Goal: Task Accomplishment & Management: Manage account settings

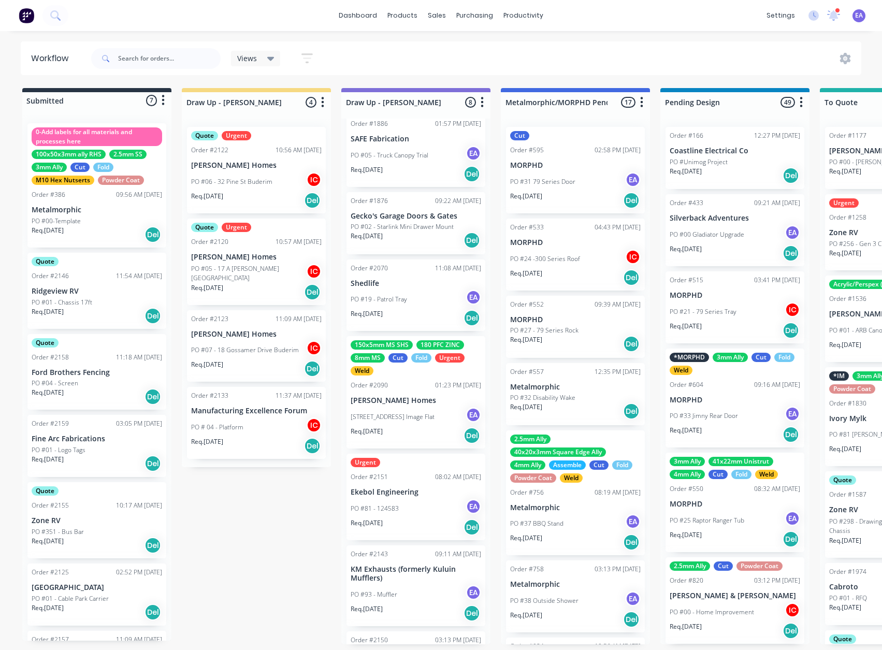
scroll to position [256, 0]
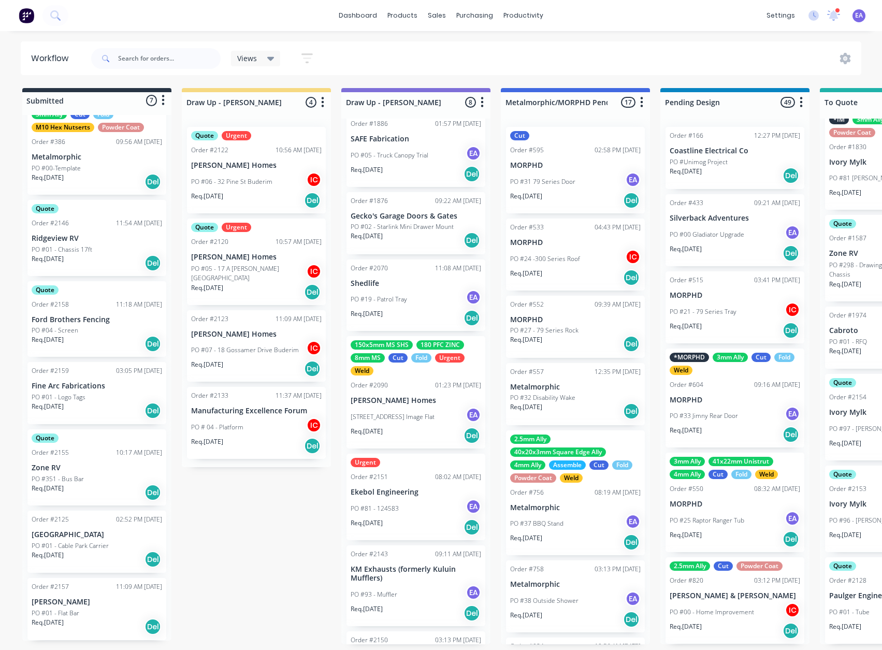
click at [409, 493] on p "Ekebol Engineering" at bounding box center [416, 492] width 130 height 9
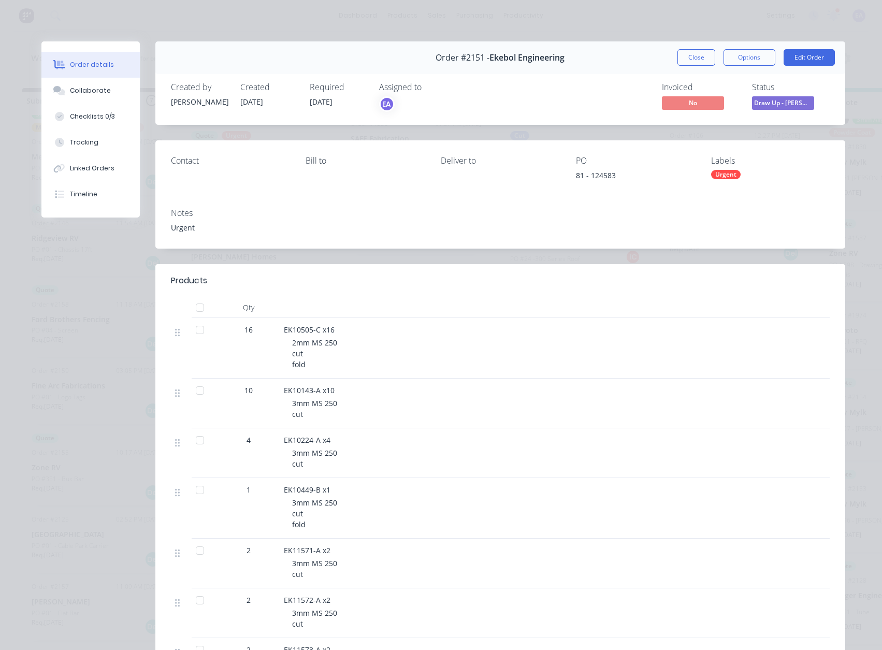
click at [81, 77] on button "Order details" at bounding box center [90, 65] width 98 height 26
click at [94, 100] on button "Collaborate" at bounding box center [90, 91] width 98 height 26
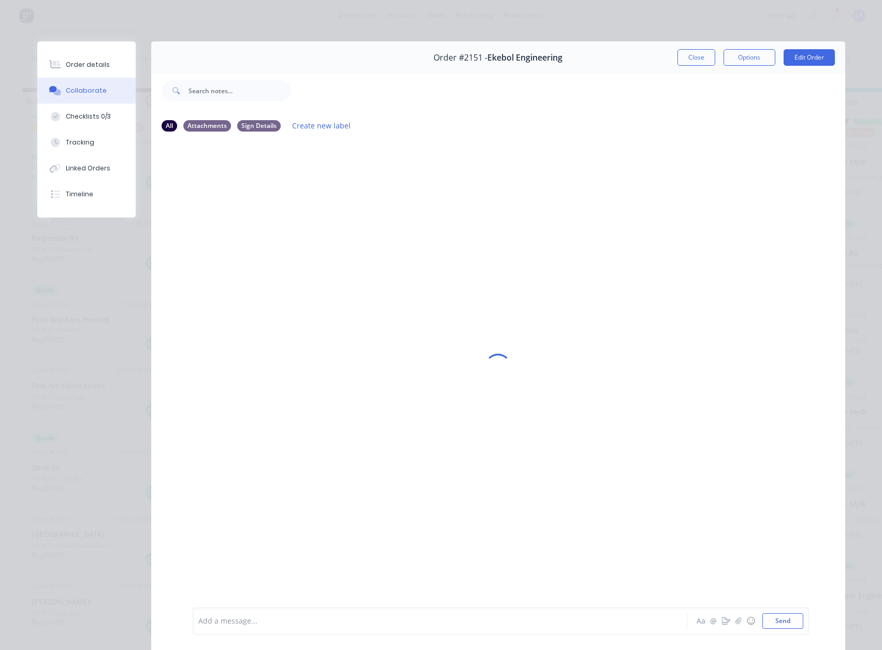
click at [276, 620] on div at bounding box center [425, 621] width 453 height 11
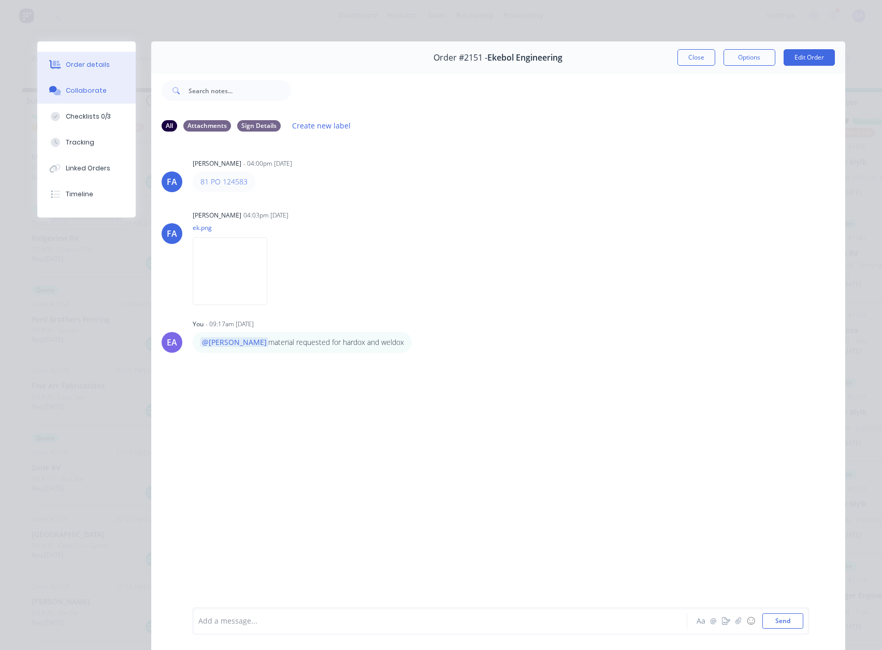
click at [114, 66] on button "Order details" at bounding box center [86, 65] width 98 height 26
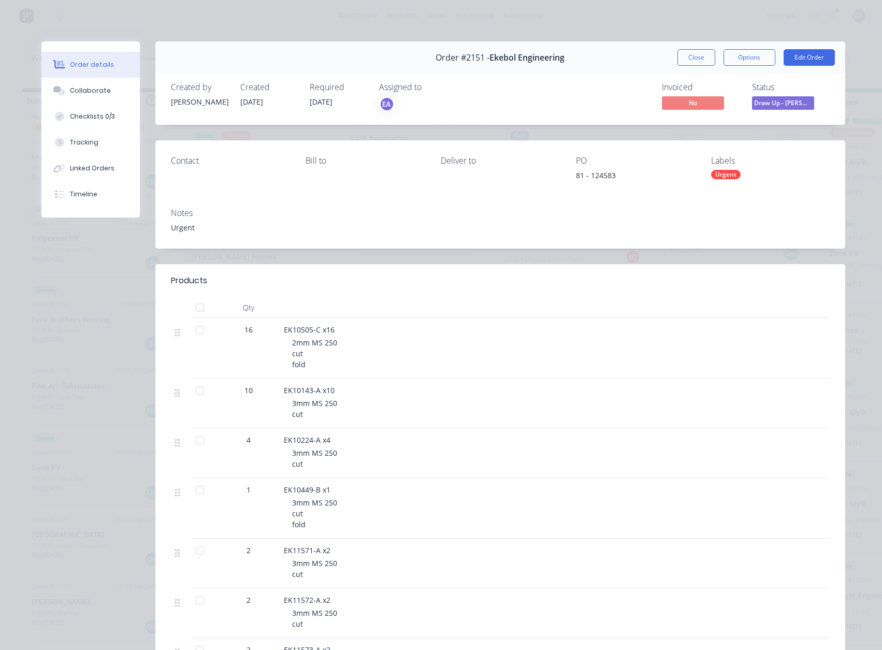
click at [726, 171] on div "Urgent" at bounding box center [726, 174] width 30 height 9
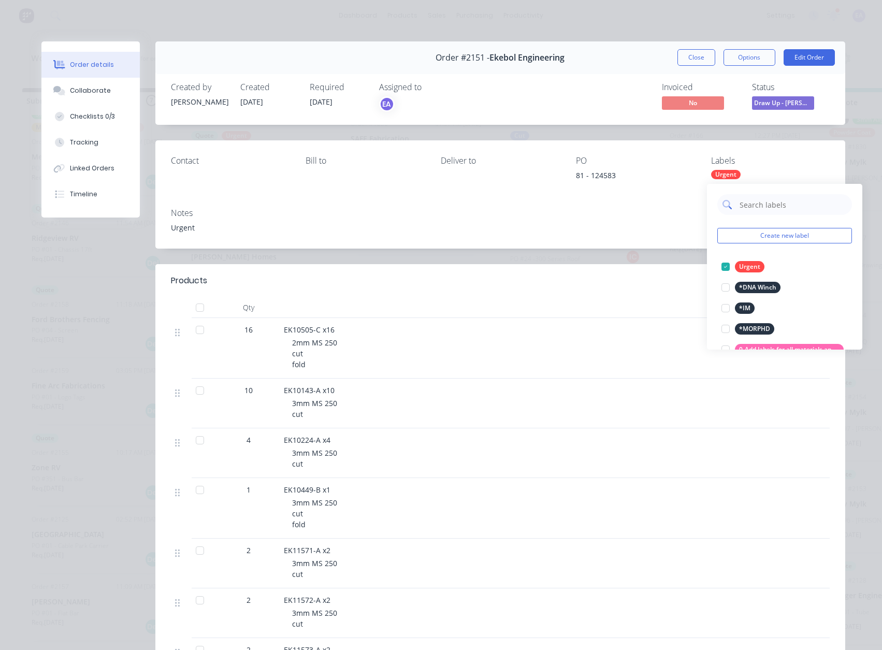
click at [742, 197] on input "text" at bounding box center [792, 204] width 108 height 21
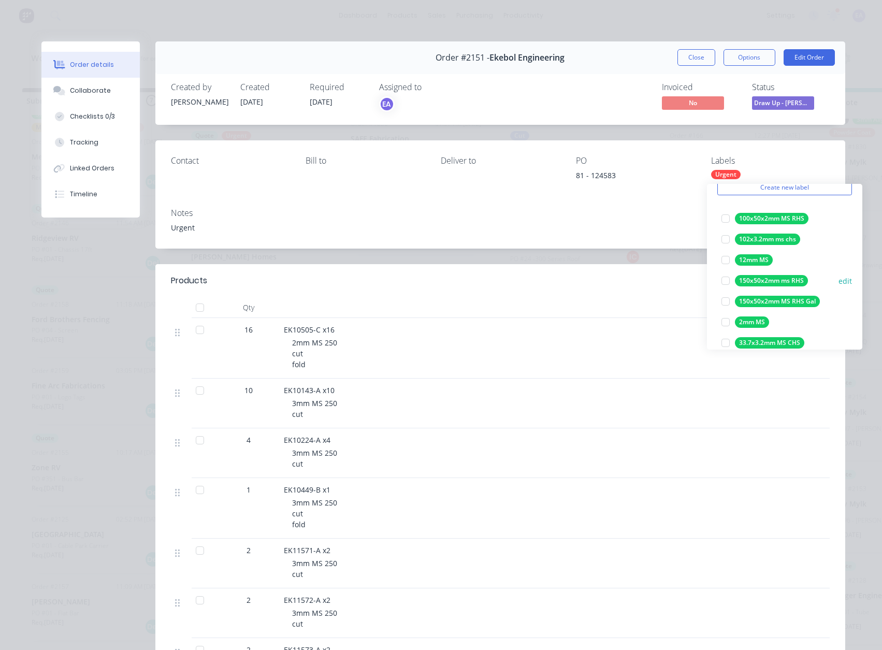
scroll to position [52, 0]
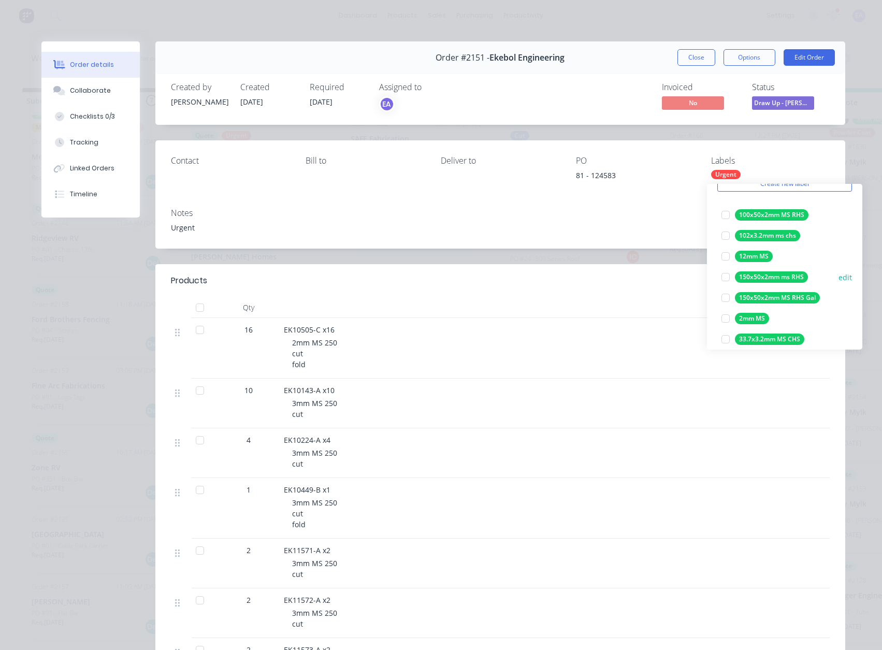
click at [728, 315] on div at bounding box center [725, 318] width 21 height 21
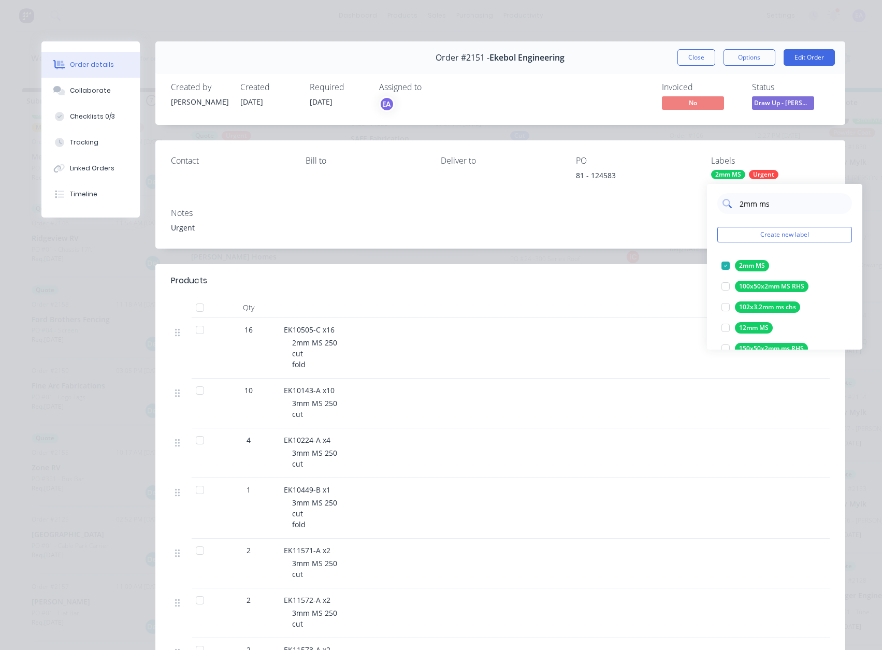
scroll to position [0, 0]
drag, startPoint x: 787, startPoint y: 204, endPoint x: 733, endPoint y: 201, distance: 53.4
click at [733, 201] on div "2mm ms" at bounding box center [784, 204] width 135 height 21
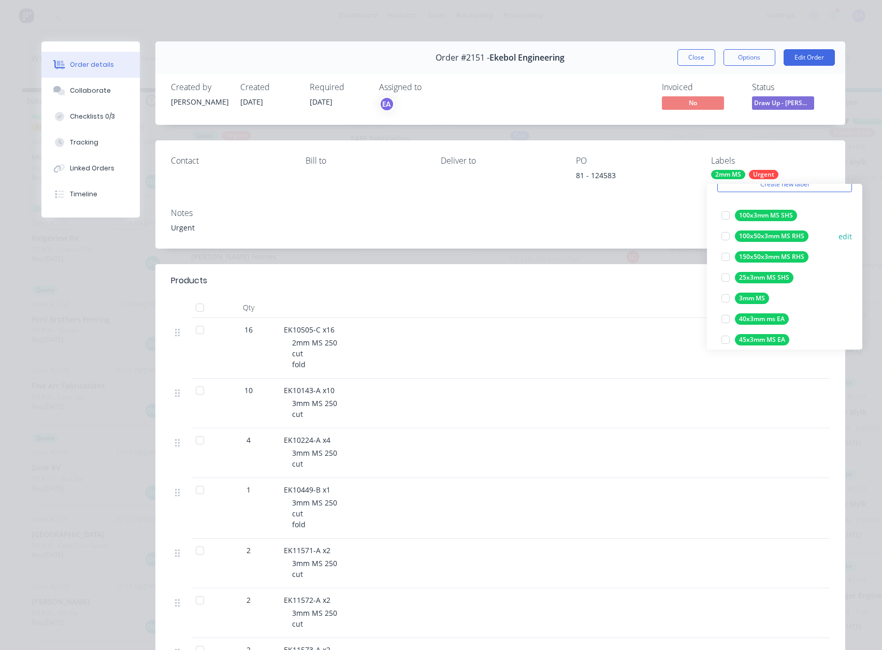
scroll to position [52, 0]
click at [725, 294] on div at bounding box center [725, 297] width 21 height 21
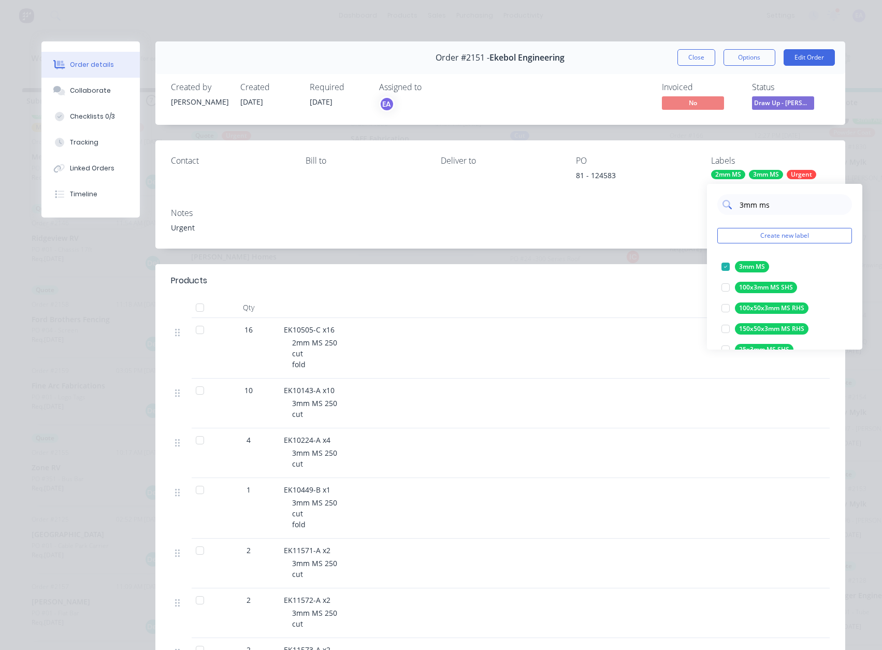
drag, startPoint x: 783, startPoint y: 202, endPoint x: 736, endPoint y: 204, distance: 47.7
click at [736, 204] on div "3mm ms" at bounding box center [784, 204] width 135 height 21
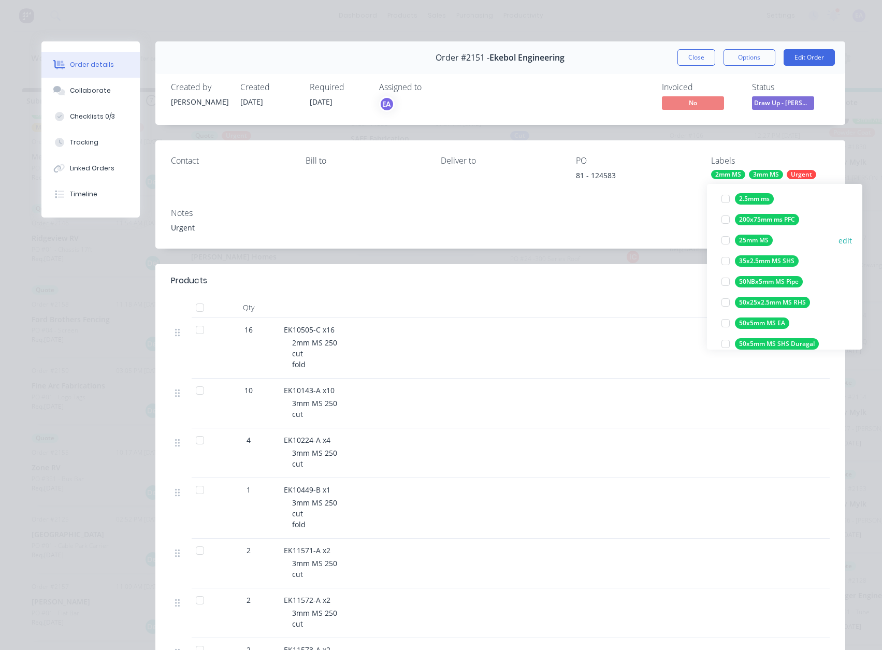
scroll to position [155, 0]
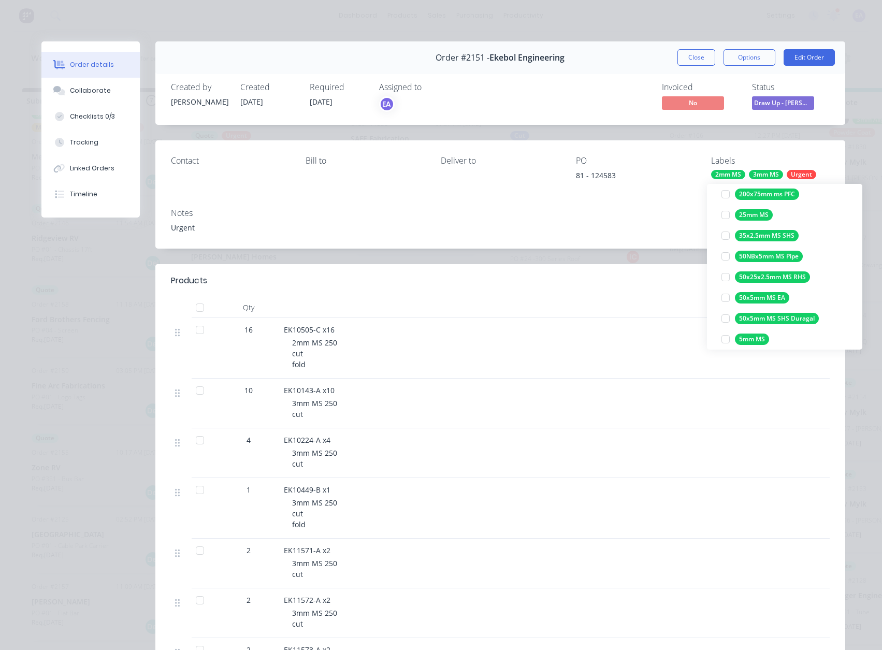
click at [725, 338] on div at bounding box center [725, 339] width 21 height 21
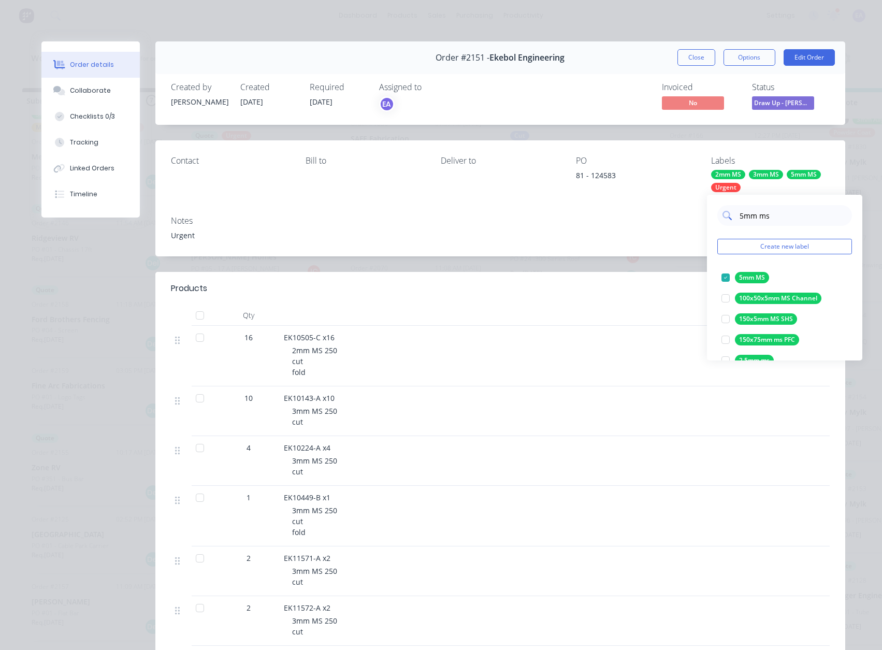
scroll to position [0, 0]
drag, startPoint x: 774, startPoint y: 210, endPoint x: 729, endPoint y: 217, distance: 45.6
click at [729, 217] on div "5mm ms" at bounding box center [784, 215] width 135 height 21
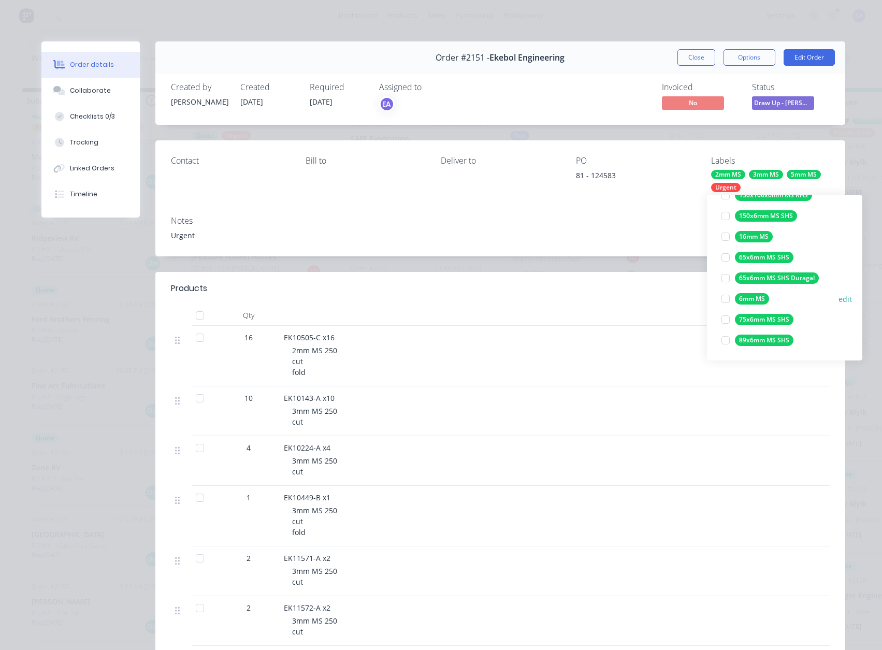
scroll to position [145, 0]
click at [727, 297] on div at bounding box center [725, 298] width 21 height 21
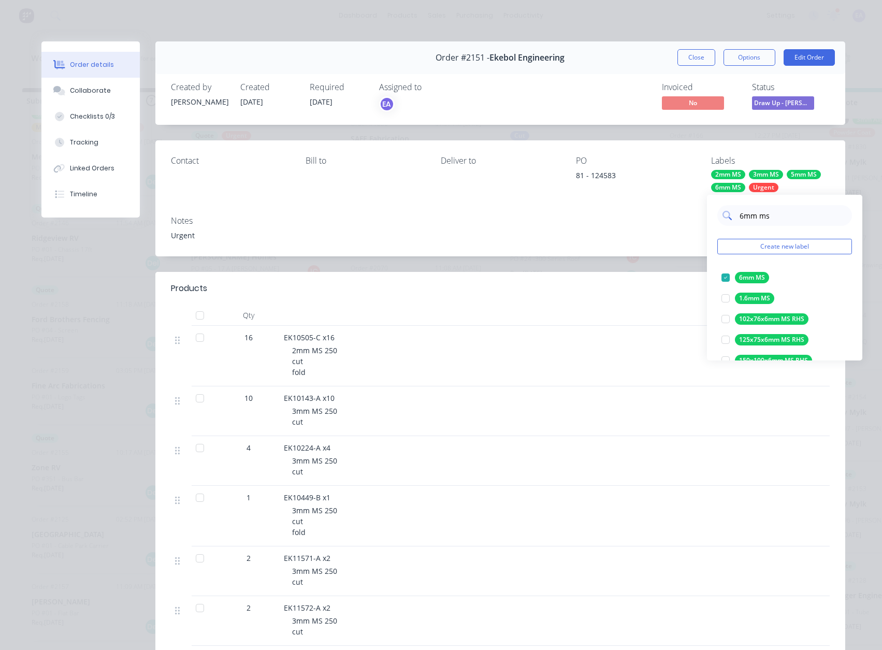
drag, startPoint x: 768, startPoint y: 217, endPoint x: 735, endPoint y: 219, distance: 32.7
click at [735, 219] on div "6mm ms" at bounding box center [784, 215] width 135 height 21
click at [727, 297] on div at bounding box center [725, 298] width 21 height 21
drag, startPoint x: 787, startPoint y: 216, endPoint x: 734, endPoint y: 216, distance: 53.3
click at [734, 216] on div "10mm ms" at bounding box center [784, 215] width 135 height 21
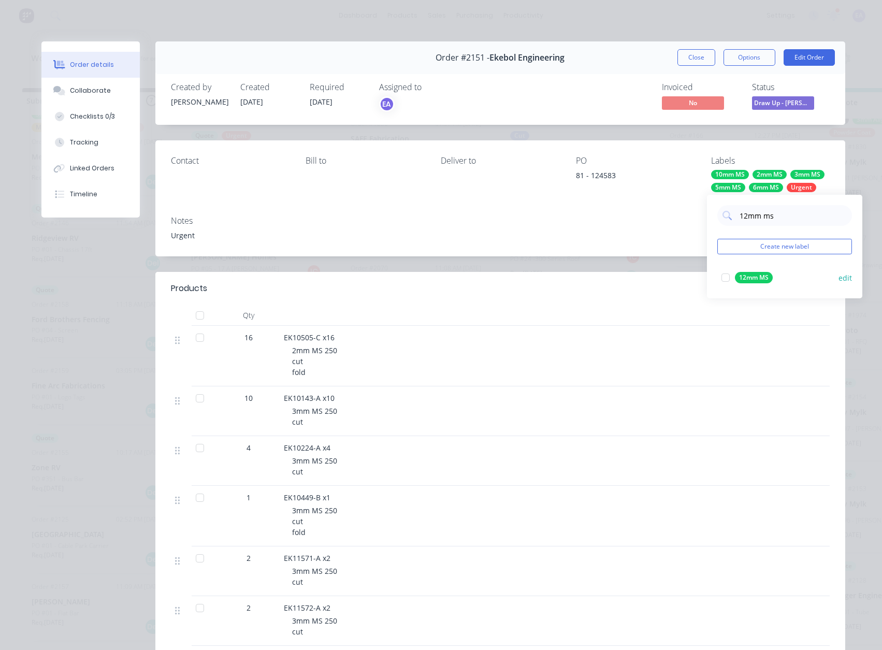
click at [724, 279] on div at bounding box center [725, 277] width 21 height 21
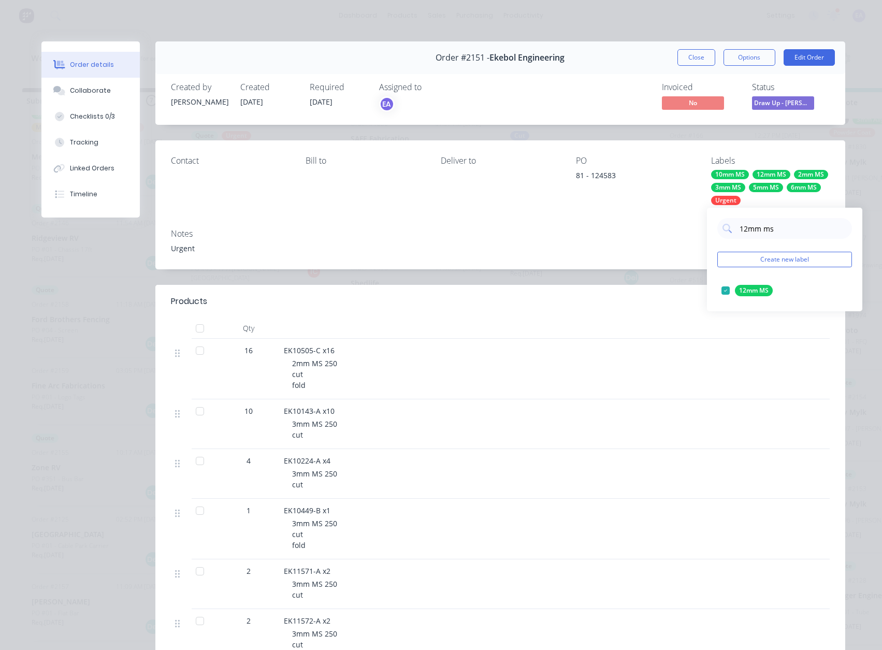
drag, startPoint x: 786, startPoint y: 234, endPoint x: 711, endPoint y: 234, distance: 74.6
click at [711, 234] on div "12mm ms Create new label 12mm MS edit" at bounding box center [784, 260] width 155 height 104
click at [788, 233] on input "12mm ms" at bounding box center [792, 228] width 108 height 21
drag, startPoint x: 794, startPoint y: 225, endPoint x: 692, endPoint y: 226, distance: 102.0
click at [692, 226] on body "dashboard products sales purchasing productivity dashboard products Product Cat…" at bounding box center [441, 294] width 882 height 588
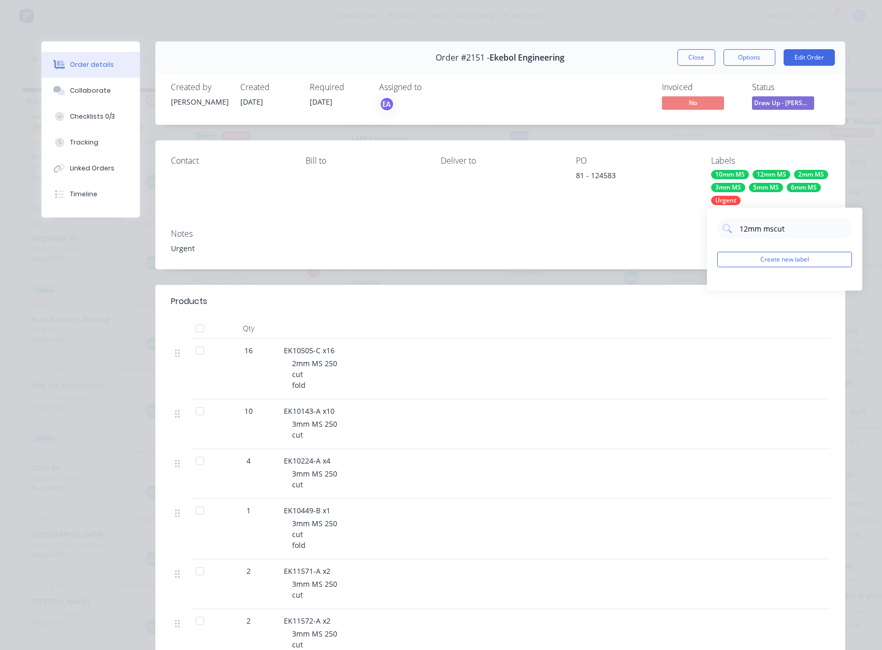
drag, startPoint x: 789, startPoint y: 230, endPoint x: 650, endPoint y: 229, distance: 138.8
click at [650, 229] on body "dashboard products sales purchasing productivity dashboard products Product Cat…" at bounding box center [441, 294] width 882 height 588
drag, startPoint x: 727, startPoint y: 225, endPoint x: 692, endPoint y: 225, distance: 34.7
click at [692, 225] on body "dashboard products sales purchasing productivity dashboard products Product Cat…" at bounding box center [441, 294] width 882 height 588
drag, startPoint x: 802, startPoint y: 225, endPoint x: 688, endPoint y: 230, distance: 114.0
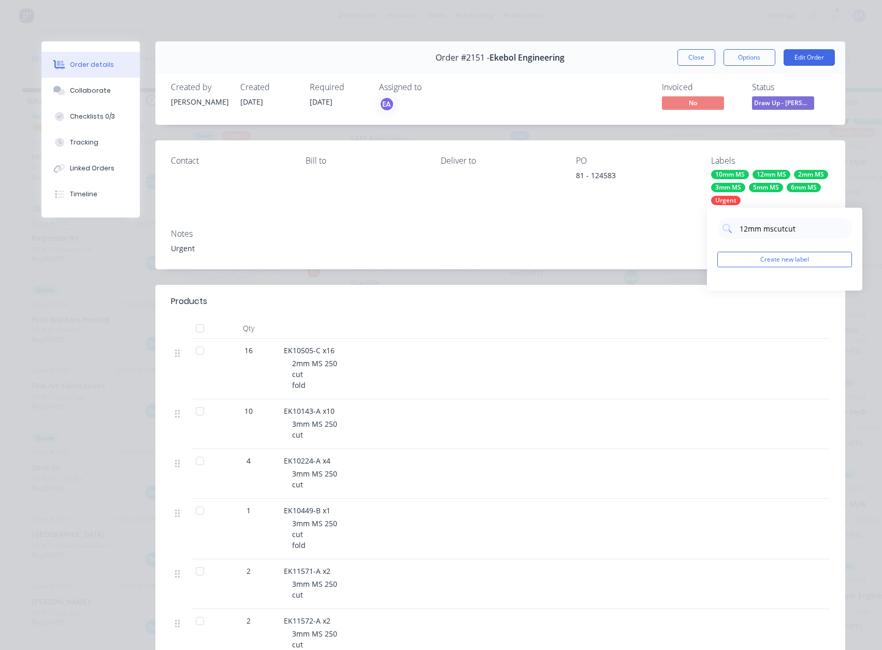
click at [688, 230] on body "dashboard products sales purchasing productivity dashboard products Product Cat…" at bounding box center [441, 294] width 882 height 588
drag, startPoint x: 812, startPoint y: 228, endPoint x: 733, endPoint y: 226, distance: 79.3
click at [733, 226] on div "12mm mscutcut" at bounding box center [784, 228] width 135 height 21
click at [727, 290] on div at bounding box center [725, 290] width 21 height 21
click at [722, 229] on div "cut" at bounding box center [784, 228] width 135 height 21
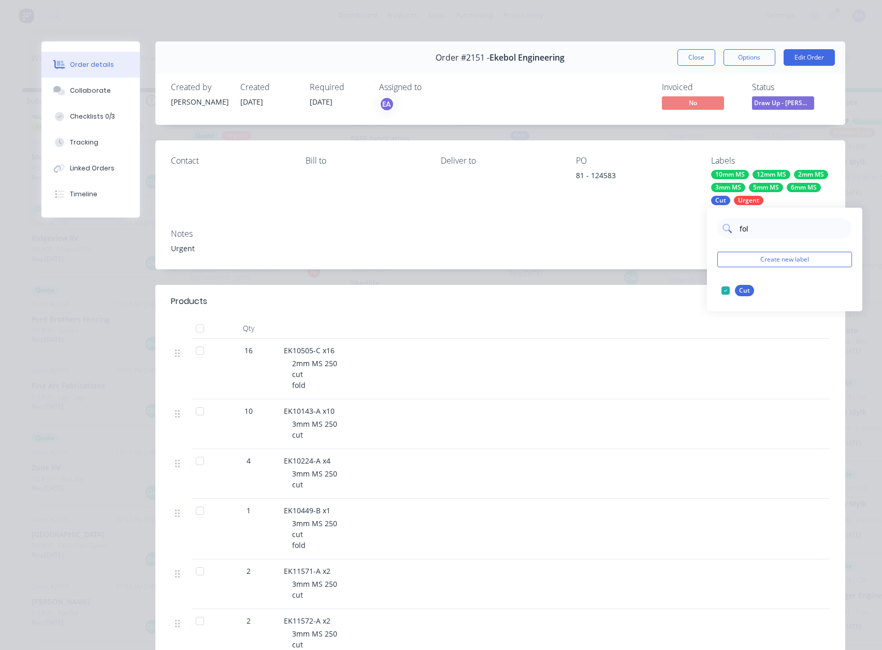
type input "fold"
click at [727, 287] on div at bounding box center [725, 290] width 21 height 21
click at [679, 263] on div "Notes Urgent" at bounding box center [500, 245] width 690 height 49
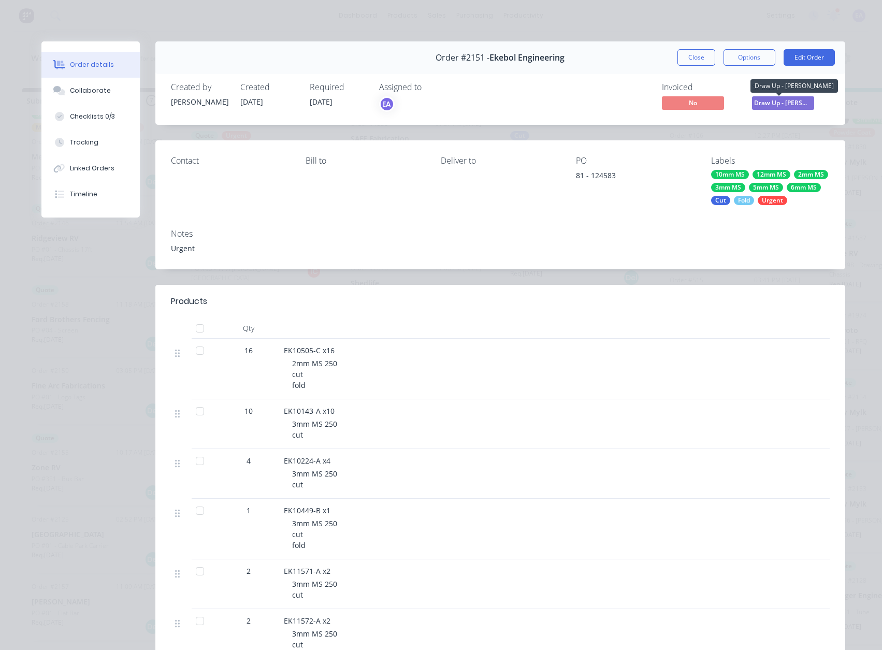
click at [779, 106] on span "Draw Up - [PERSON_NAME]" at bounding box center [783, 102] width 62 height 13
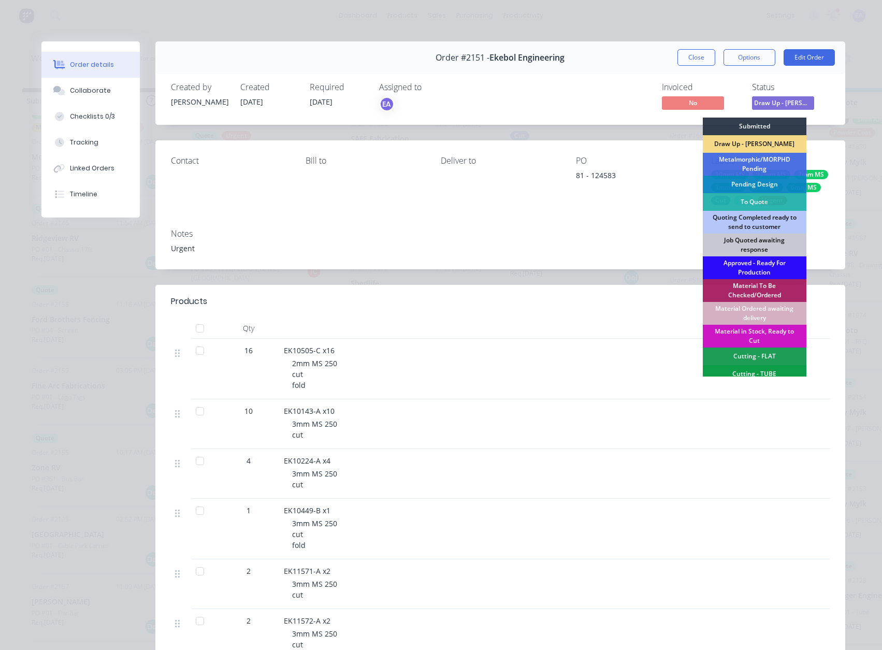
click at [737, 267] on div "Approved - Ready For Production" at bounding box center [755, 267] width 104 height 23
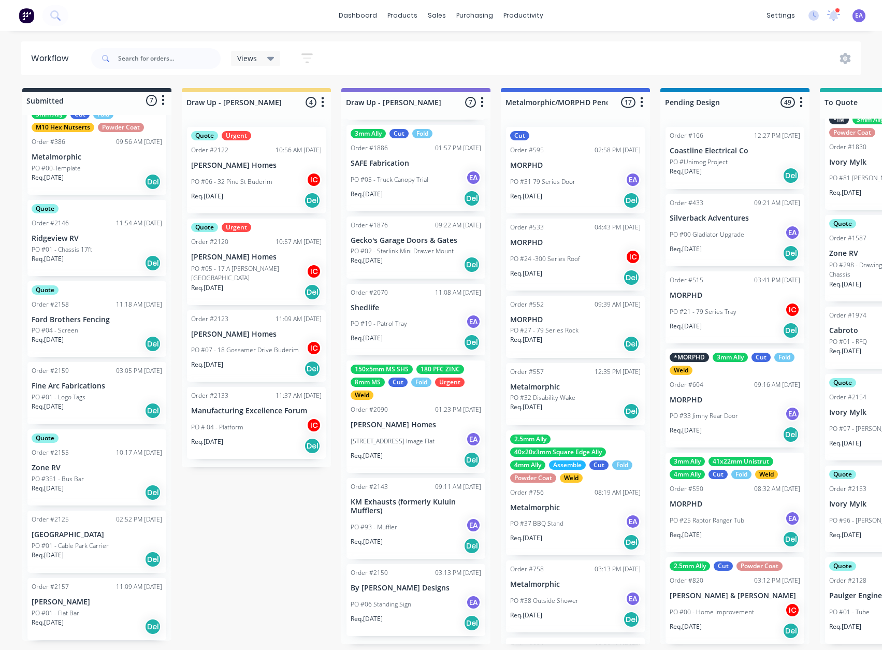
scroll to position [71, 0]
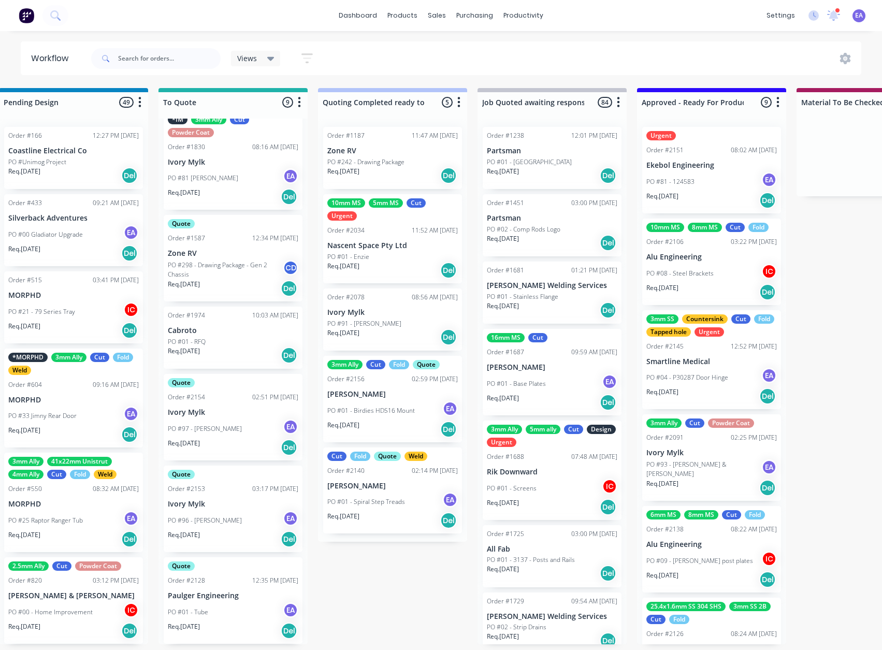
drag, startPoint x: 495, startPoint y: 350, endPoint x: 554, endPoint y: 360, distance: 59.9
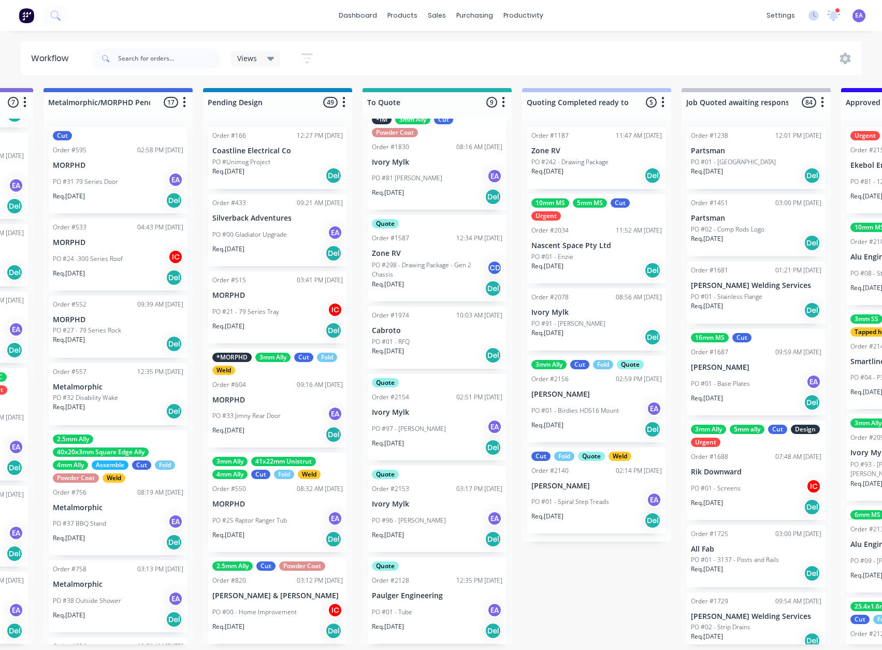
scroll to position [2, 0]
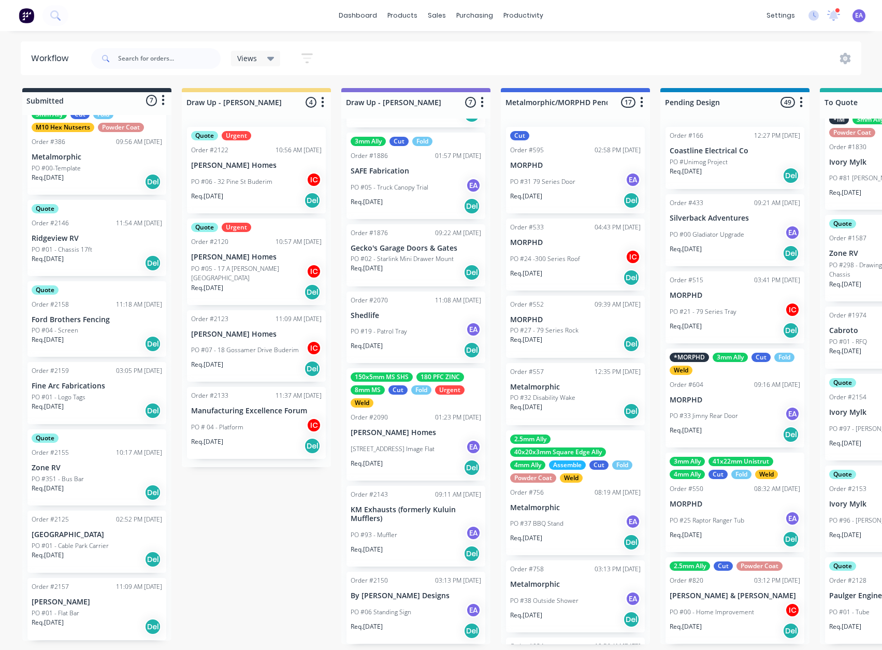
drag, startPoint x: 640, startPoint y: 495, endPoint x: 617, endPoint y: 500, distance: 23.3
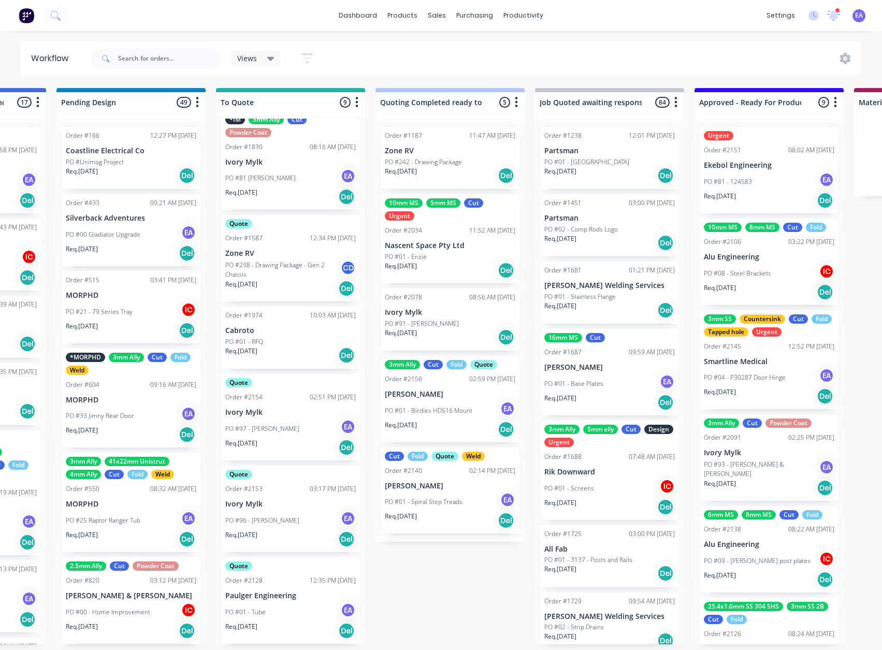
drag, startPoint x: 796, startPoint y: 485, endPoint x: 805, endPoint y: 487, distance: 9.7
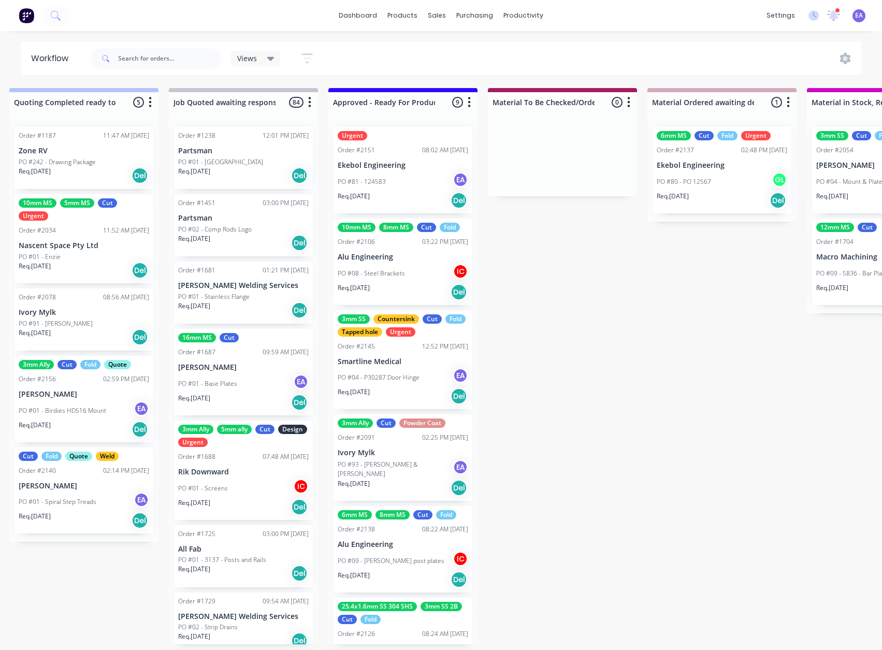
scroll to position [2, 1111]
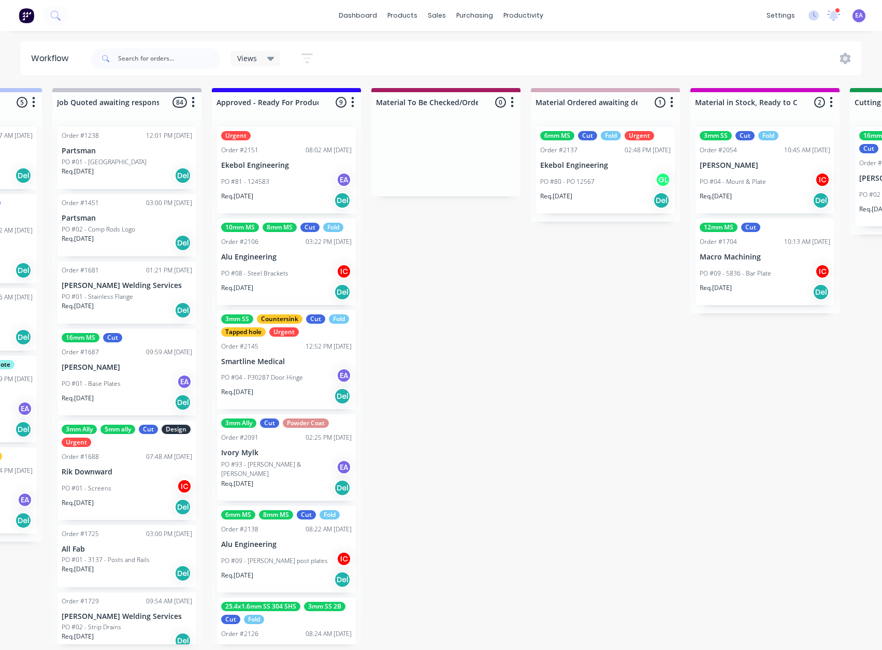
drag, startPoint x: 888, startPoint y: 485, endPoint x: 678, endPoint y: 493, distance: 209.9
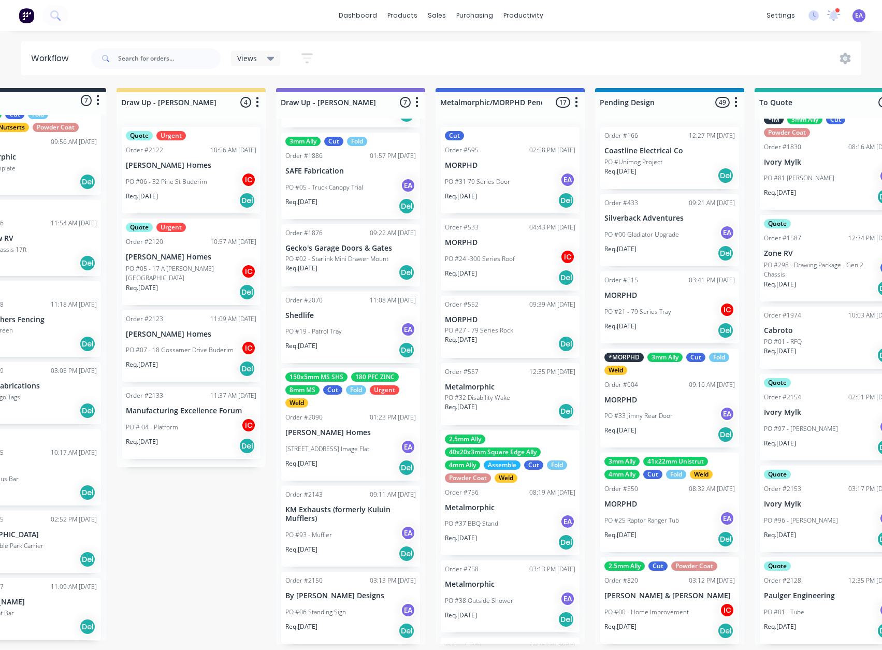
scroll to position [2, 0]
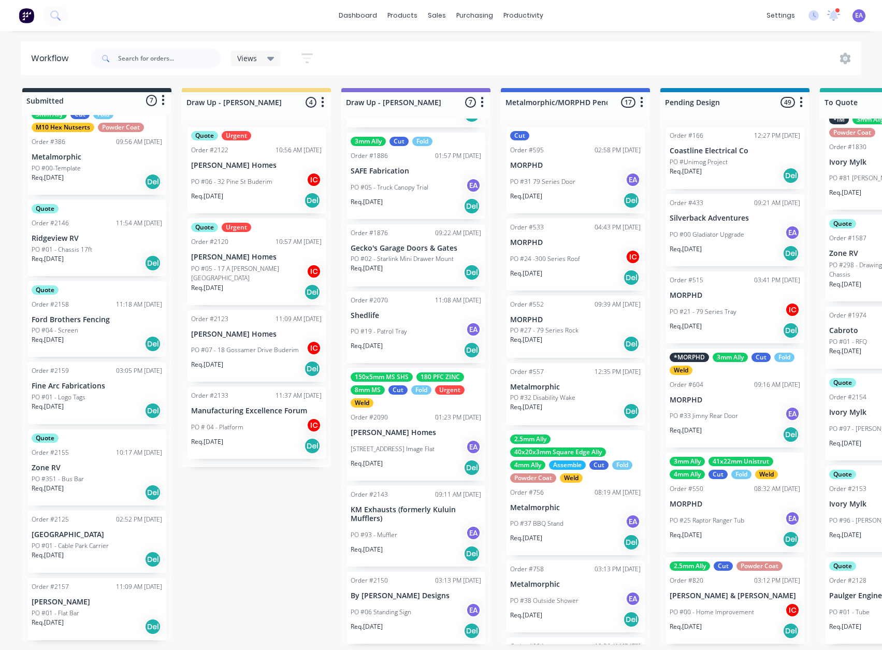
drag, startPoint x: 501, startPoint y: 514, endPoint x: 453, endPoint y: 522, distance: 48.4
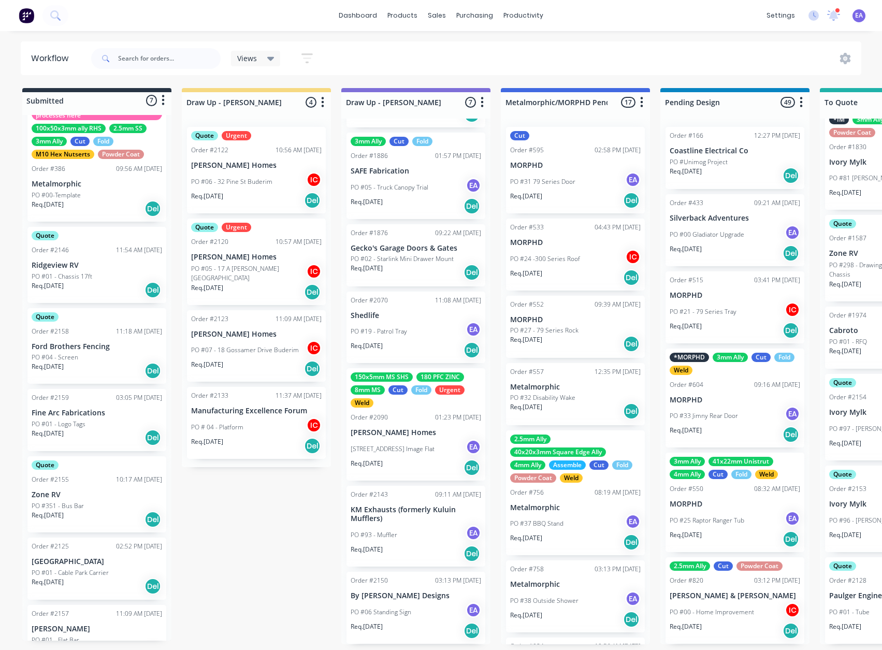
scroll to position [0, 0]
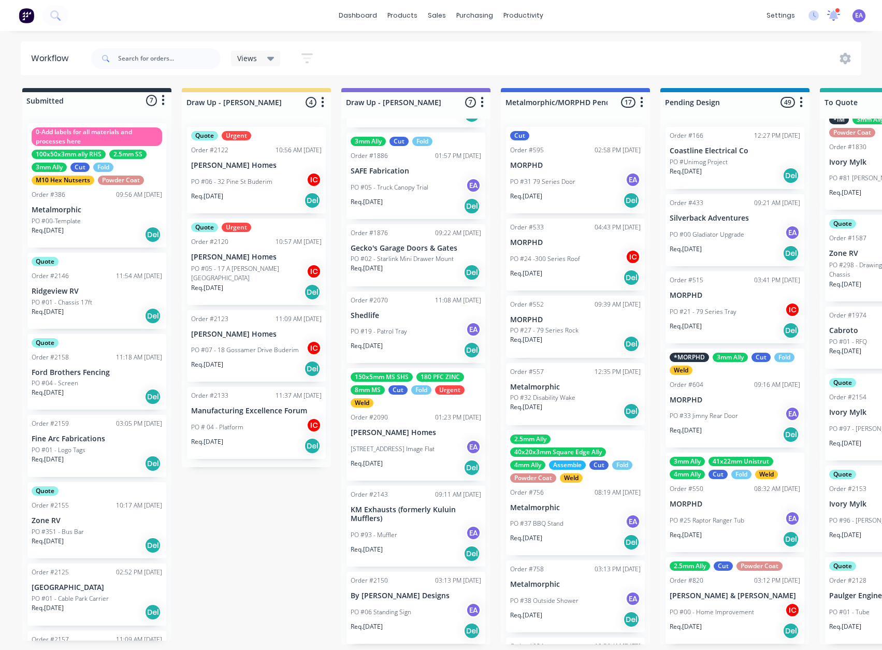
click at [836, 16] on icon at bounding box center [834, 14] width 10 height 9
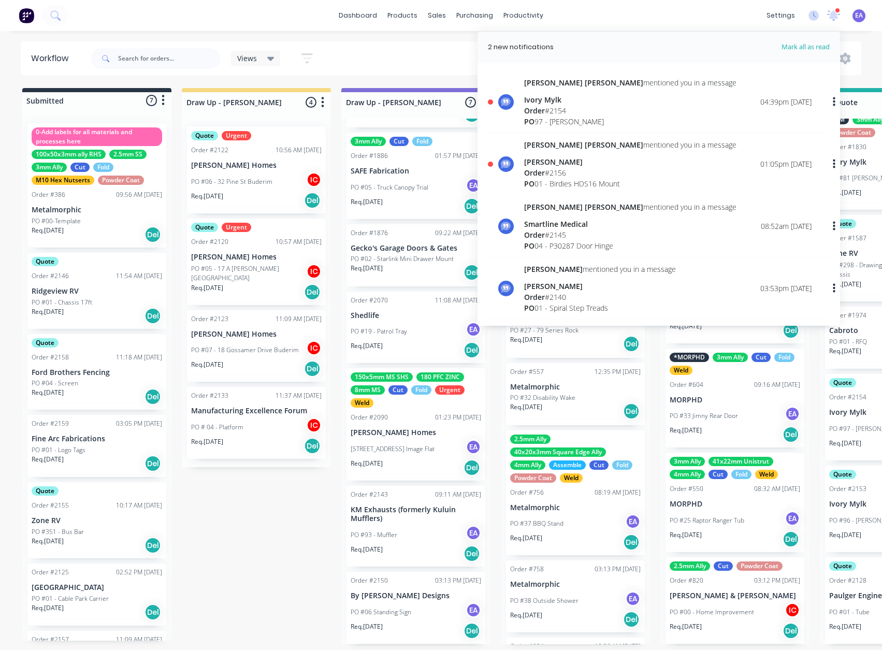
click at [577, 167] on div "Order # 2156" at bounding box center [630, 172] width 212 height 11
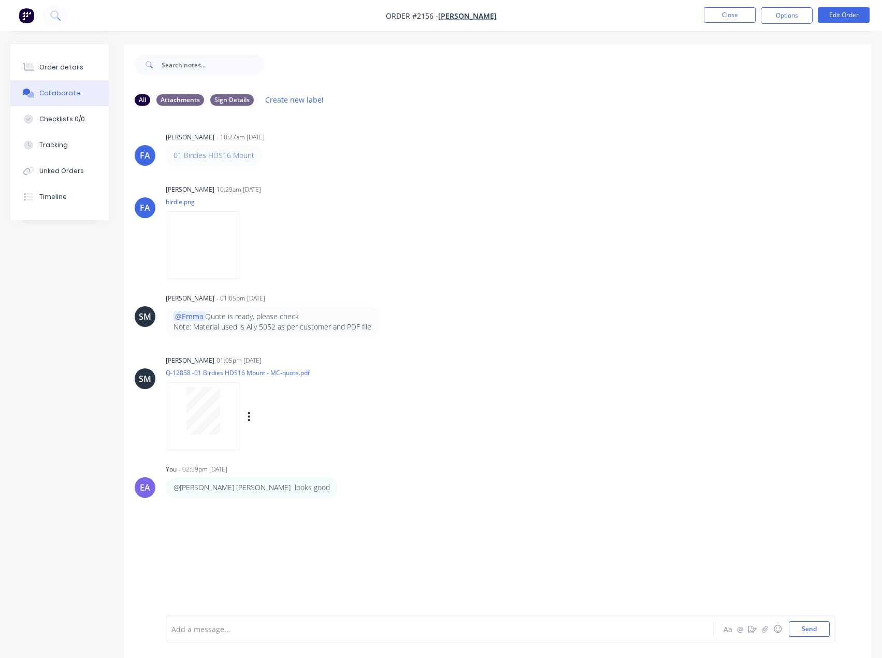
click at [220, 424] on div at bounding box center [202, 411] width 65 height 48
click at [56, 74] on button "Order details" at bounding box center [59, 67] width 98 height 26
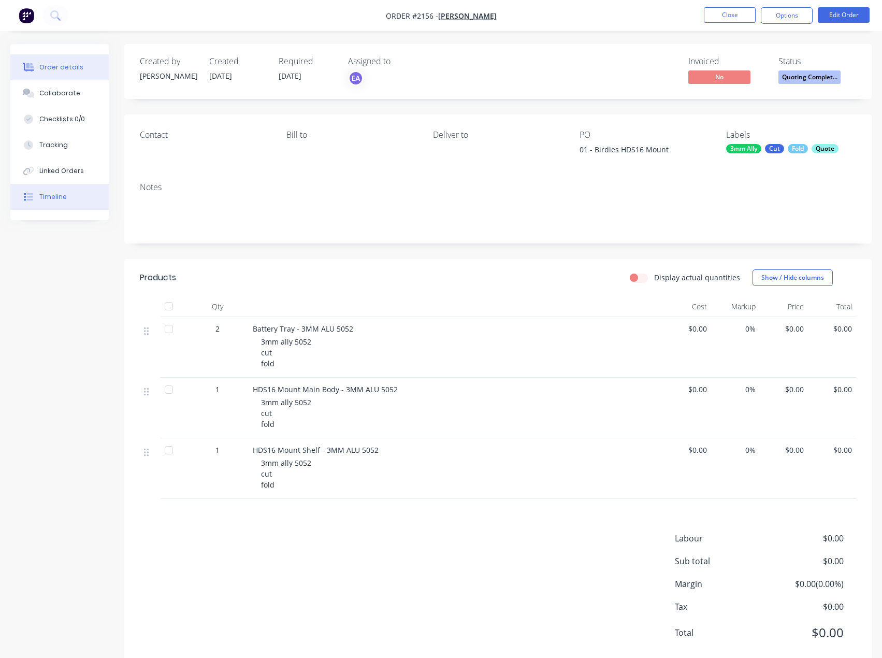
click at [75, 201] on button "Timeline" at bounding box center [59, 197] width 98 height 26
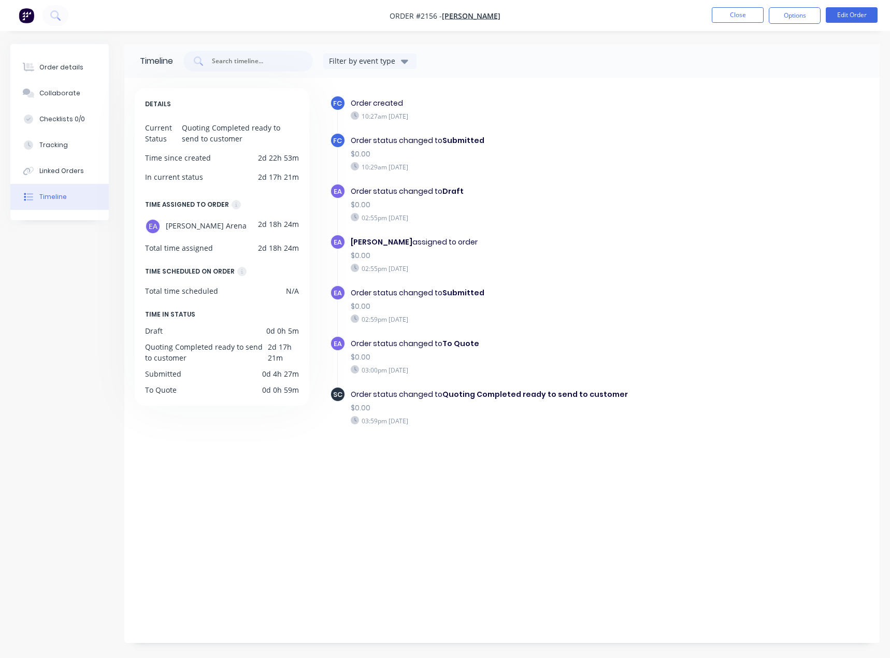
drag, startPoint x: 67, startPoint y: 77, endPoint x: 112, endPoint y: 70, distance: 46.1
click at [67, 76] on button "Order details" at bounding box center [59, 67] width 98 height 26
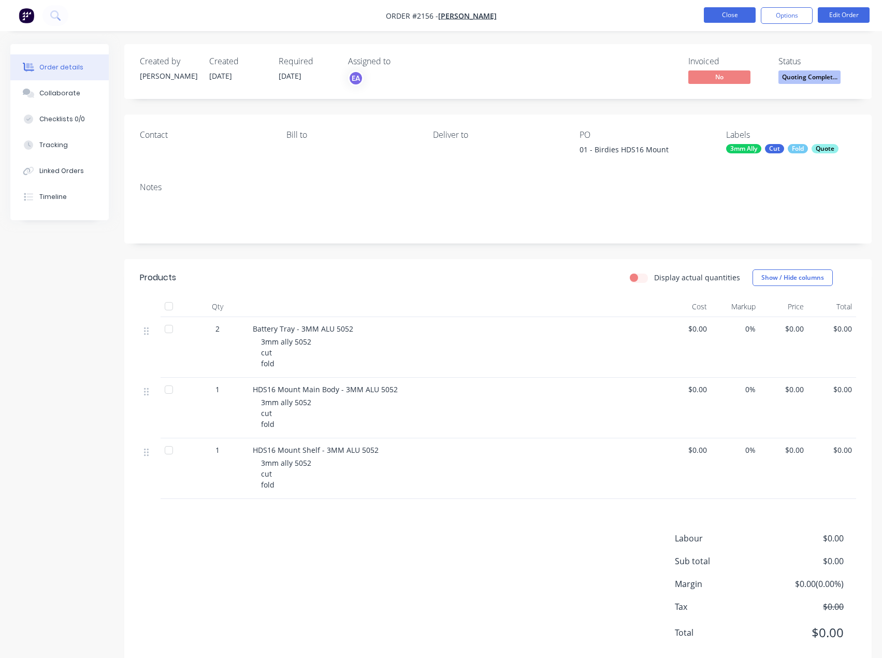
click at [716, 9] on button "Close" at bounding box center [730, 15] width 52 height 16
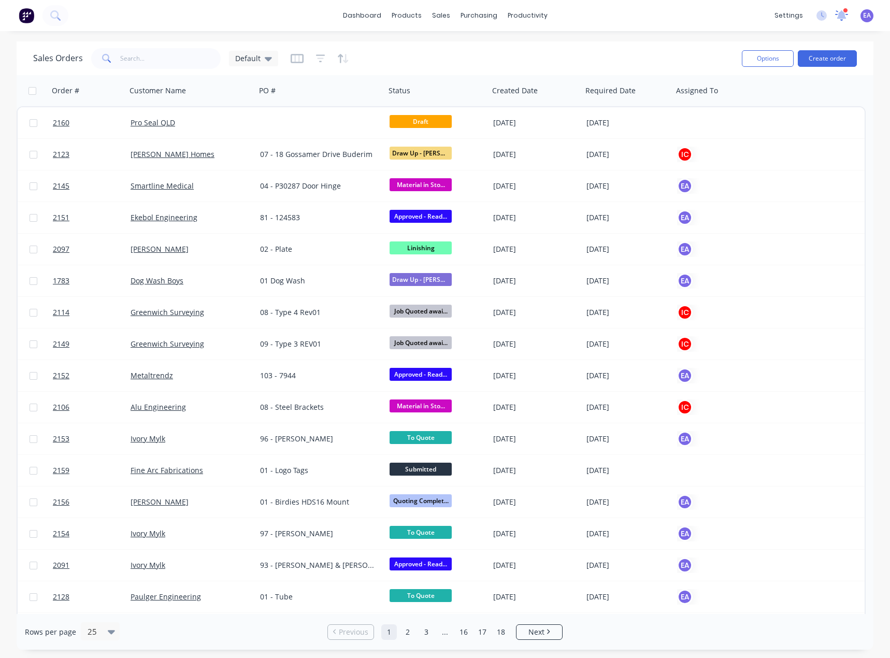
click at [839, 17] on icon at bounding box center [841, 13] width 10 height 9
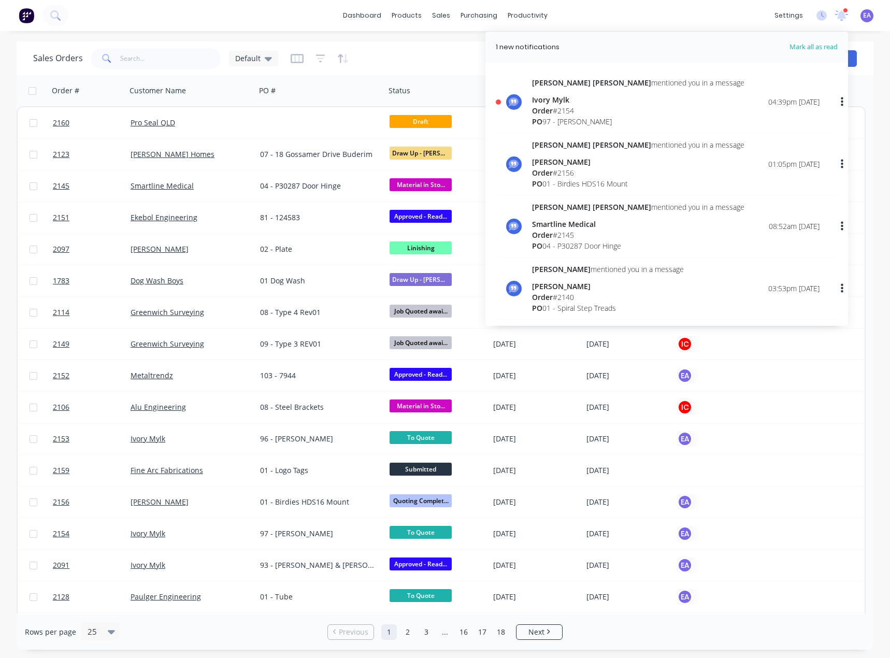
click at [576, 104] on div "Ivory Mylk" at bounding box center [638, 99] width 212 height 11
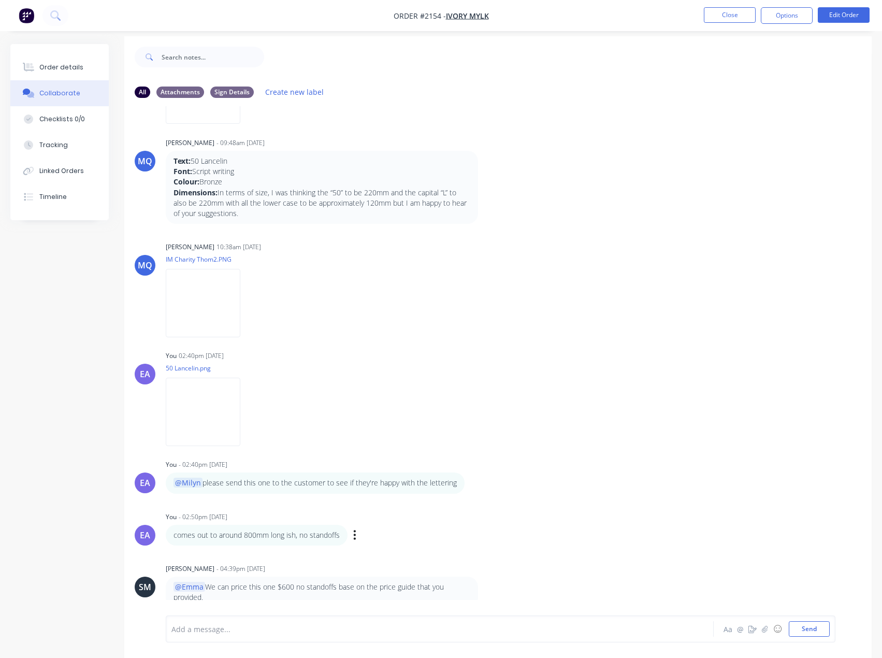
scroll to position [16, 0]
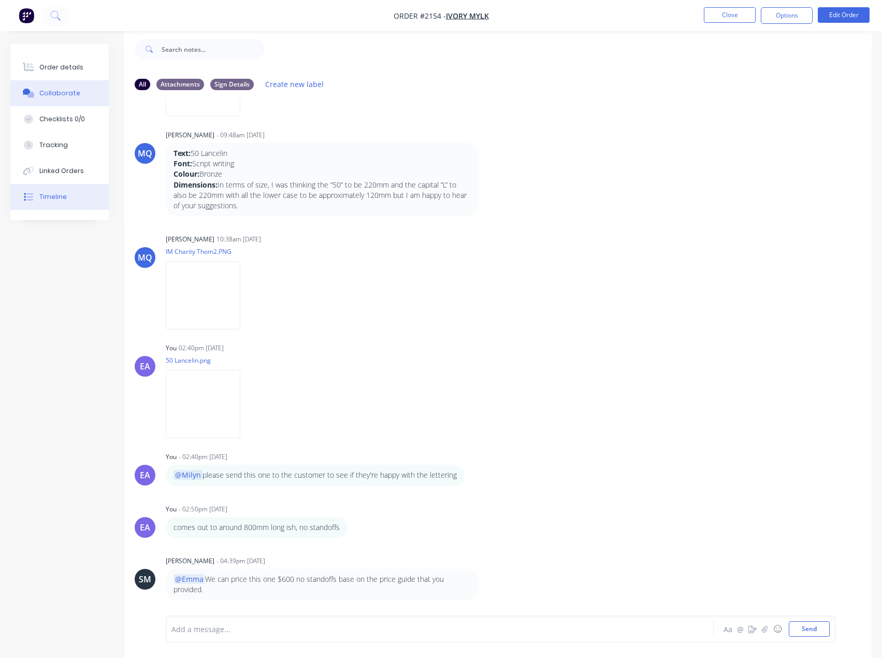
click at [71, 189] on button "Timeline" at bounding box center [59, 197] width 98 height 26
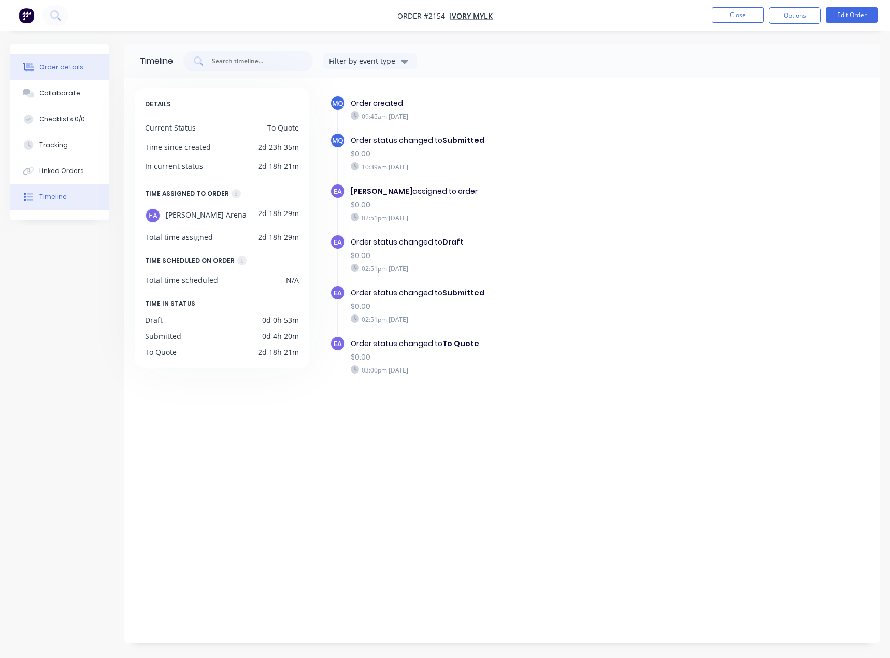
click at [47, 57] on button "Order details" at bounding box center [59, 67] width 98 height 26
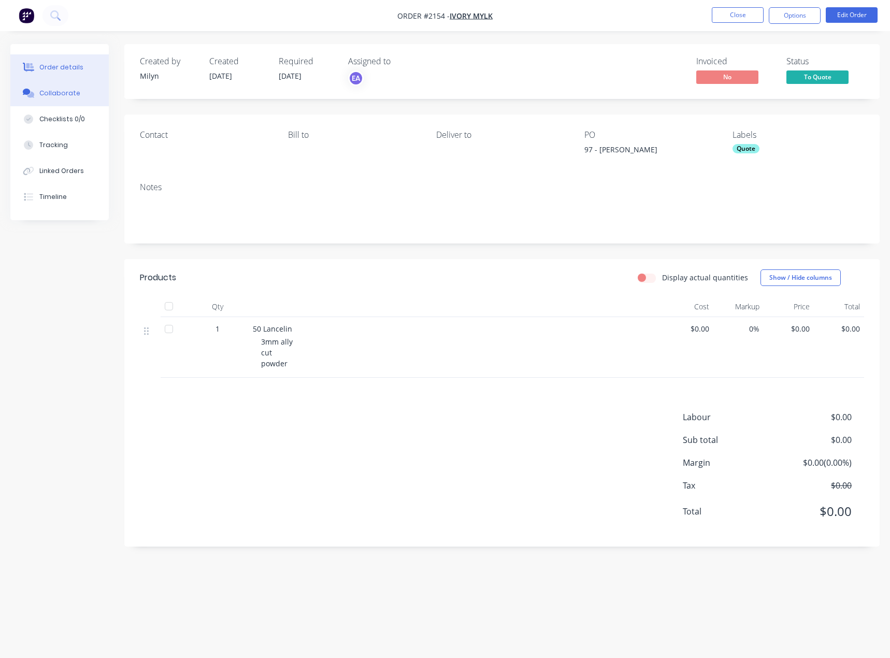
click at [60, 93] on div "Collaborate" at bounding box center [59, 93] width 41 height 9
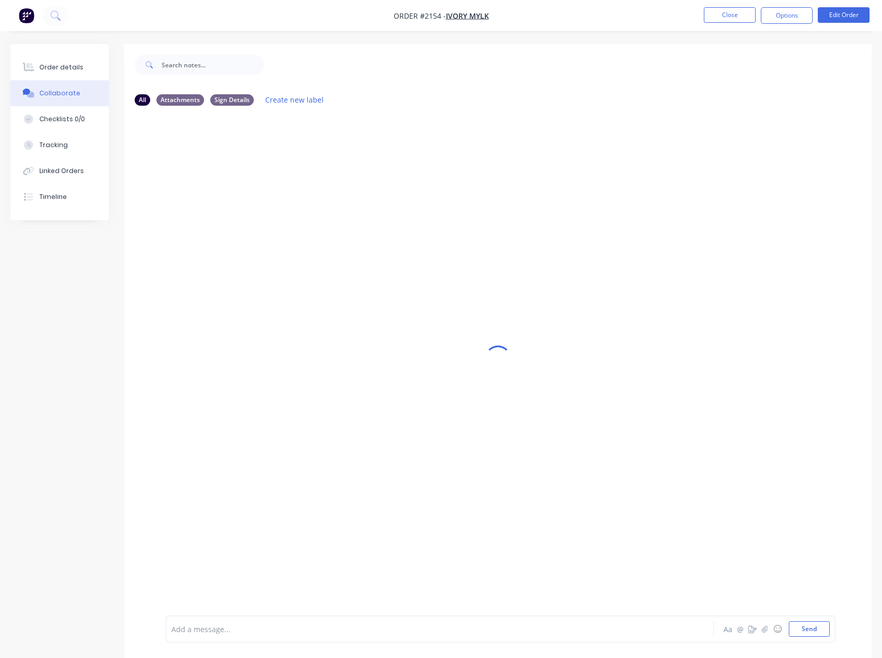
click at [272, 629] on div at bounding box center [418, 628] width 493 height 11
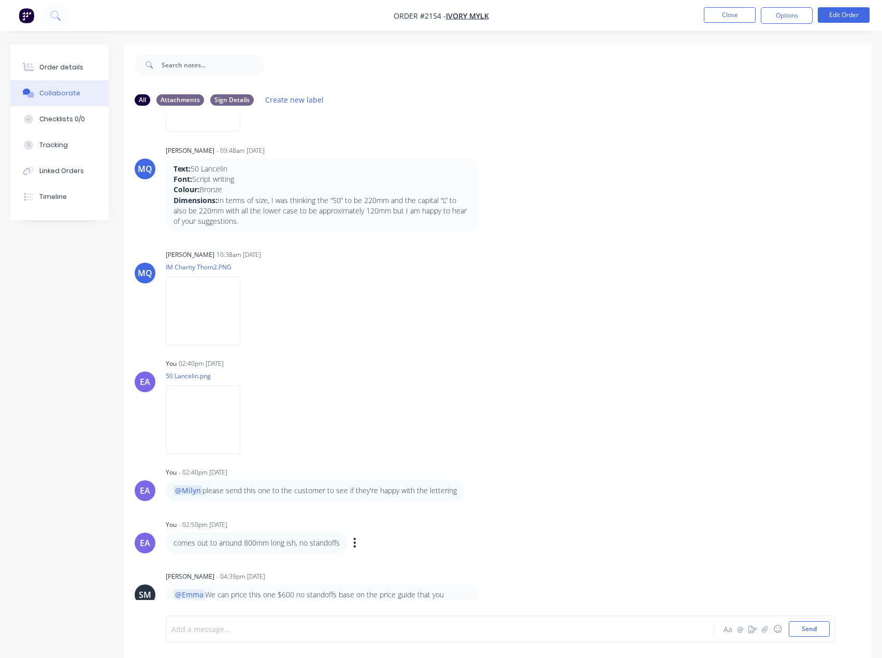
scroll to position [16, 0]
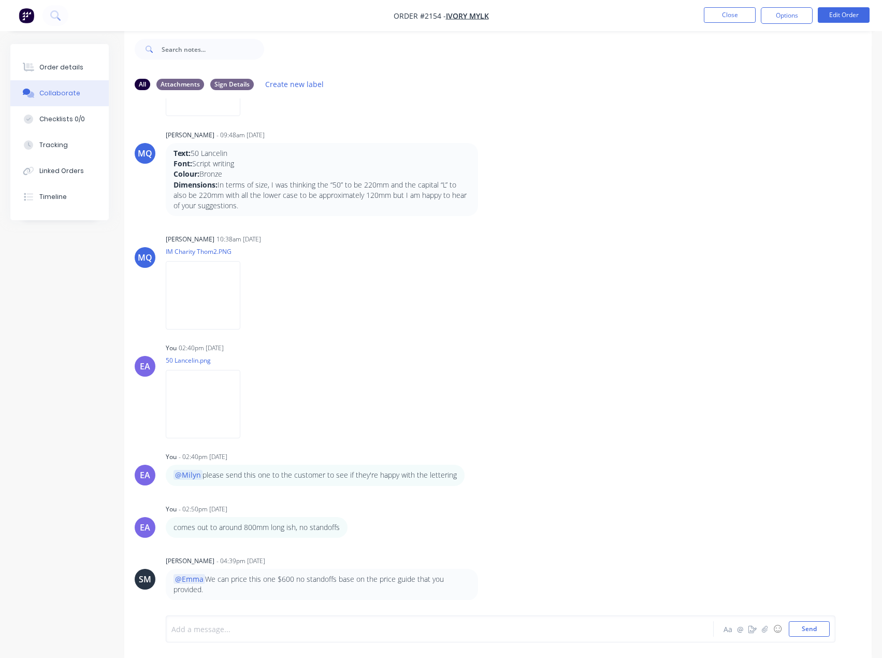
click at [269, 627] on div at bounding box center [418, 628] width 493 height 11
click at [822, 623] on button "Send" at bounding box center [809, 629] width 41 height 16
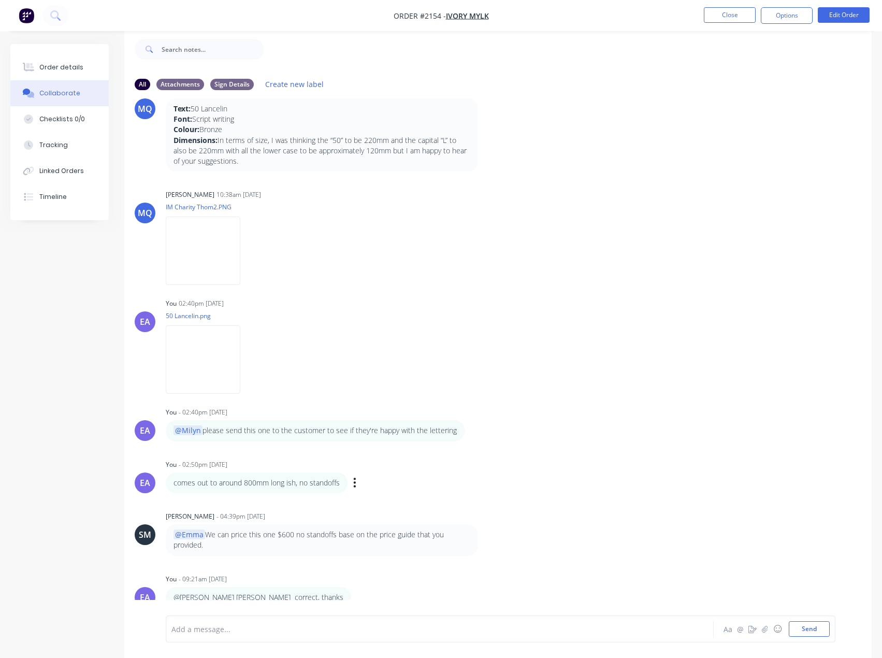
scroll to position [200, 0]
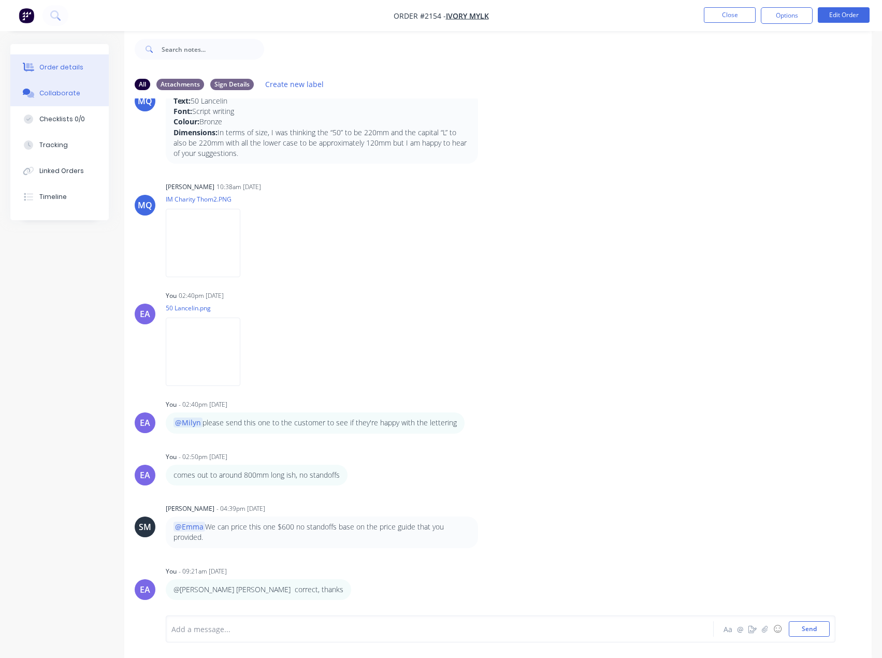
click at [81, 75] on button "Order details" at bounding box center [59, 67] width 98 height 26
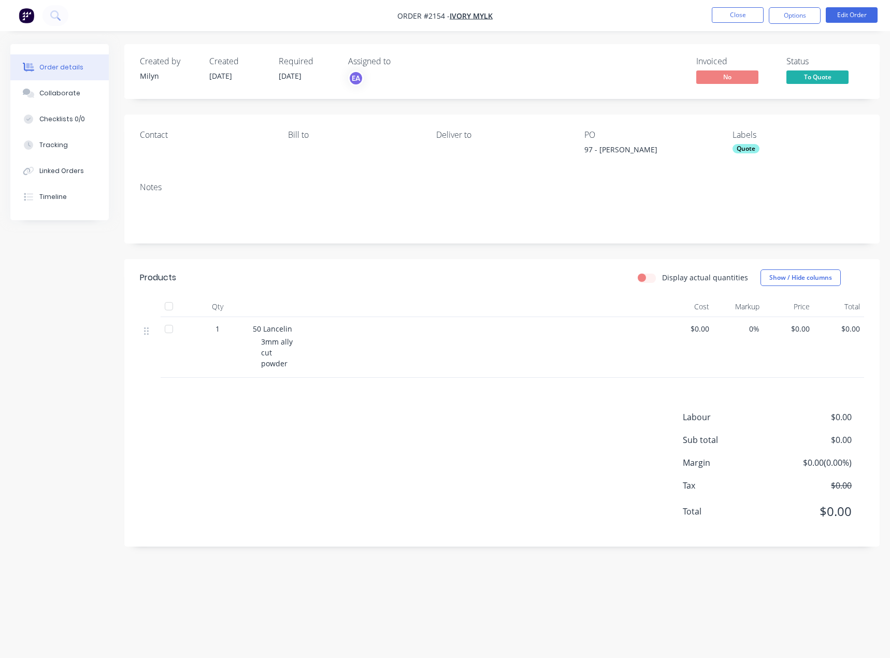
click at [811, 81] on span "To Quote" at bounding box center [817, 76] width 62 height 13
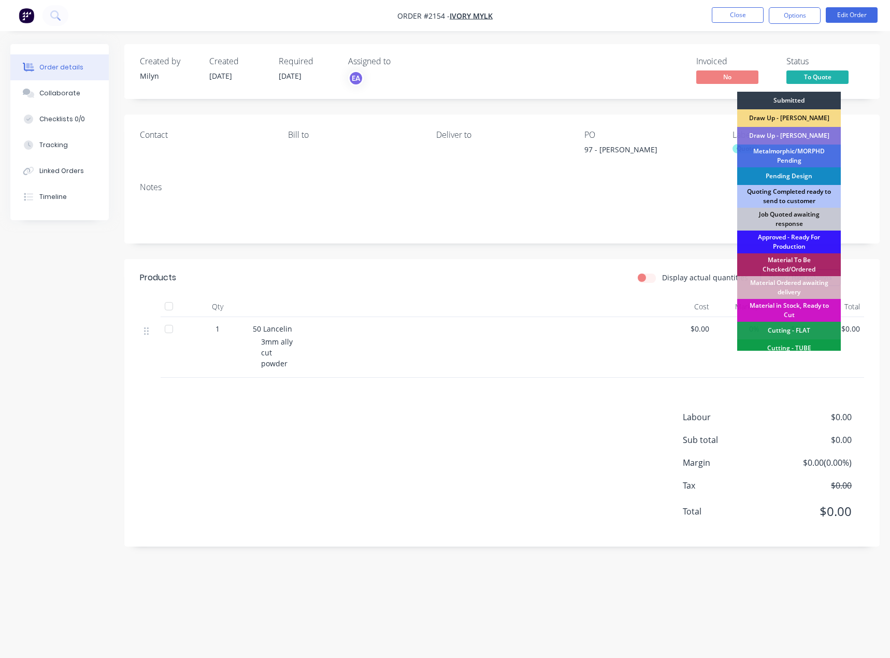
click at [790, 194] on div "Quoting Completed ready to send to customer" at bounding box center [789, 196] width 104 height 23
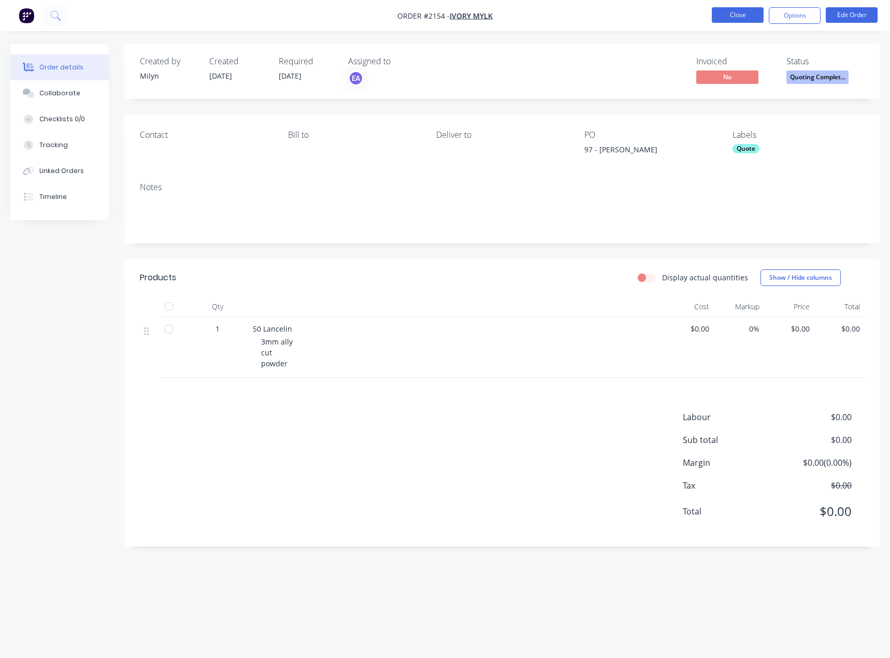
click at [740, 14] on button "Close" at bounding box center [737, 15] width 52 height 16
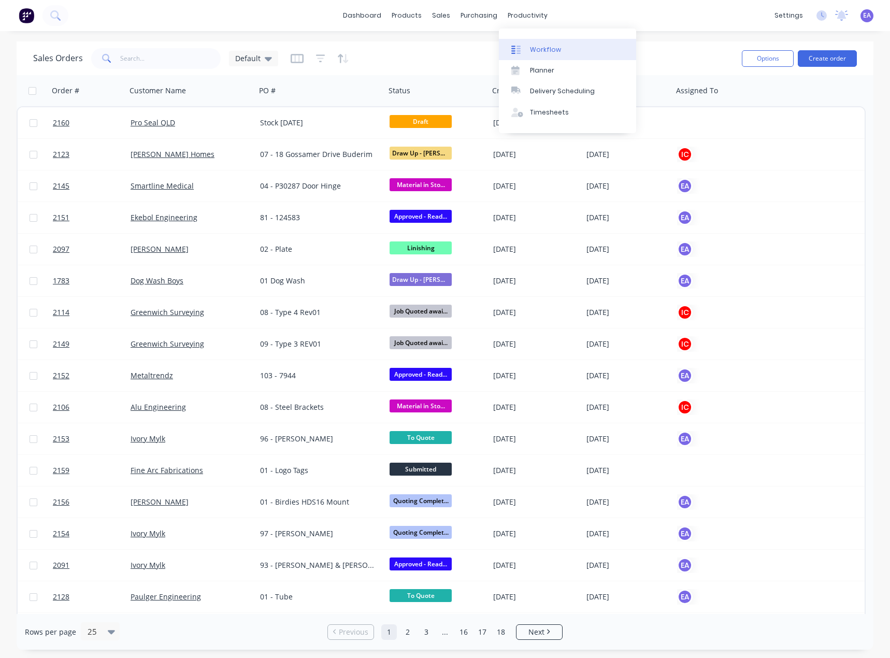
click at [540, 42] on link "Workflow" at bounding box center [567, 49] width 137 height 21
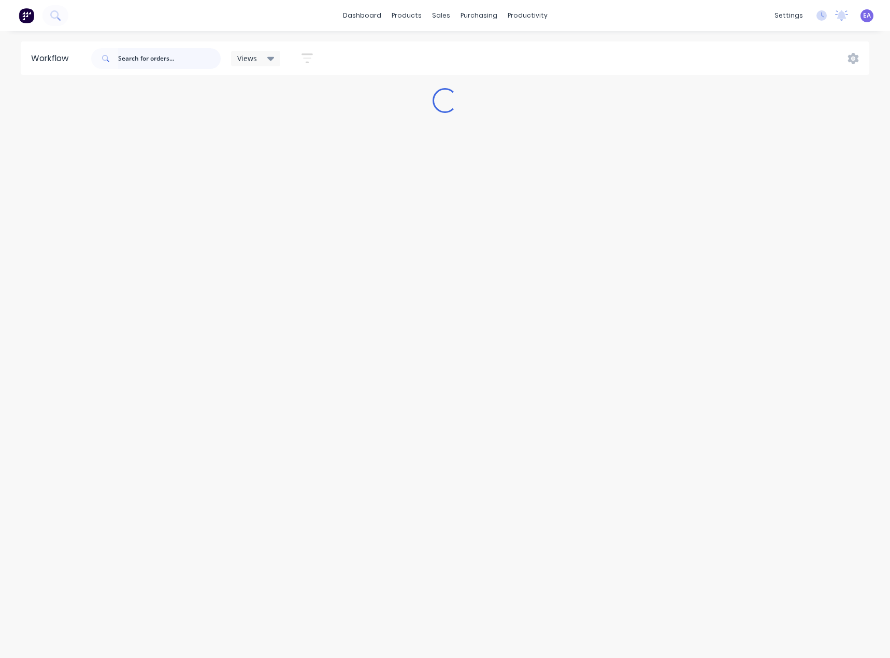
click at [163, 61] on input "text" at bounding box center [169, 58] width 103 height 21
click at [176, 56] on input "text" at bounding box center [169, 58] width 103 height 21
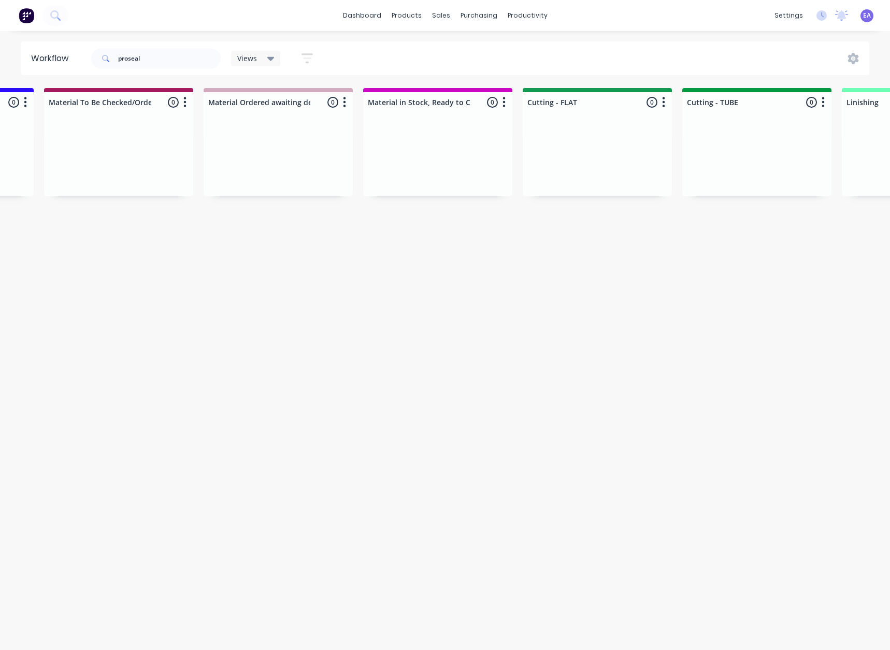
drag, startPoint x: 463, startPoint y: 282, endPoint x: 565, endPoint y: 290, distance: 102.4
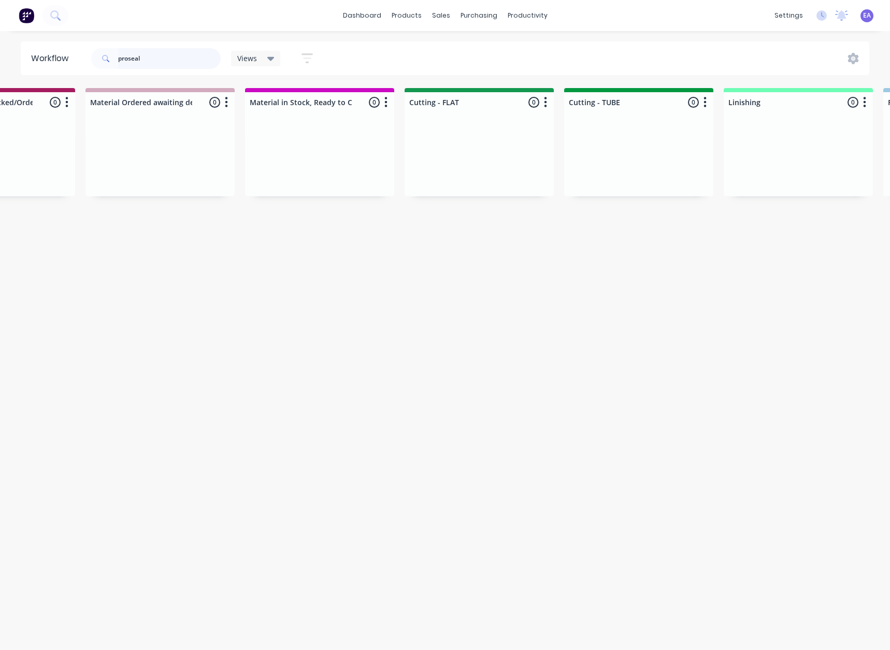
drag, startPoint x: 91, startPoint y: 80, endPoint x: 19, endPoint y: 93, distance: 72.7
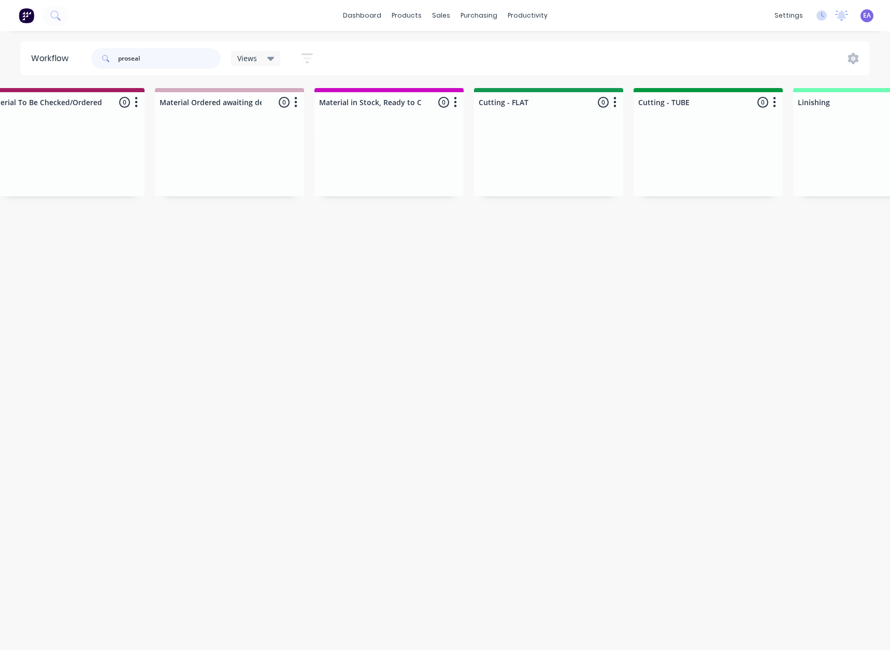
scroll to position [0, 0]
drag, startPoint x: 152, startPoint y: 61, endPoint x: 109, endPoint y: 65, distance: 43.7
click at [109, 65] on div "proseal" at bounding box center [155, 58] width 129 height 21
click at [154, 56] on input "proseal" at bounding box center [169, 58] width 103 height 21
drag, startPoint x: 149, startPoint y: 61, endPoint x: 100, endPoint y: 53, distance: 48.8
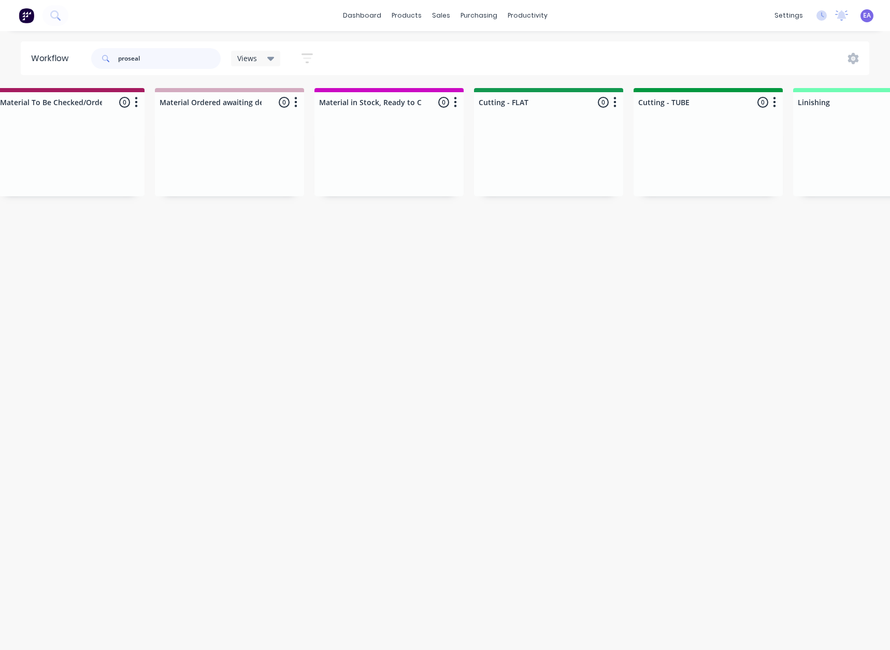
click at [100, 53] on div "proseal" at bounding box center [155, 58] width 129 height 21
click at [150, 57] on input "proseal" at bounding box center [169, 58] width 103 height 21
drag, startPoint x: 134, startPoint y: 57, endPoint x: 51, endPoint y: 55, distance: 82.9
click at [92, 60] on div "proseal" at bounding box center [155, 58] width 129 height 21
click at [128, 60] on input "proseal" at bounding box center [169, 58] width 103 height 21
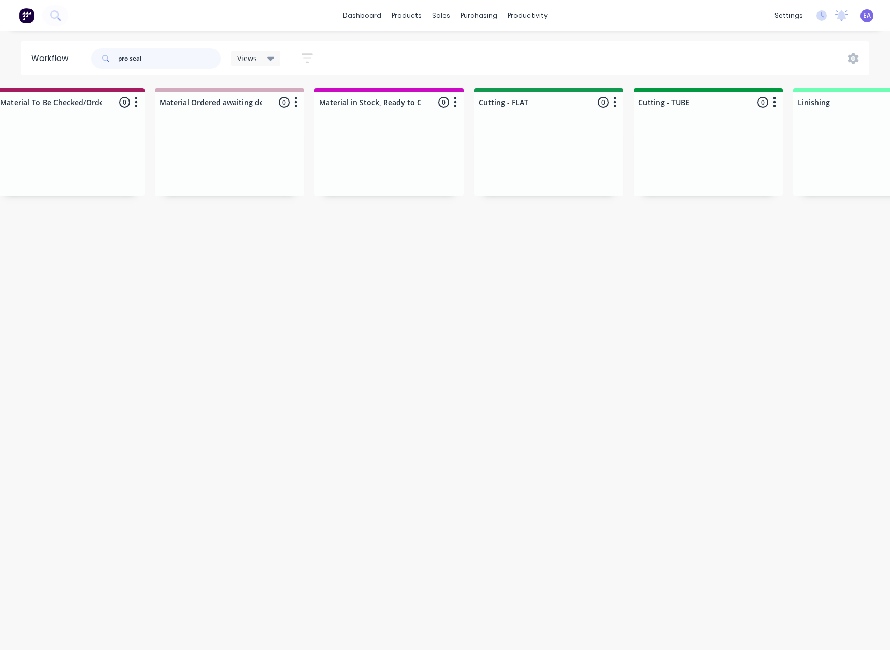
type input "pro seal"
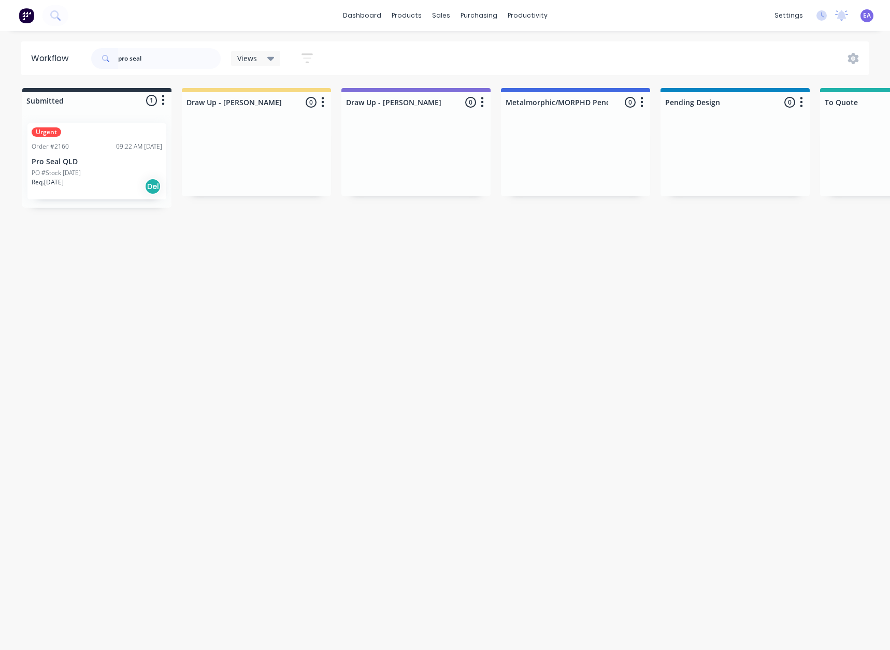
click at [79, 170] on p "PO #Stock [DATE]" at bounding box center [56, 172] width 49 height 9
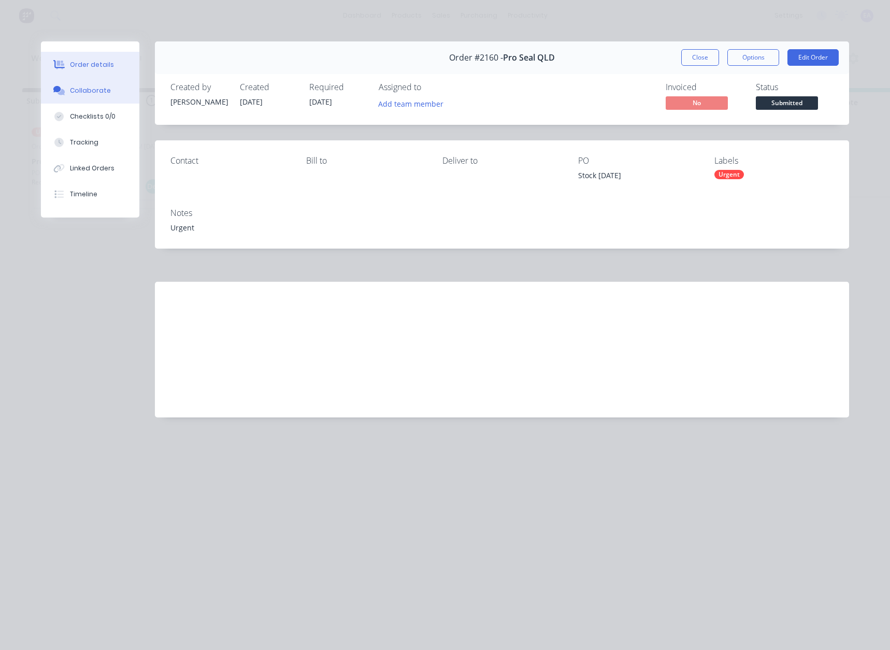
click at [83, 83] on button "Collaborate" at bounding box center [90, 91] width 98 height 26
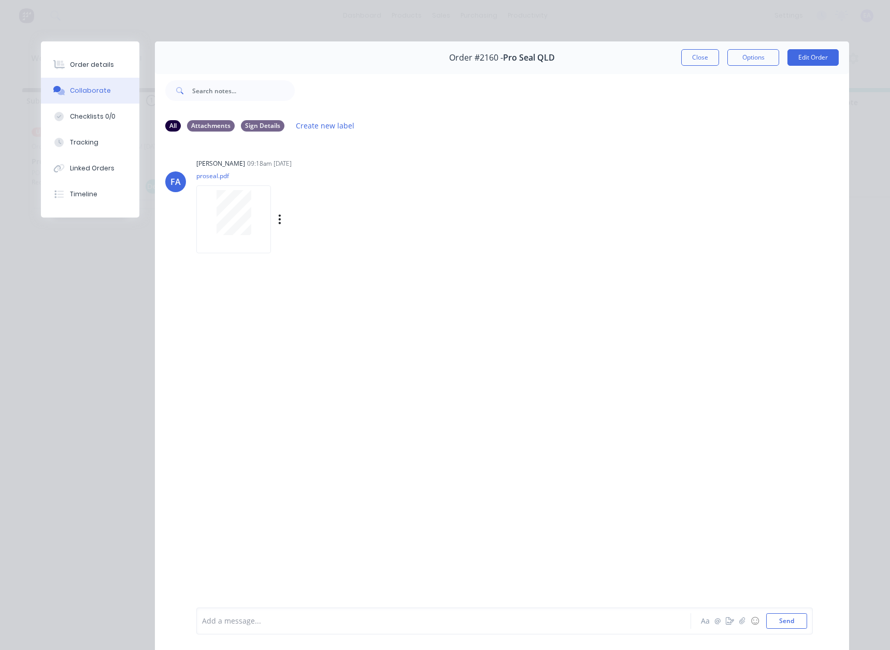
click at [224, 246] on div at bounding box center [233, 219] width 75 height 68
click at [196, 232] on div at bounding box center [233, 219] width 75 height 68
click at [701, 52] on button "Close" at bounding box center [700, 57] width 38 height 17
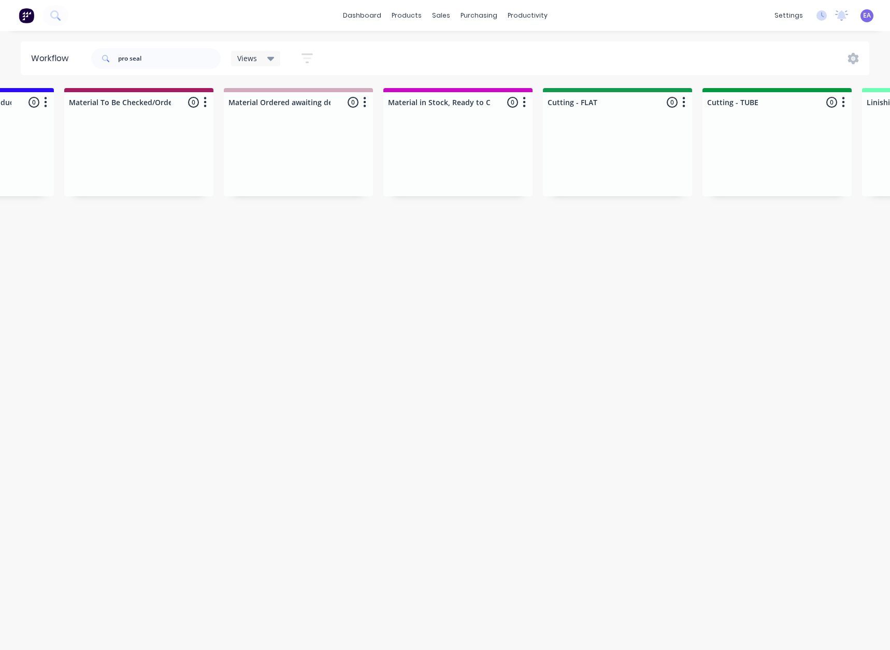
scroll to position [0, 3269]
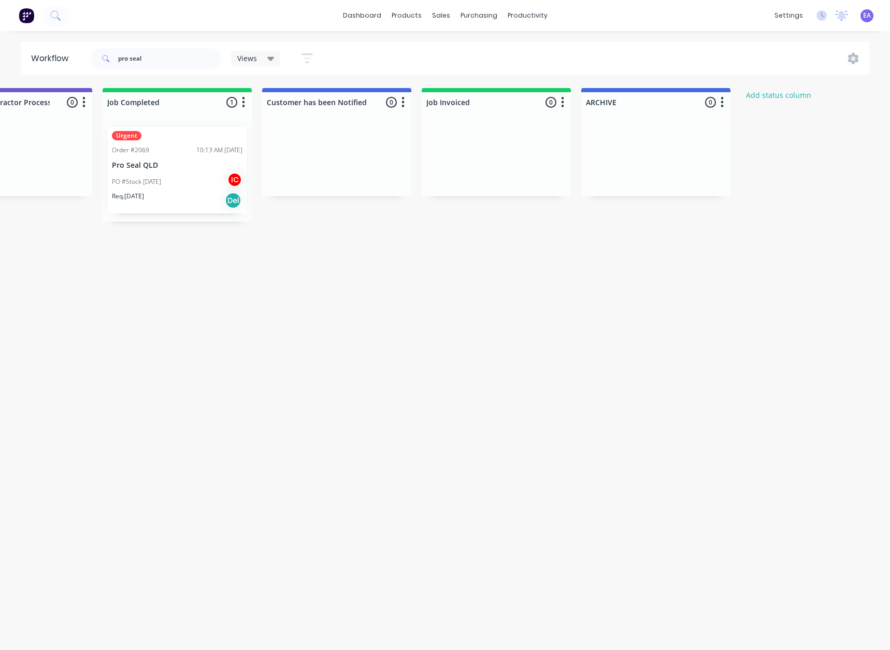
drag, startPoint x: 454, startPoint y: 366, endPoint x: 651, endPoint y: 381, distance: 198.4
click at [162, 179] on div "PO #Stock [DATE] IC" at bounding box center [177, 182] width 130 height 20
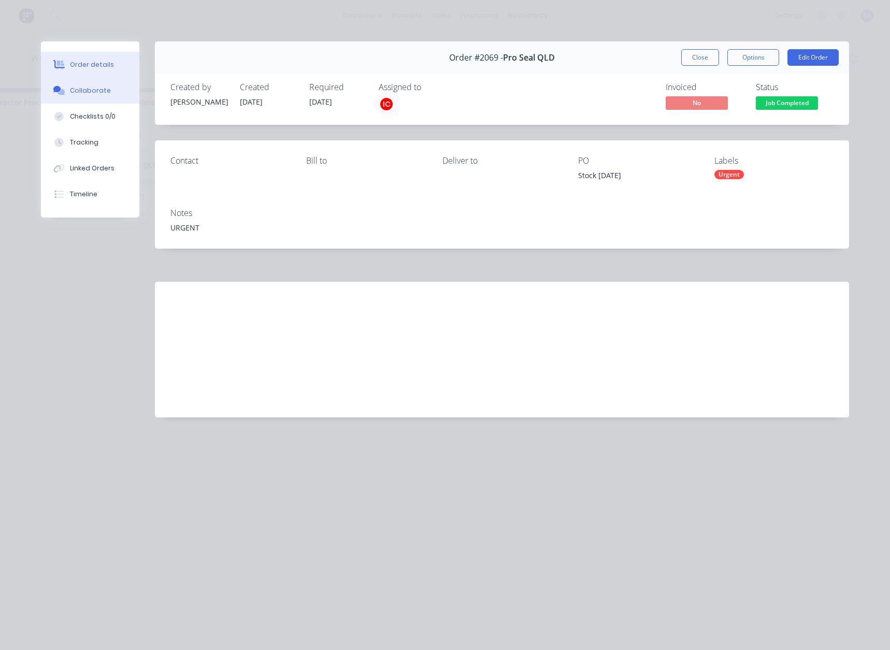
click at [84, 94] on div "Collaborate" at bounding box center [90, 90] width 41 height 9
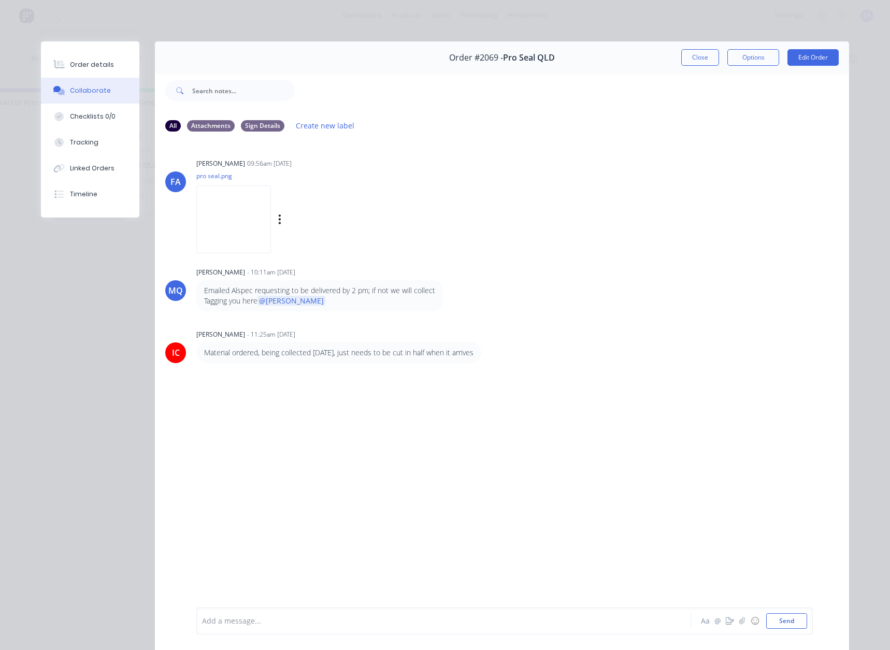
click at [242, 229] on img at bounding box center [233, 219] width 75 height 68
drag, startPoint x: 707, startPoint y: 61, endPoint x: 619, endPoint y: 338, distance: 290.2
click at [707, 61] on button "Close" at bounding box center [700, 57] width 38 height 17
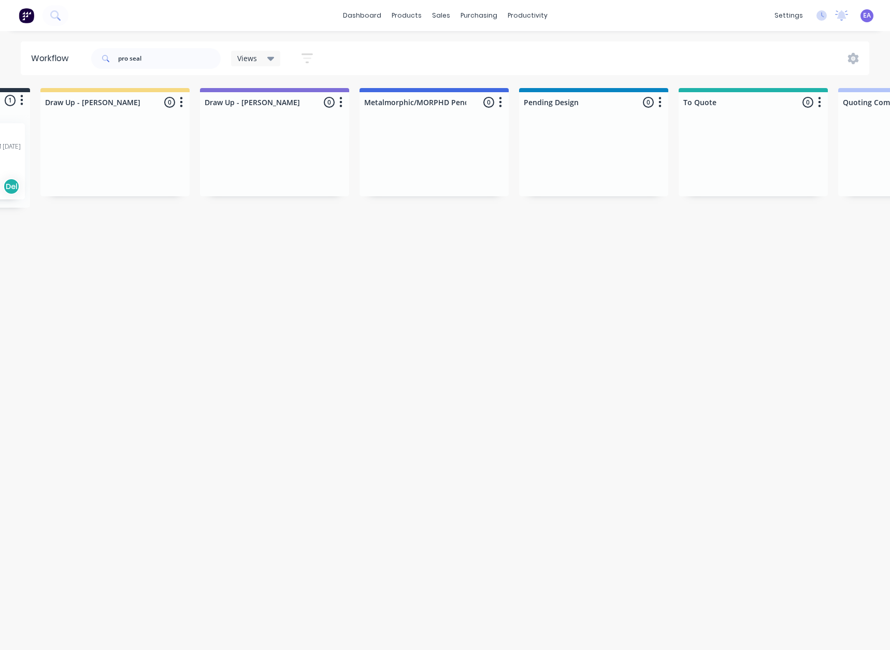
scroll to position [0, 0]
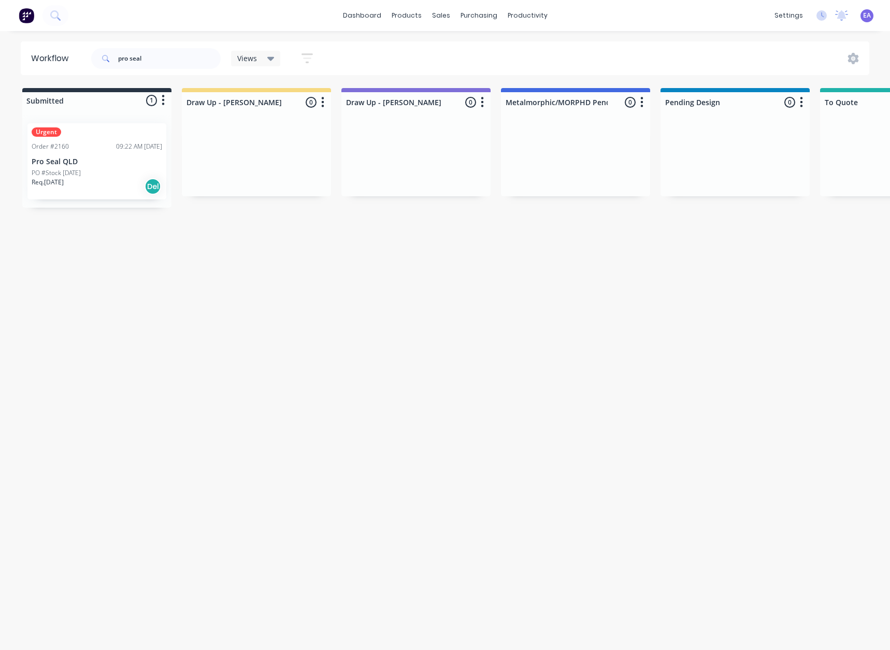
drag, startPoint x: 414, startPoint y: 385, endPoint x: 103, endPoint y: 151, distance: 388.7
click at [101, 164] on p "Pro Seal QLD" at bounding box center [97, 161] width 130 height 9
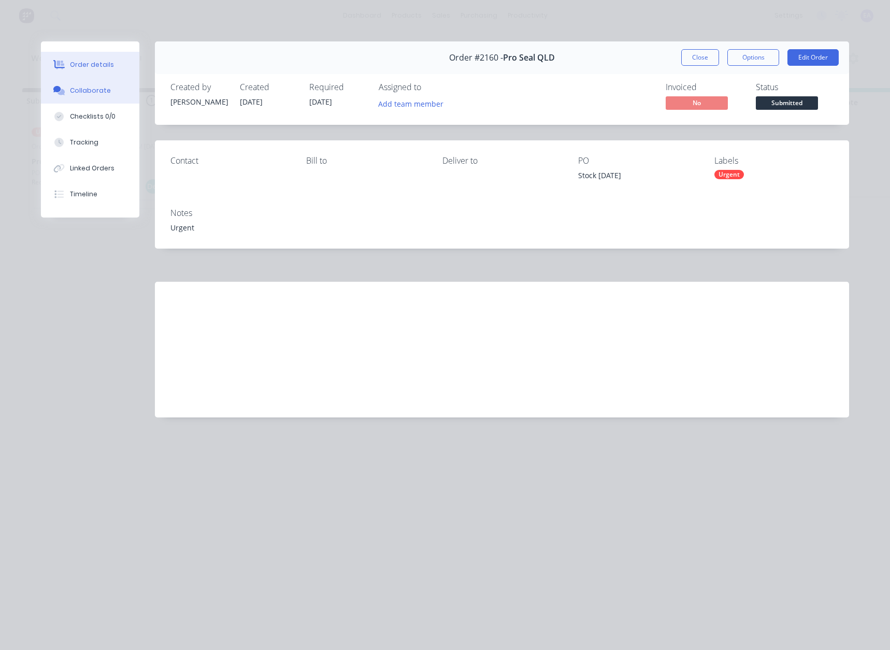
click at [102, 94] on div "Collaborate" at bounding box center [90, 90] width 41 height 9
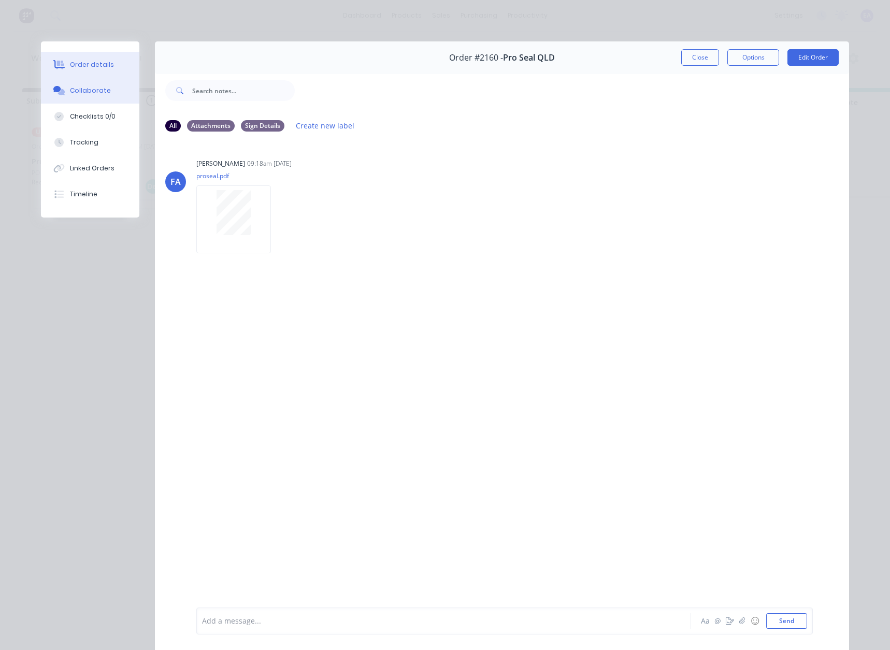
click at [80, 62] on div "Order details" at bounding box center [92, 64] width 44 height 9
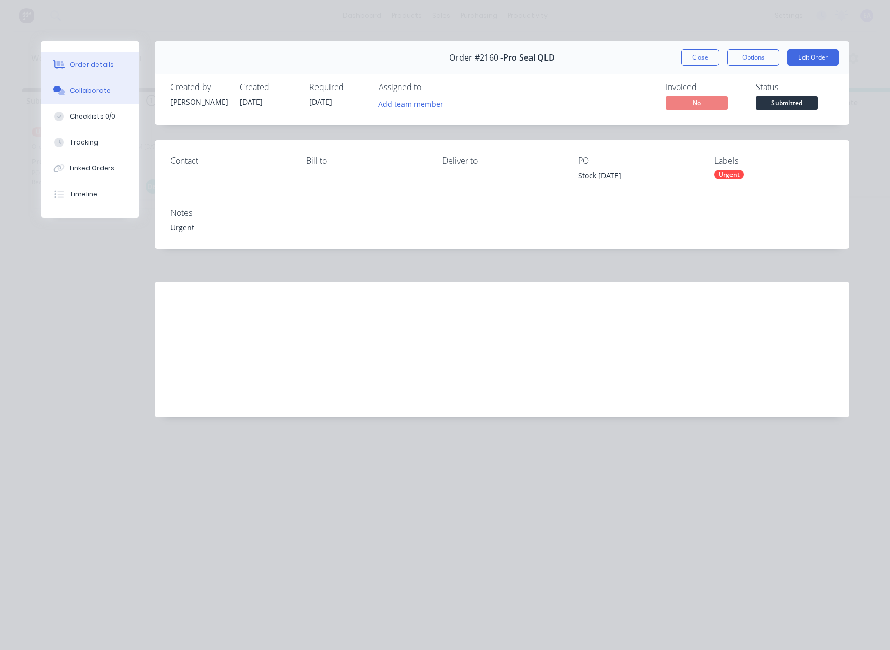
click at [97, 96] on button "Collaborate" at bounding box center [90, 91] width 98 height 26
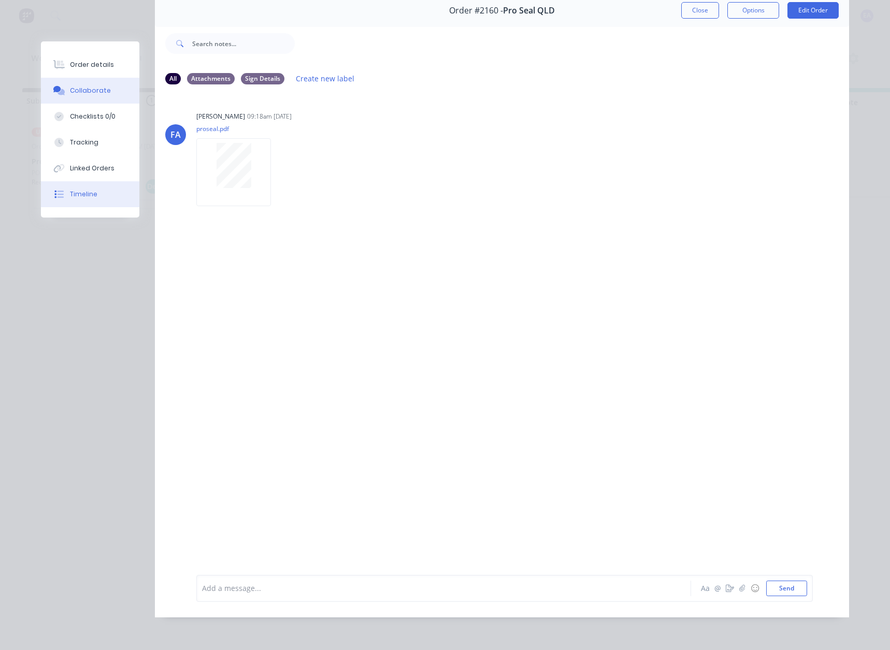
click at [92, 197] on button "Timeline" at bounding box center [90, 194] width 98 height 26
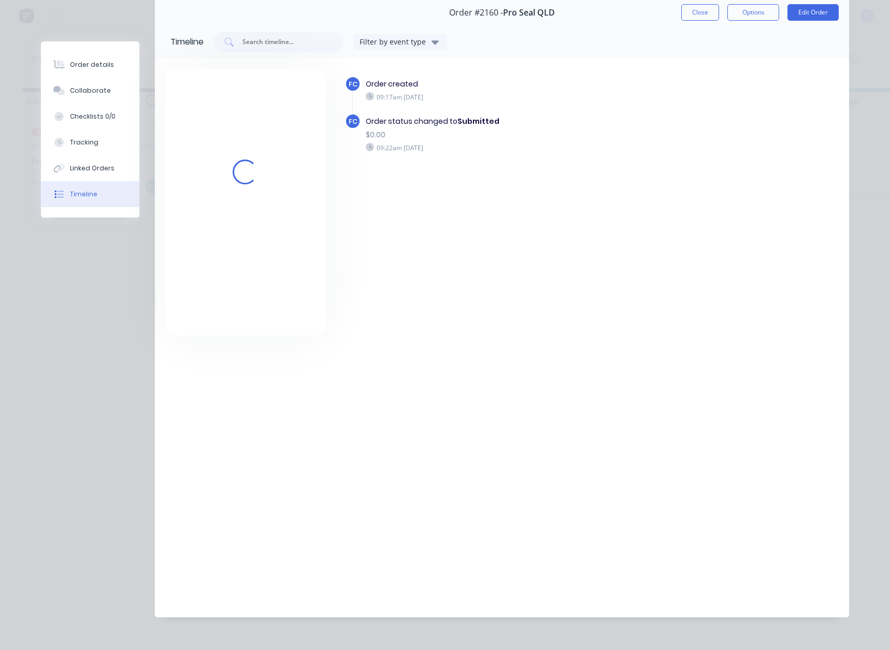
scroll to position [52, 0]
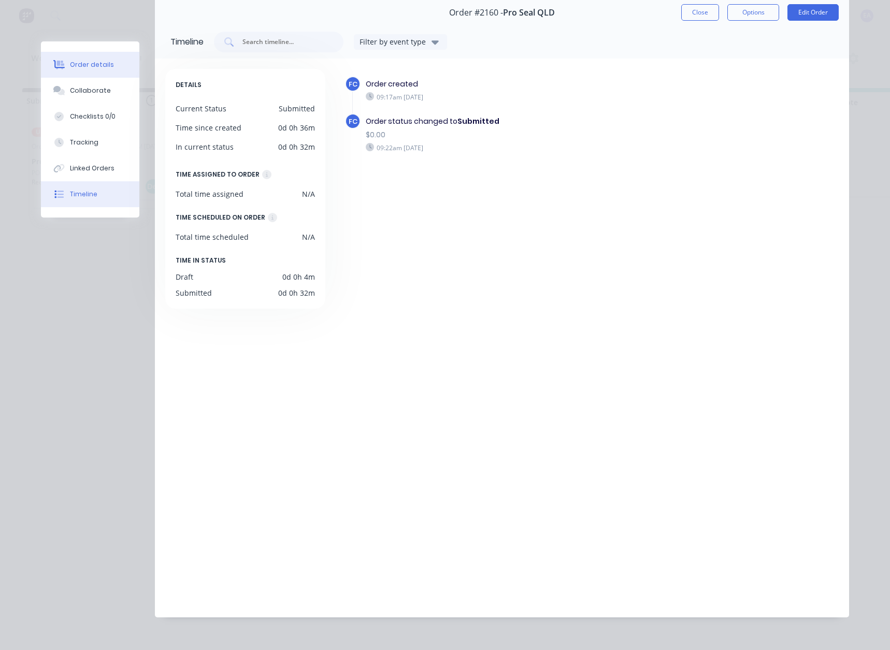
click at [90, 60] on button "Order details" at bounding box center [90, 65] width 98 height 26
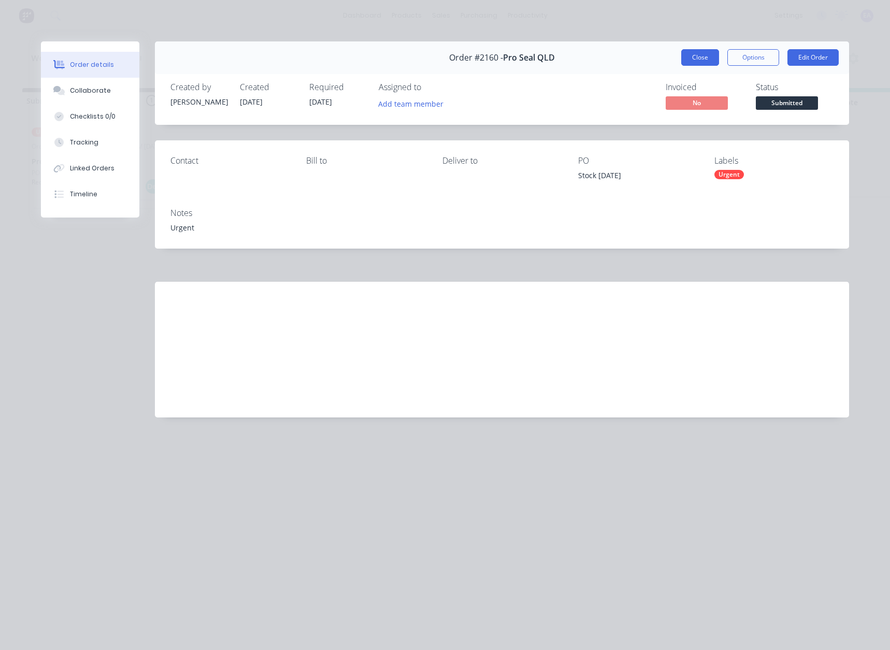
click at [686, 53] on button "Close" at bounding box center [700, 57] width 38 height 17
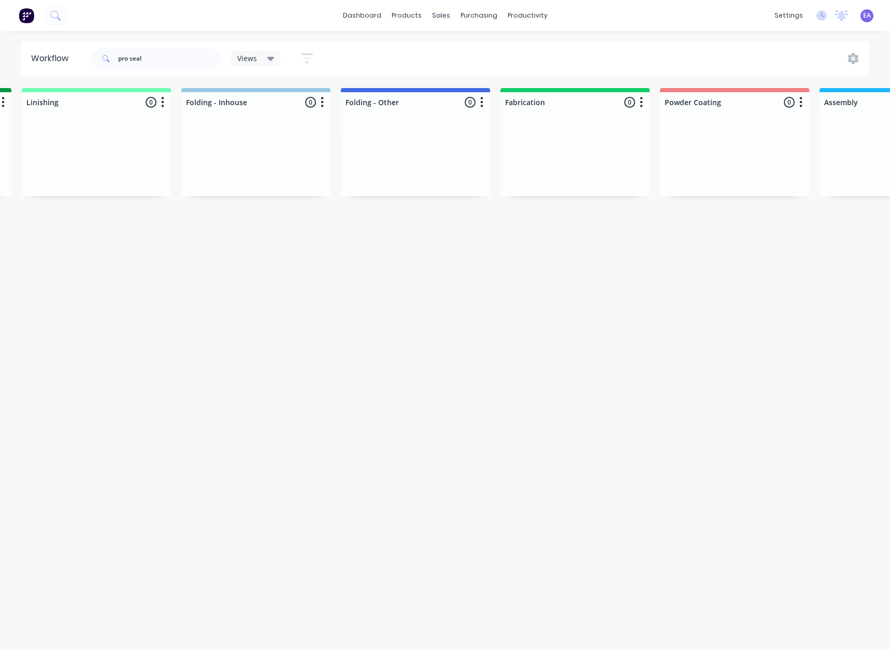
scroll to position [0, 3269]
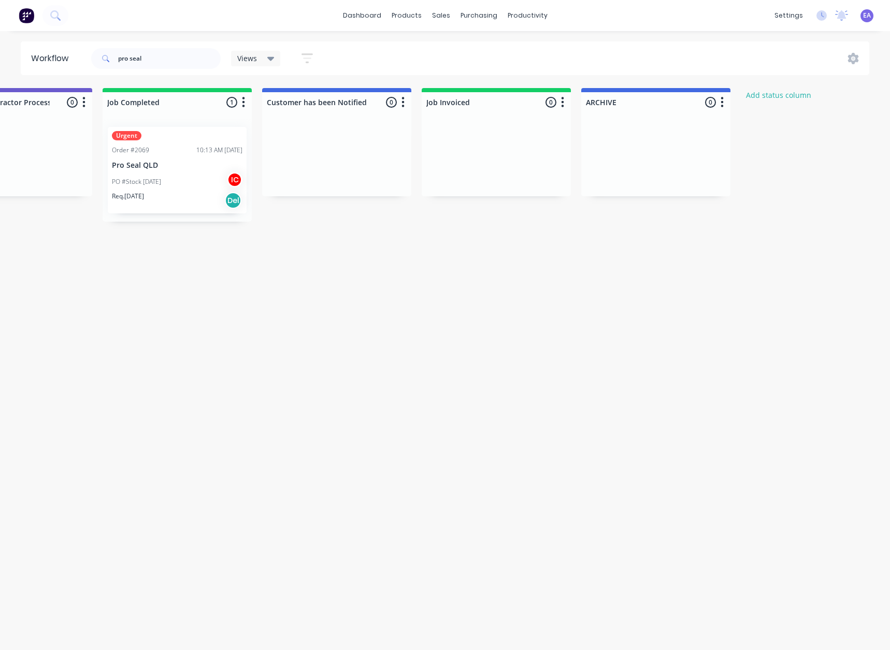
drag, startPoint x: 377, startPoint y: 313, endPoint x: 644, endPoint y: 334, distance: 267.0
click at [226, 163] on p "Pro Seal QLD" at bounding box center [177, 165] width 130 height 9
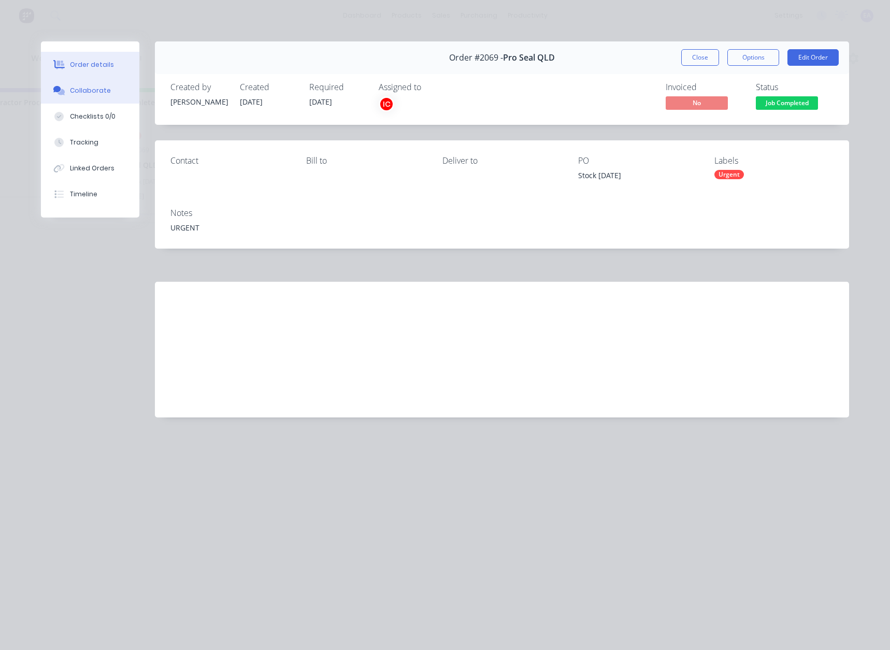
click at [107, 85] on button "Collaborate" at bounding box center [90, 91] width 98 height 26
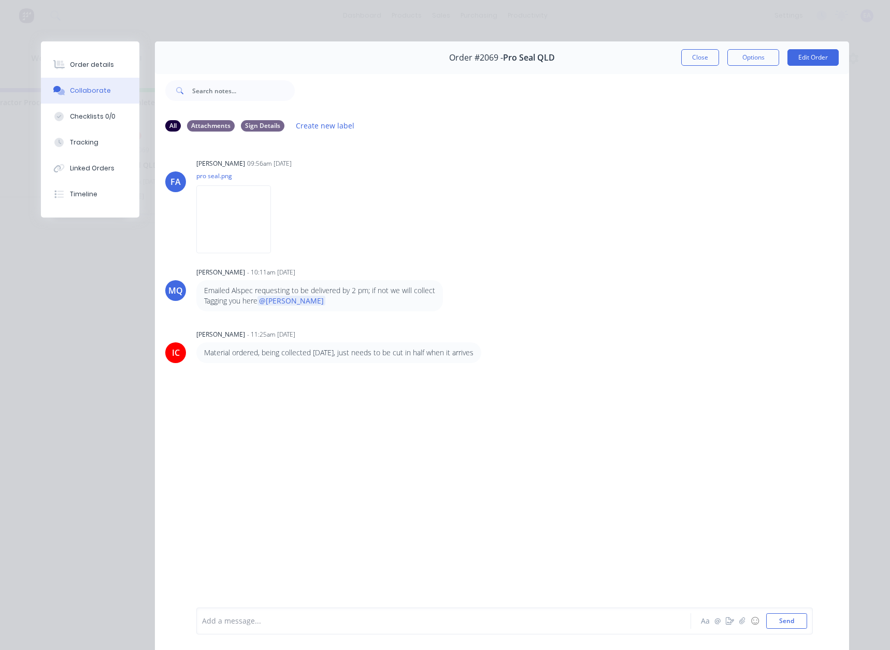
click at [239, 451] on div "[PERSON_NAME] [PERSON_NAME] 09:56am [DATE] pro seal.png Labels Download MQ [PER…" at bounding box center [502, 373] width 694 height 466
click at [107, 62] on button "Order details" at bounding box center [90, 65] width 98 height 26
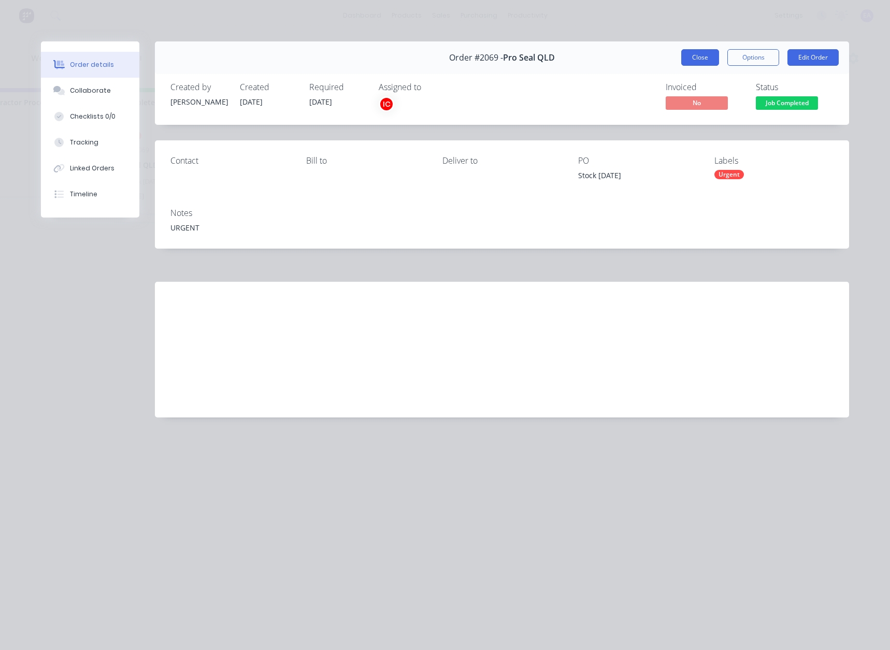
click at [709, 56] on button "Close" at bounding box center [700, 57] width 38 height 17
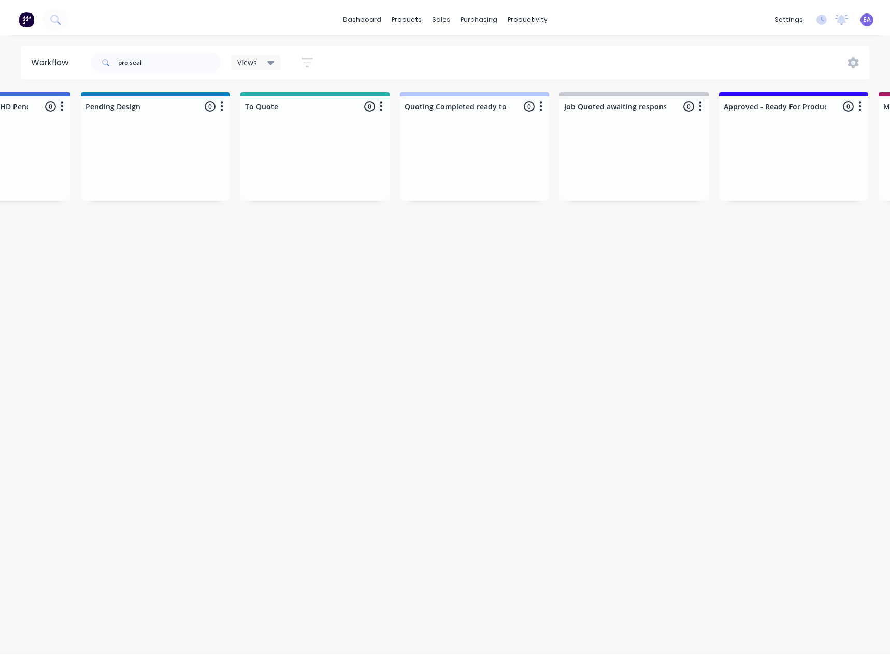
scroll to position [0, 0]
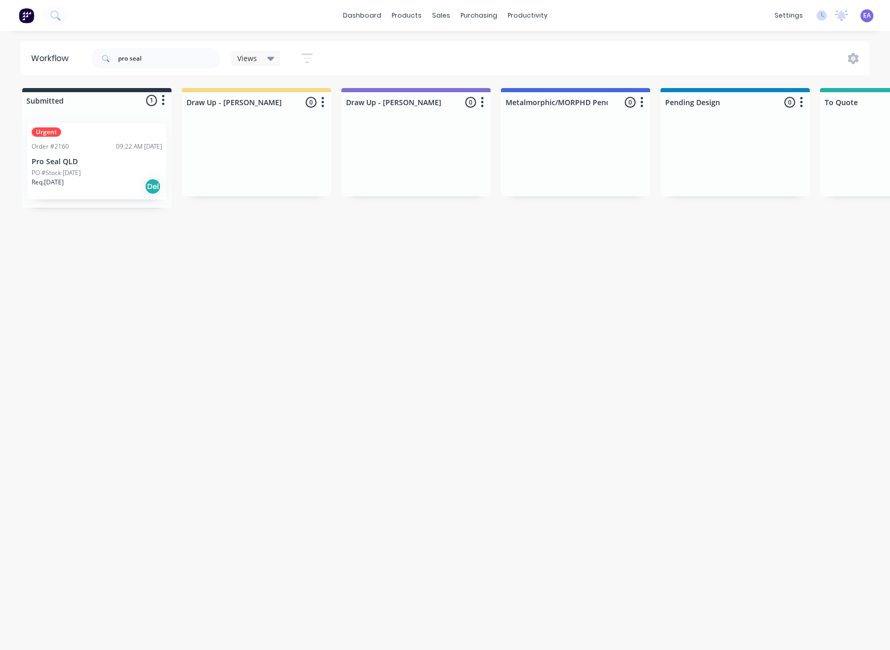
drag, startPoint x: 333, startPoint y: 348, endPoint x: 180, endPoint y: 384, distance: 156.9
click at [451, 48] on div at bounding box center [447, 49] width 16 height 9
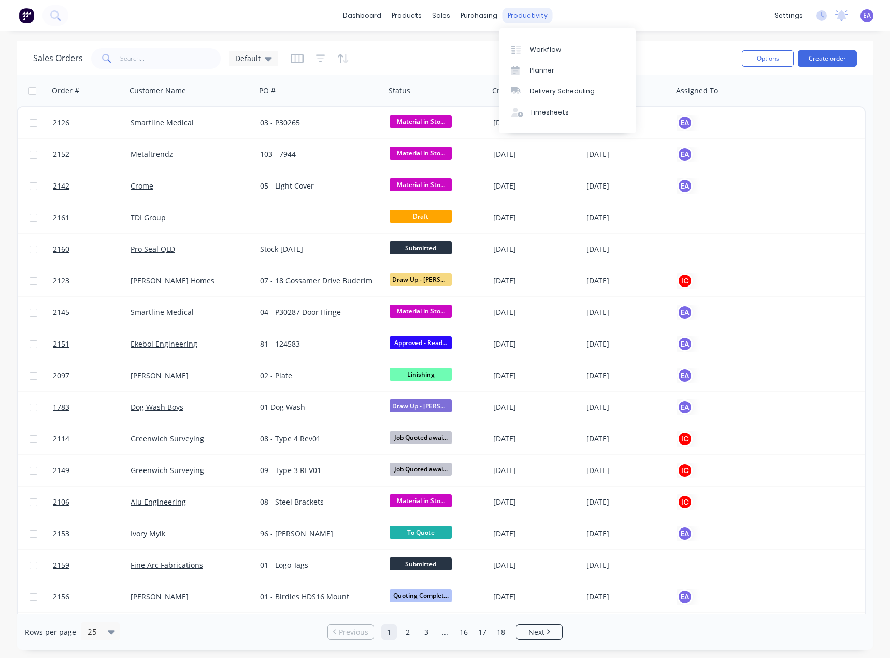
click at [528, 15] on div "productivity" at bounding box center [527, 16] width 50 height 16
drag, startPoint x: 542, startPoint y: 68, endPoint x: 546, endPoint y: 57, distance: 11.2
click at [542, 68] on div "Planner" at bounding box center [542, 70] width 24 height 9
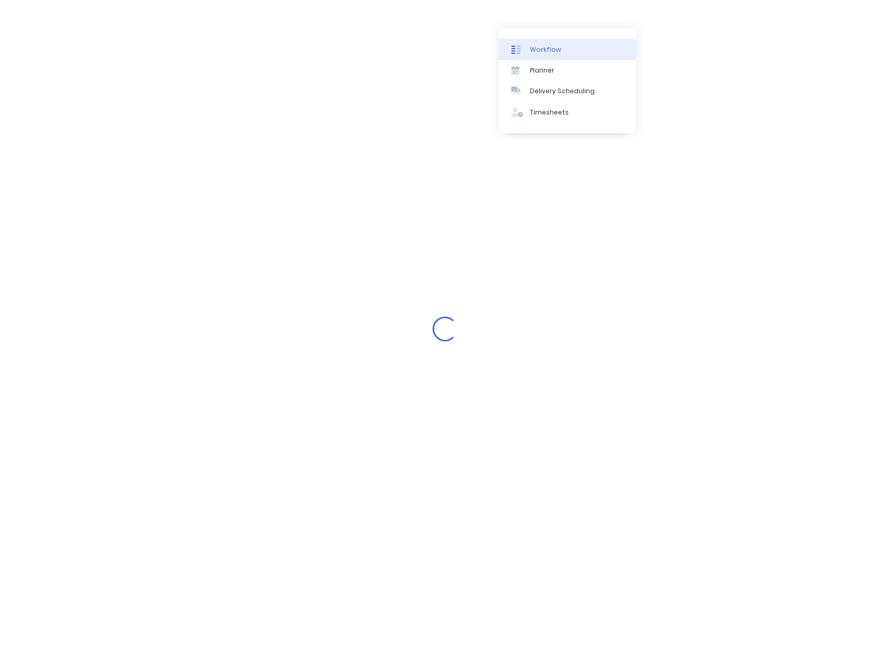
click at [537, 45] on div "Workflow" at bounding box center [545, 49] width 31 height 9
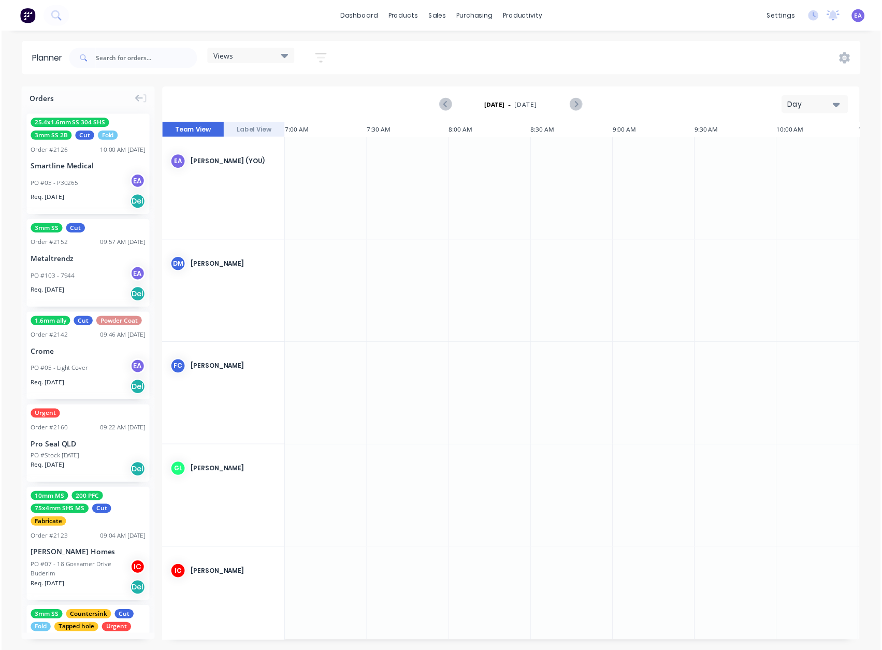
scroll to position [0, 498]
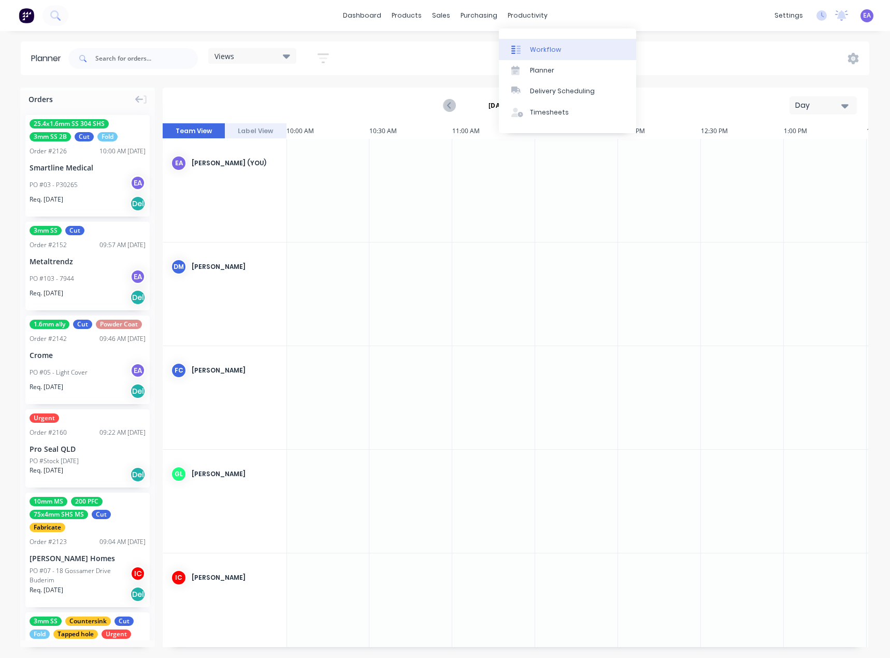
click at [534, 46] on div "Workflow" at bounding box center [545, 49] width 31 height 9
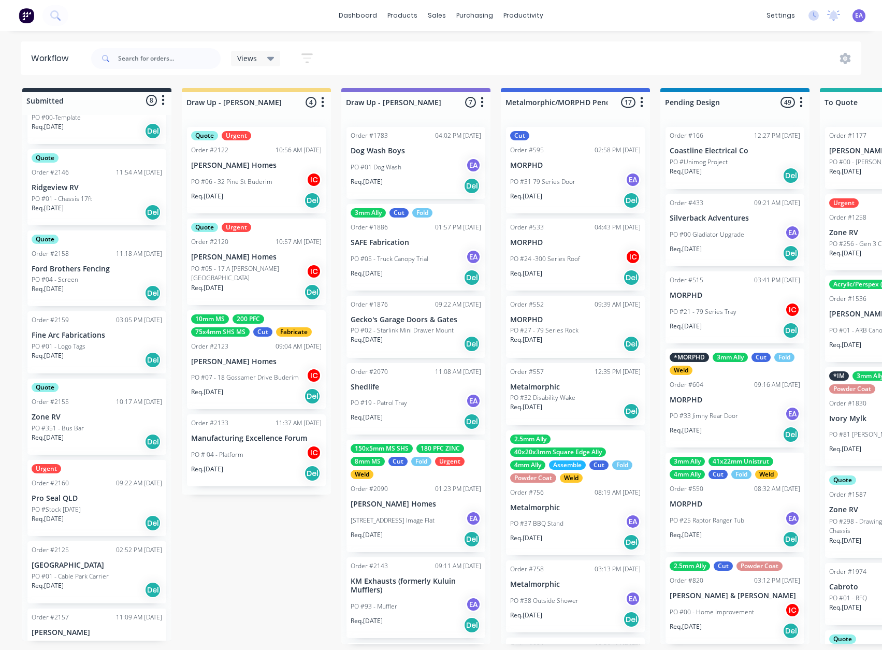
scroll to position [134, 0]
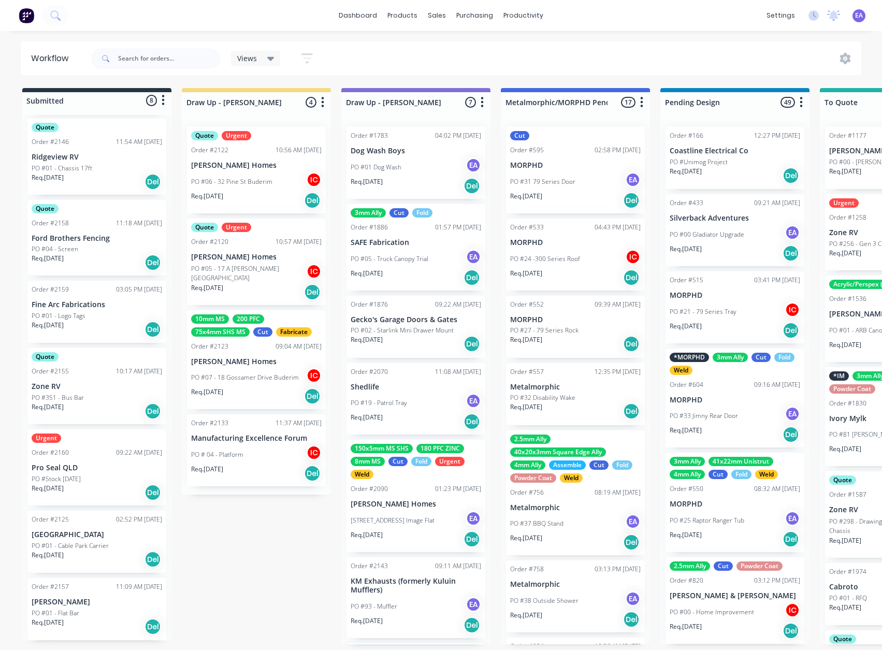
click at [96, 470] on p "Pro Seal QLD" at bounding box center [97, 467] width 130 height 9
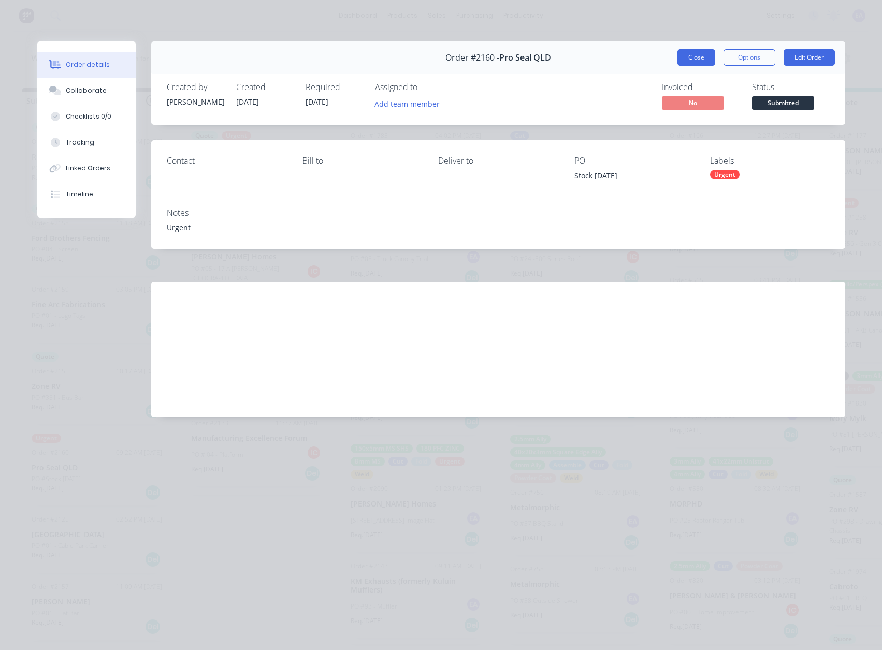
click at [683, 58] on button "Close" at bounding box center [696, 57] width 38 height 17
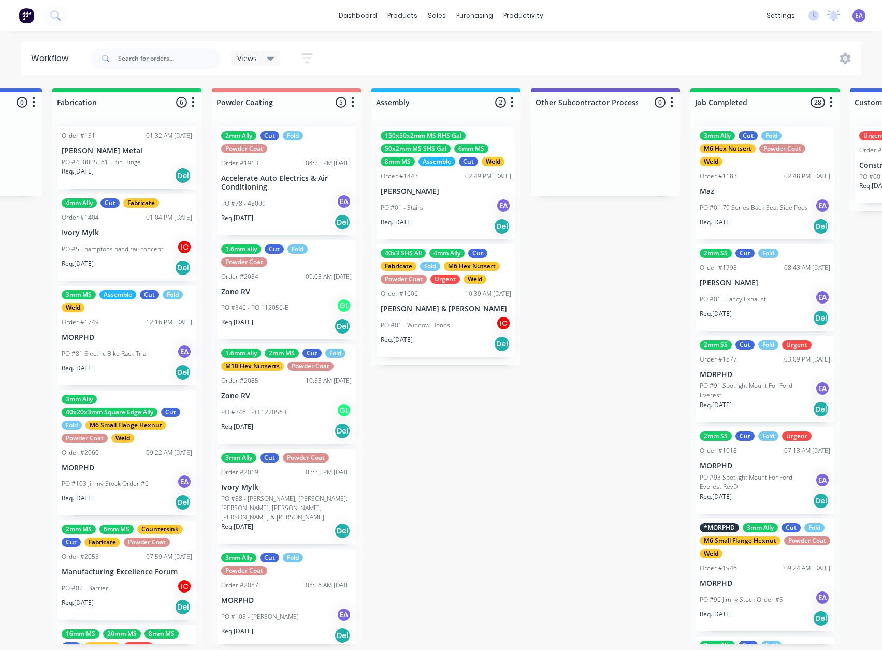
scroll to position [0, 3277]
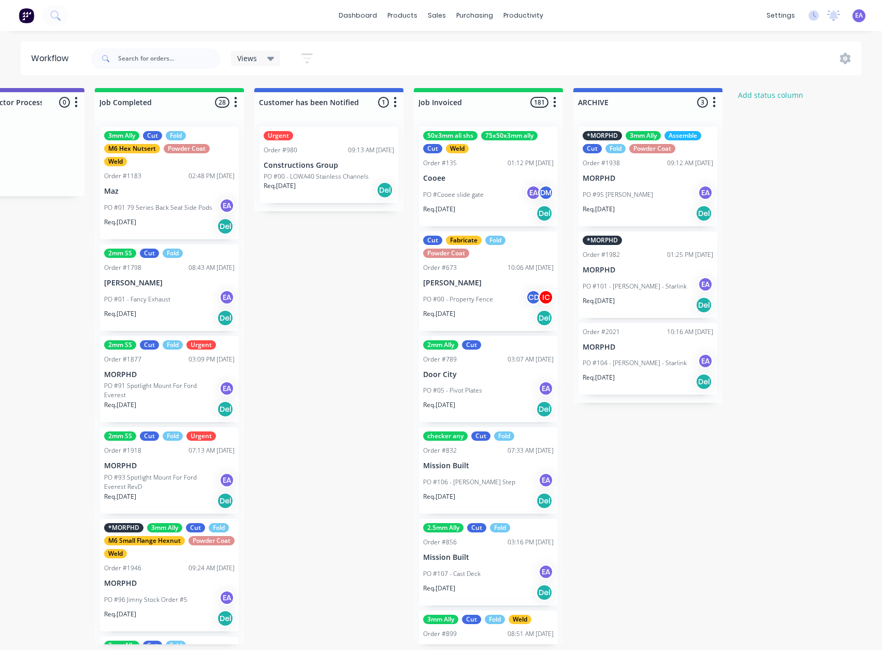
drag, startPoint x: 206, startPoint y: 518, endPoint x: 385, endPoint y: 520, distance: 179.7
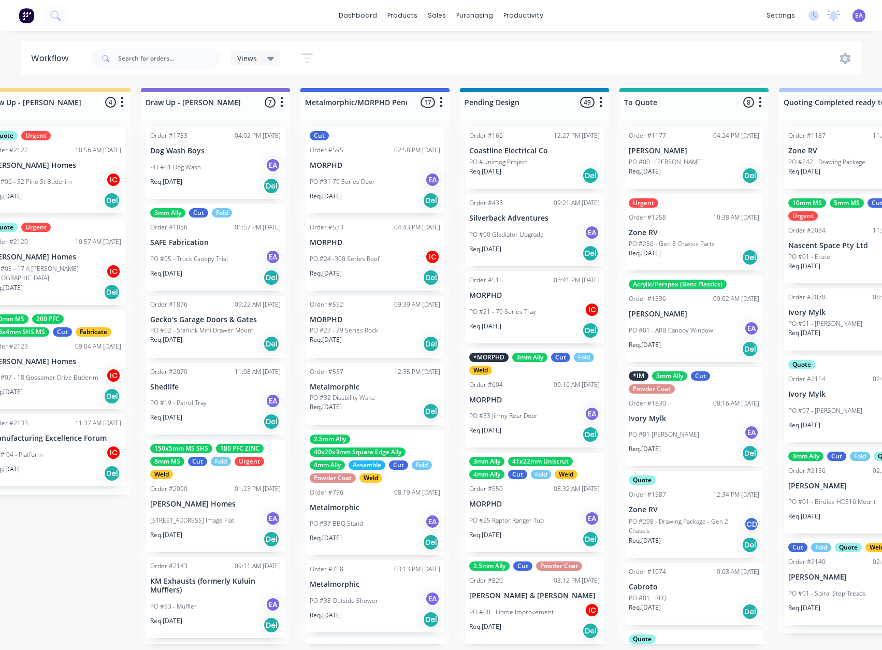
scroll to position [2, 0]
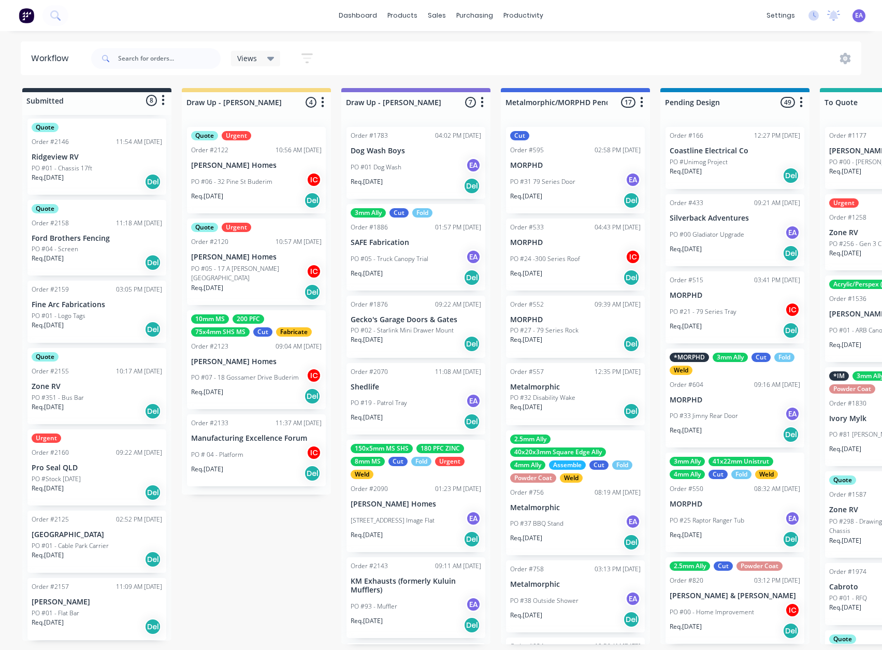
drag, startPoint x: 266, startPoint y: 499, endPoint x: 95, endPoint y: 521, distance: 172.8
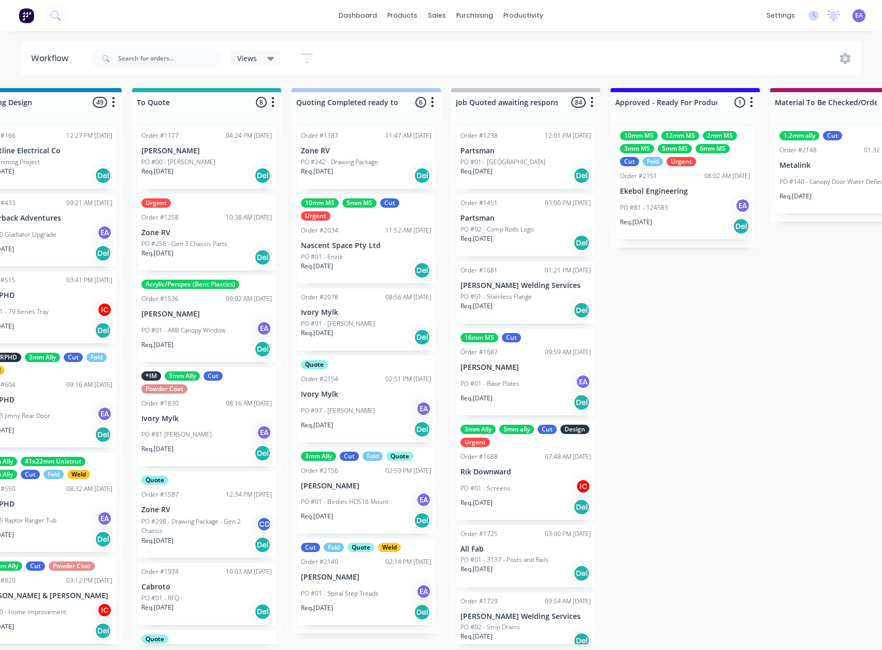
scroll to position [2, 3277]
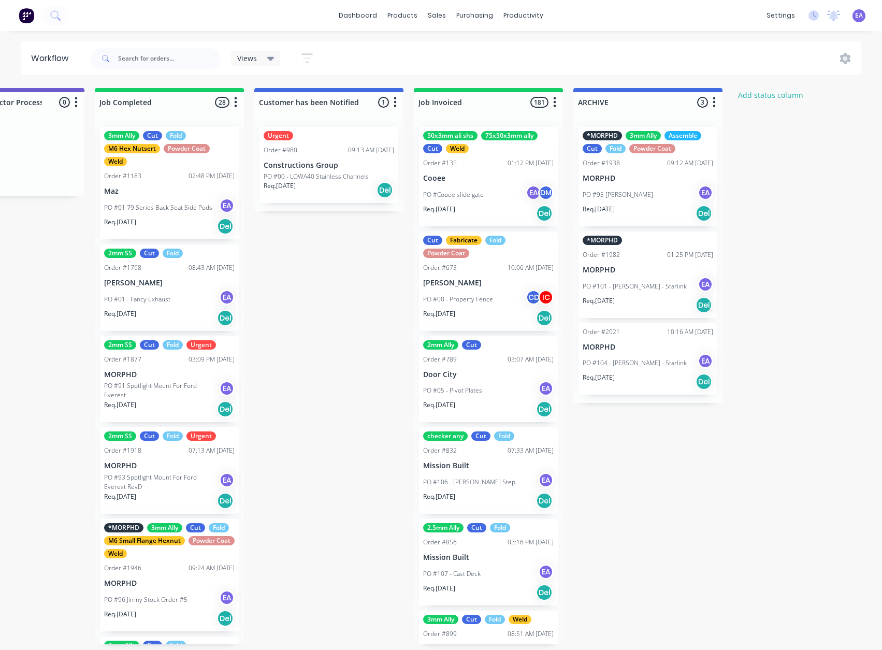
drag, startPoint x: 554, startPoint y: 191, endPoint x: 549, endPoint y: 178, distance: 13.6
click at [195, 64] on input "text" at bounding box center [169, 58] width 103 height 21
type input "pro seal"
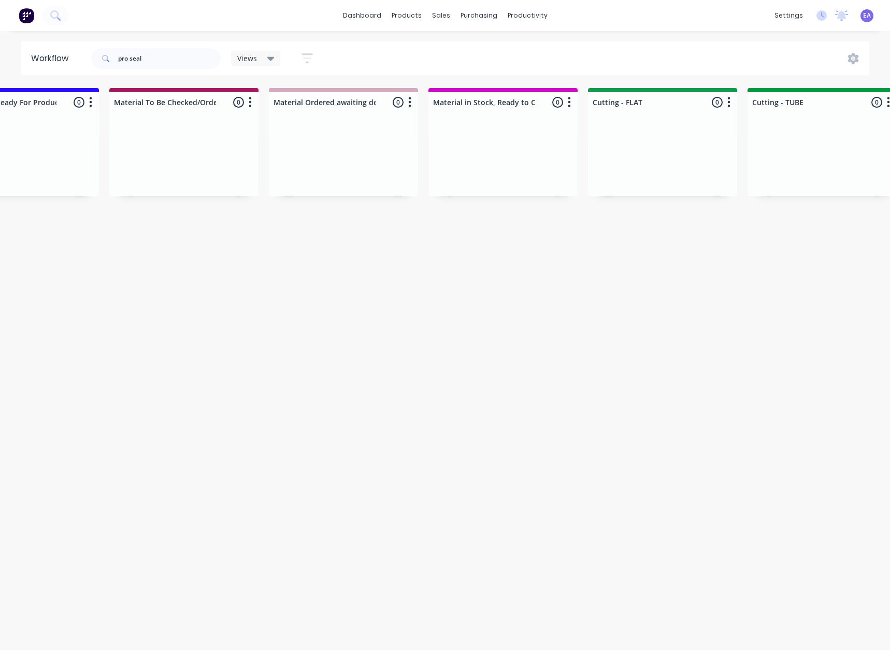
scroll to position [0, 3269]
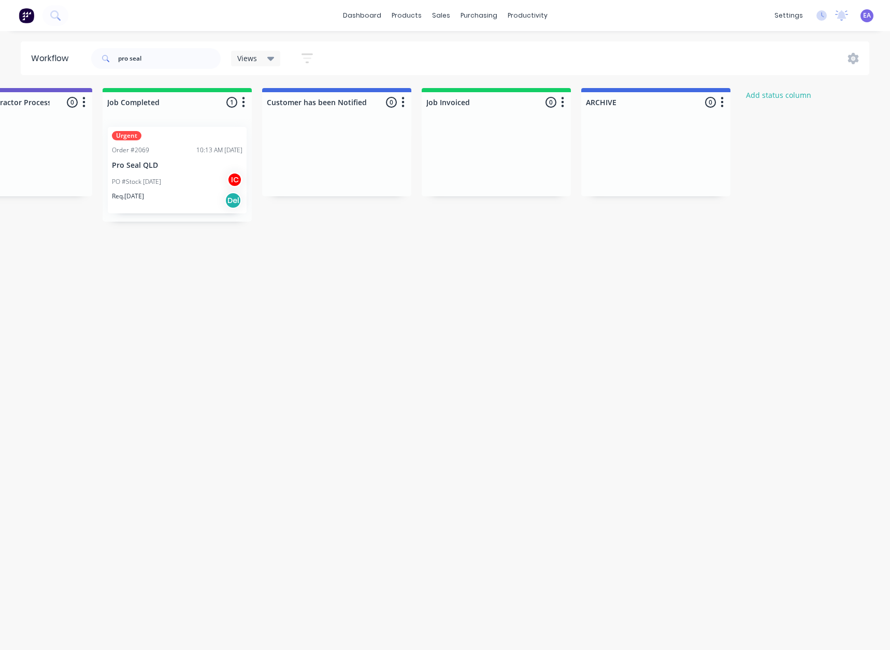
drag, startPoint x: 449, startPoint y: 374, endPoint x: 165, endPoint y: 217, distance: 324.0
click at [179, 175] on div "PO #Stock [DATE] IC" at bounding box center [177, 182] width 130 height 20
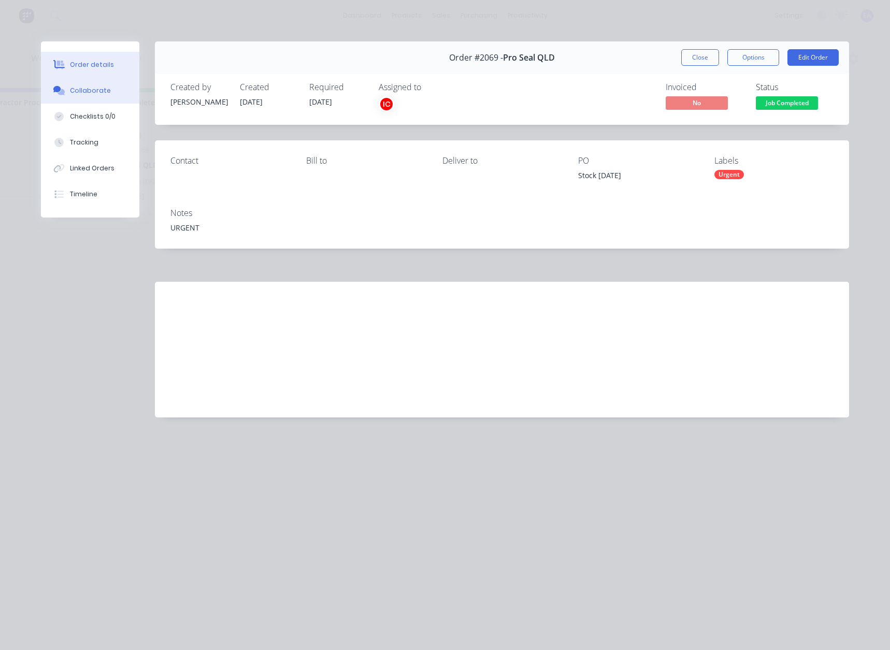
click at [63, 99] on button "Collaborate" at bounding box center [90, 91] width 98 height 26
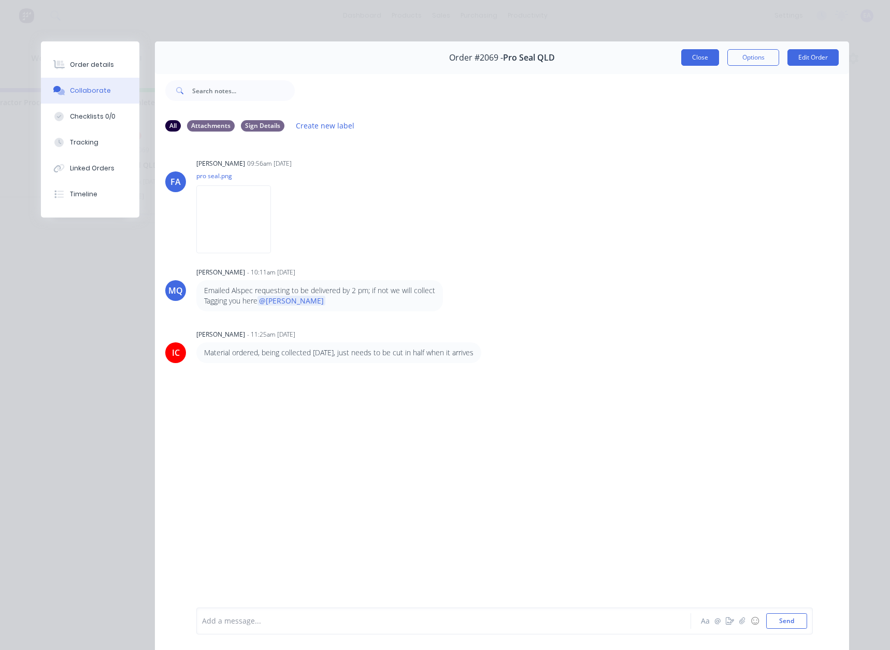
click at [688, 64] on button "Close" at bounding box center [700, 57] width 38 height 17
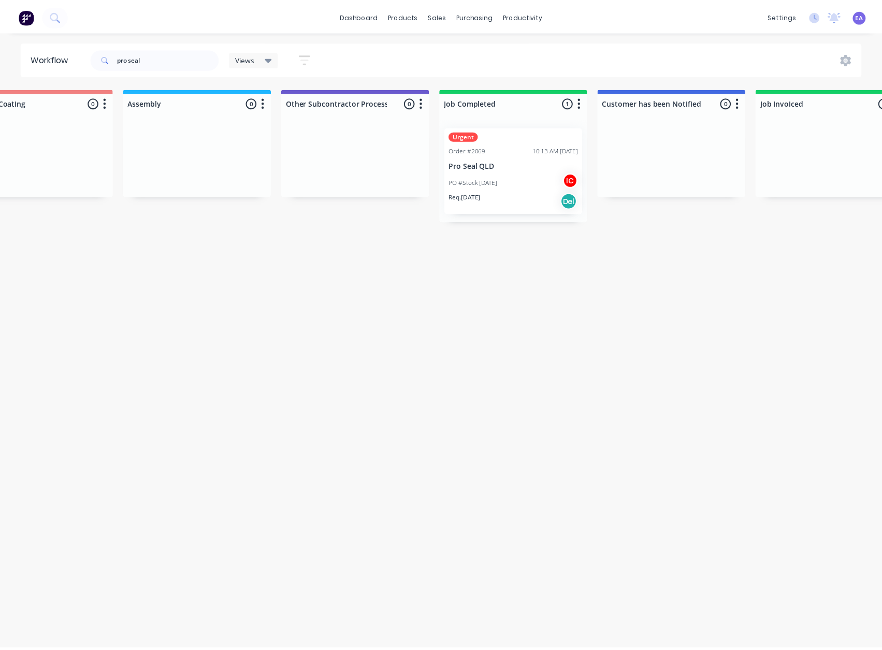
scroll to position [0, 0]
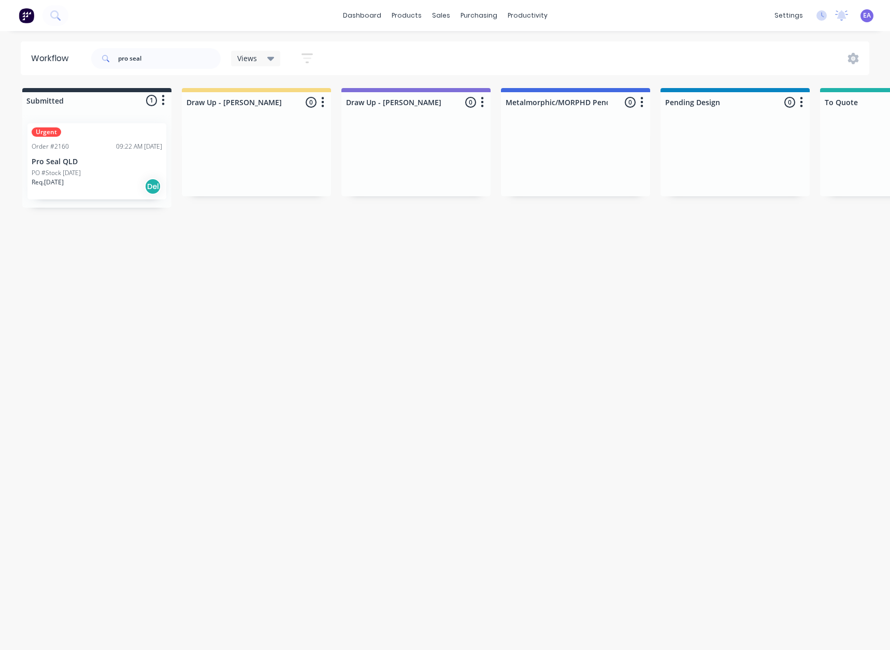
drag, startPoint x: 412, startPoint y: 336, endPoint x: 122, endPoint y: 211, distance: 316.2
drag, startPoint x: 194, startPoint y: 51, endPoint x: 7, endPoint y: 75, distance: 188.4
click at [7, 75] on div "Workflow pro seal Views Save new view None (Default) edit [PERSON_NAME] edit [P…" at bounding box center [445, 335] width 890 height 588
click at [244, 329] on div "Workflow Views Save new view None (Default) edit [PERSON_NAME] edit [PERSON_NAM…" at bounding box center [445, 335] width 890 height 588
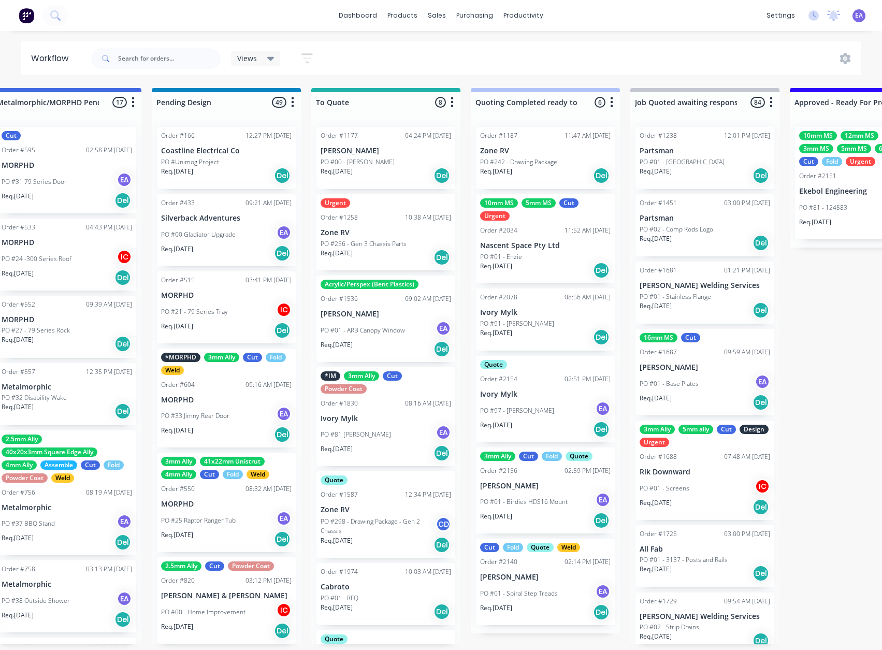
drag, startPoint x: 329, startPoint y: 589, endPoint x: 376, endPoint y: 585, distance: 47.8
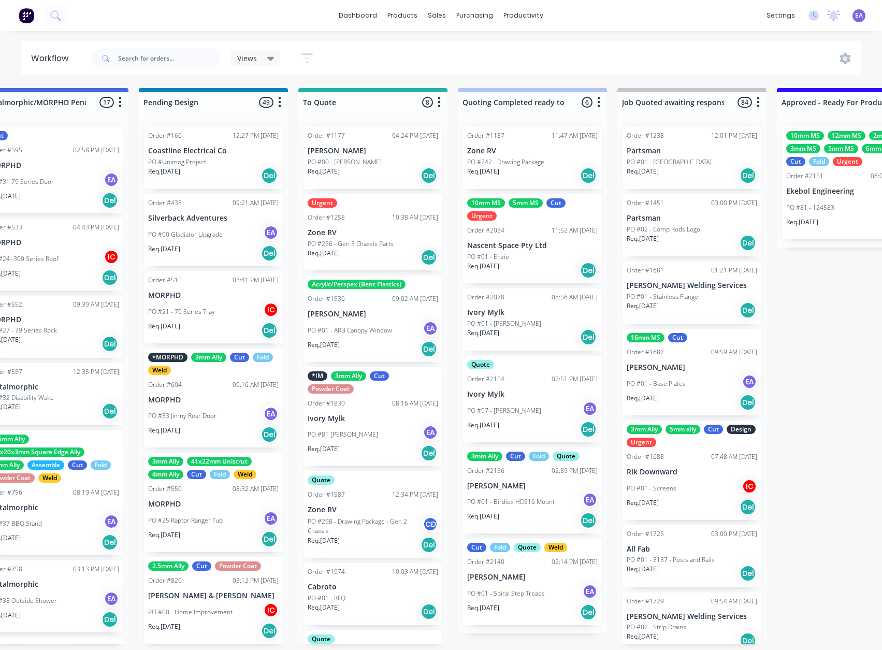
scroll to position [2, 0]
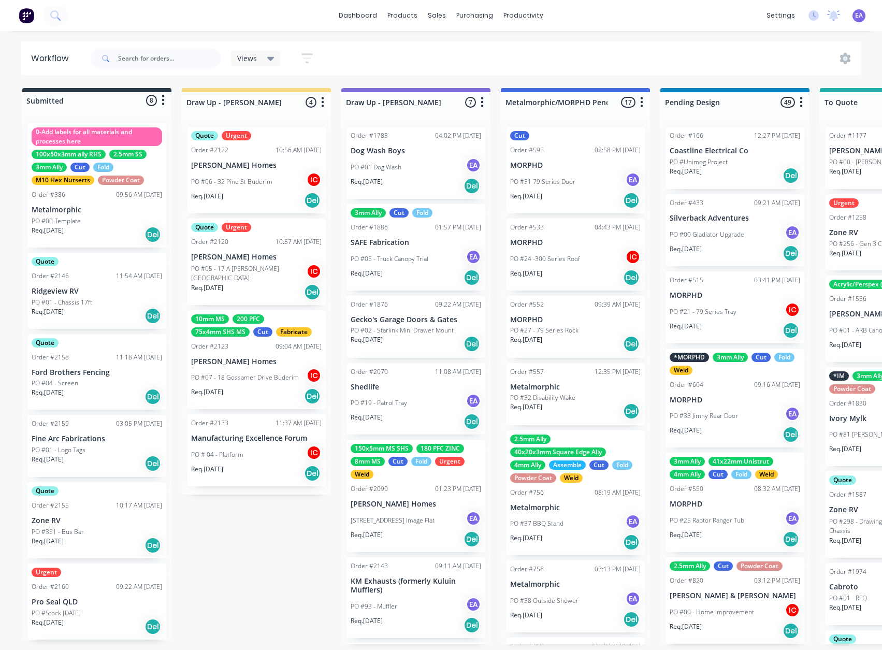
drag, startPoint x: 343, startPoint y: 596, endPoint x: 59, endPoint y: 620, distance: 284.8
click at [65, 601] on p "Pro Seal QLD" at bounding box center [97, 602] width 130 height 9
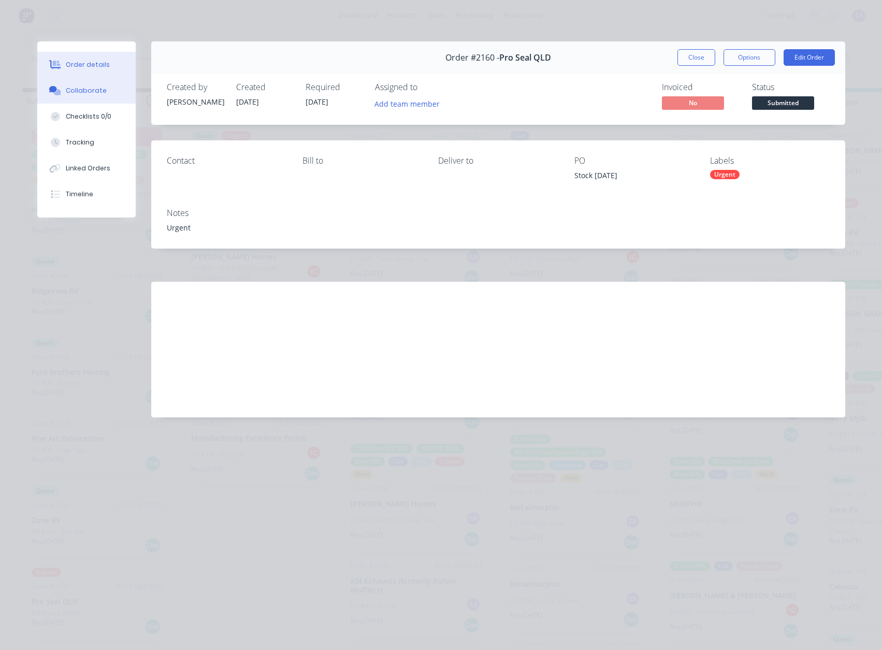
click at [96, 99] on button "Collaborate" at bounding box center [86, 91] width 98 height 26
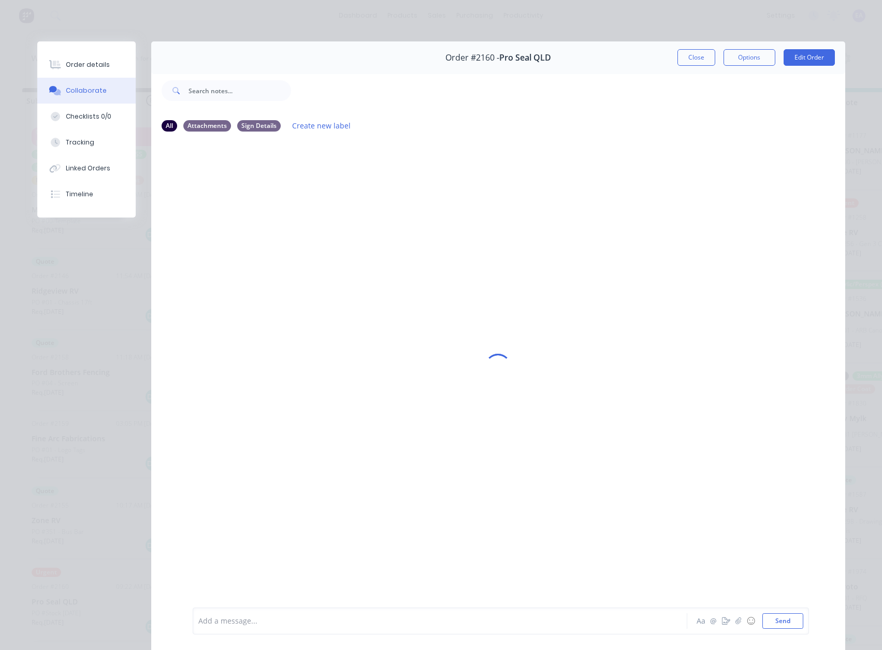
click at [219, 616] on div at bounding box center [425, 621] width 453 height 11
click at [687, 53] on button "Close" at bounding box center [696, 57] width 38 height 17
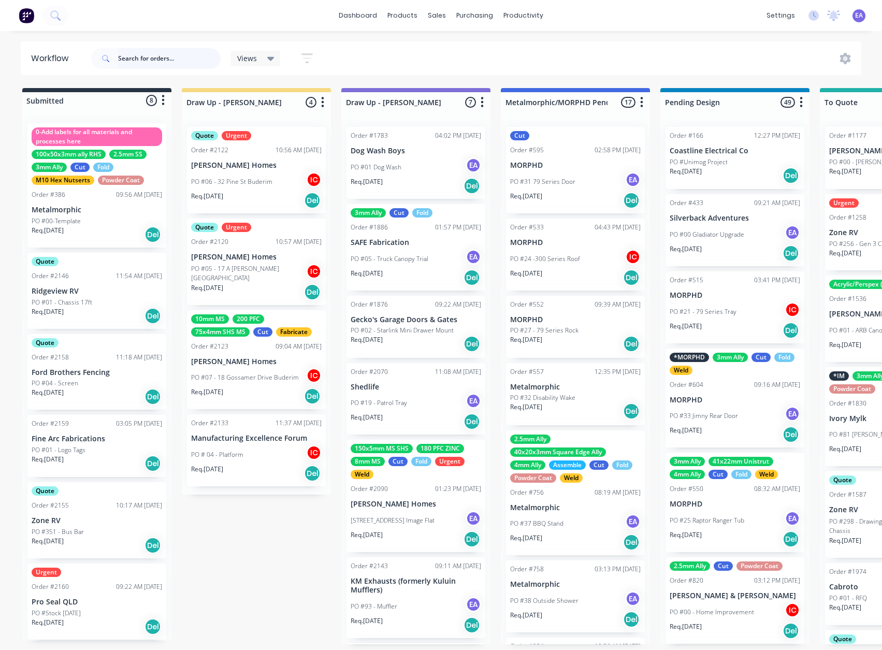
click at [180, 62] on input "text" at bounding box center [169, 58] width 103 height 21
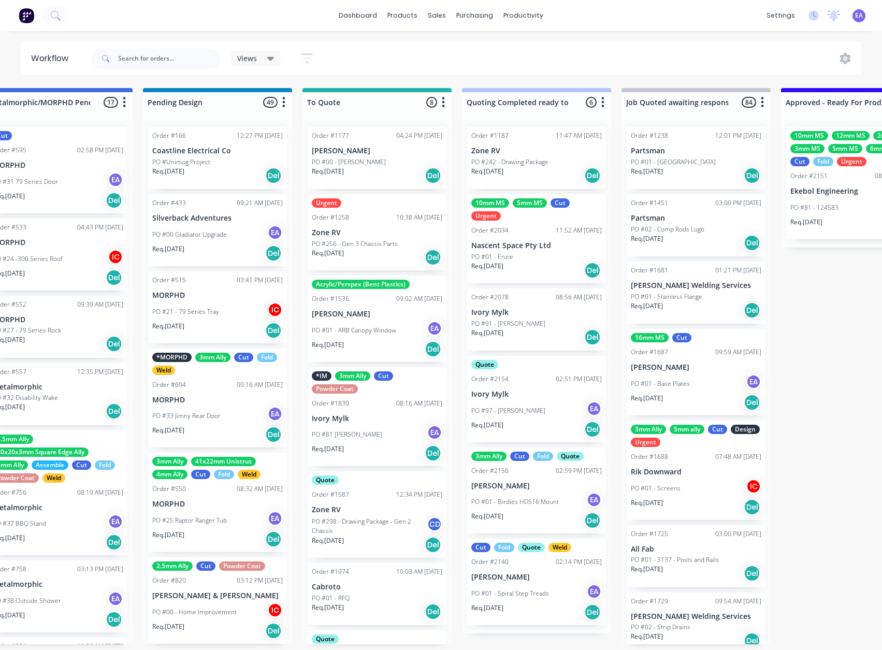
drag, startPoint x: 400, startPoint y: 553, endPoint x: 422, endPoint y: 555, distance: 21.8
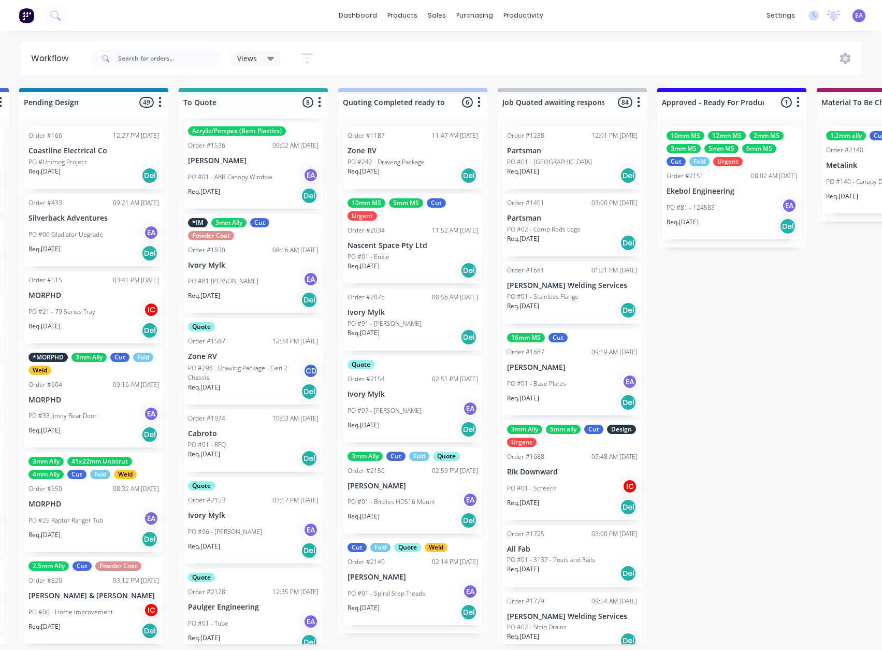
scroll to position [165, 0]
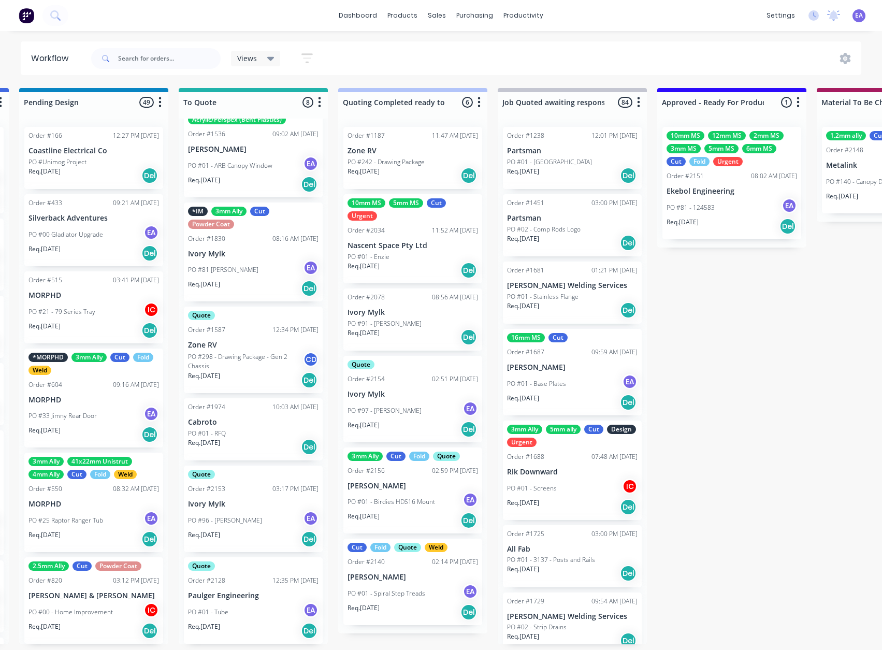
click at [248, 616] on div "PO #01 - Tube EA" at bounding box center [253, 612] width 130 height 20
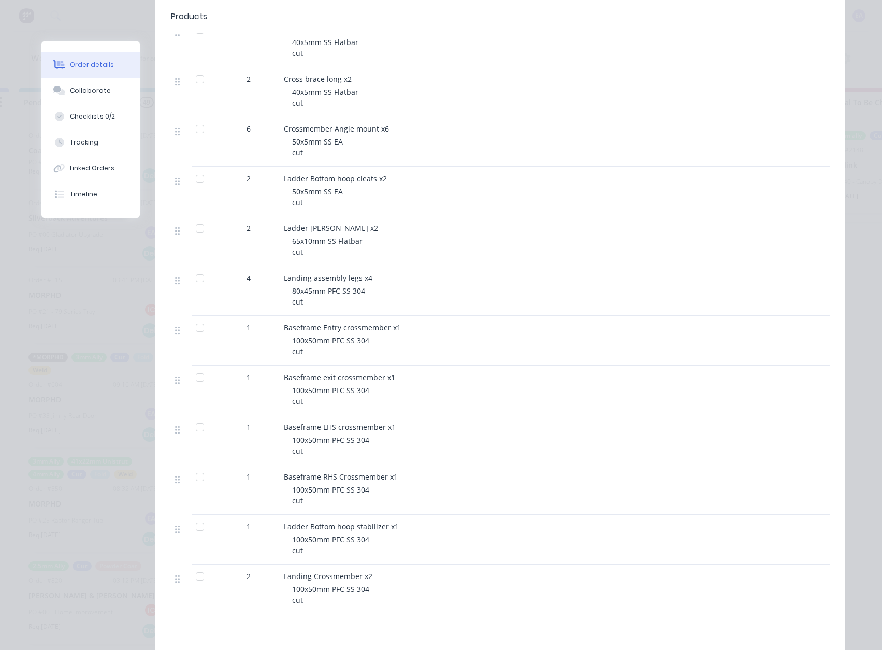
scroll to position [829, 0]
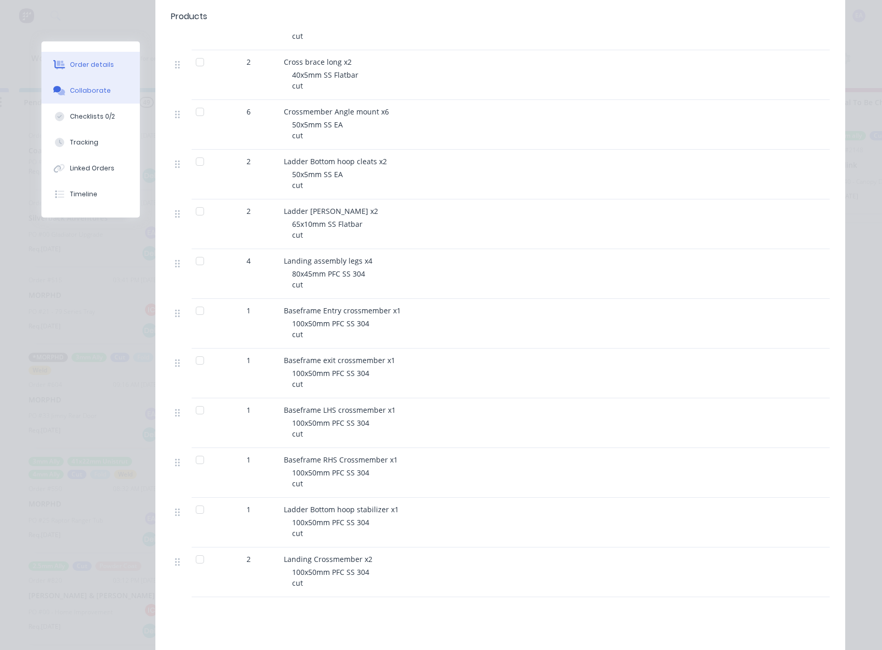
click at [85, 90] on div "Collaborate" at bounding box center [90, 90] width 41 height 9
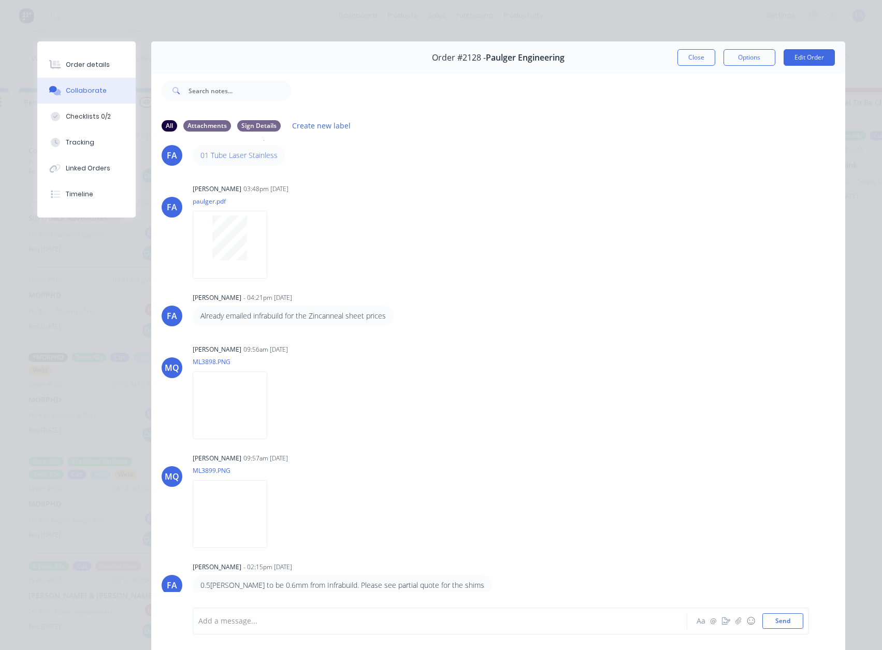
scroll to position [52, 0]
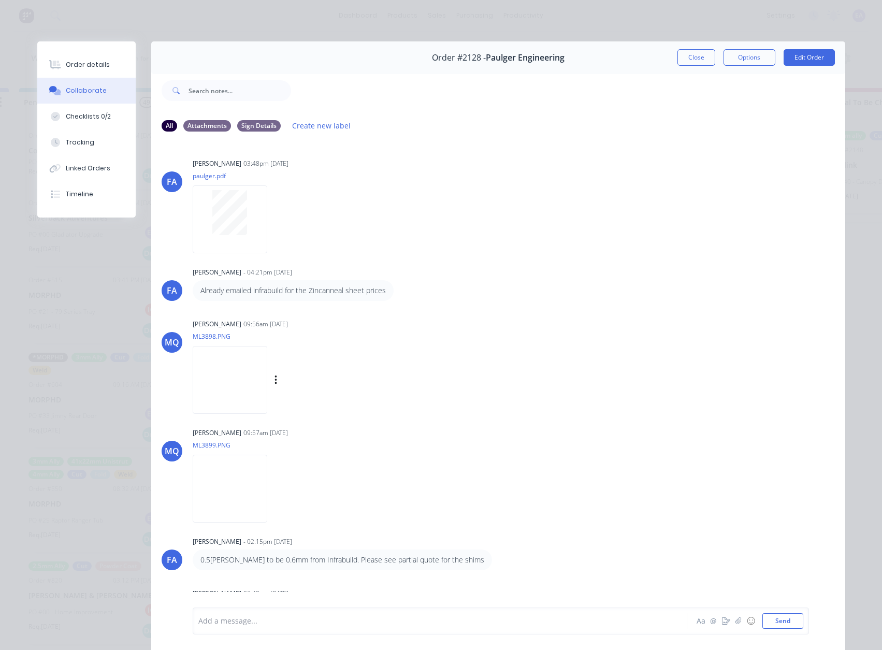
click at [267, 406] on img at bounding box center [230, 380] width 75 height 68
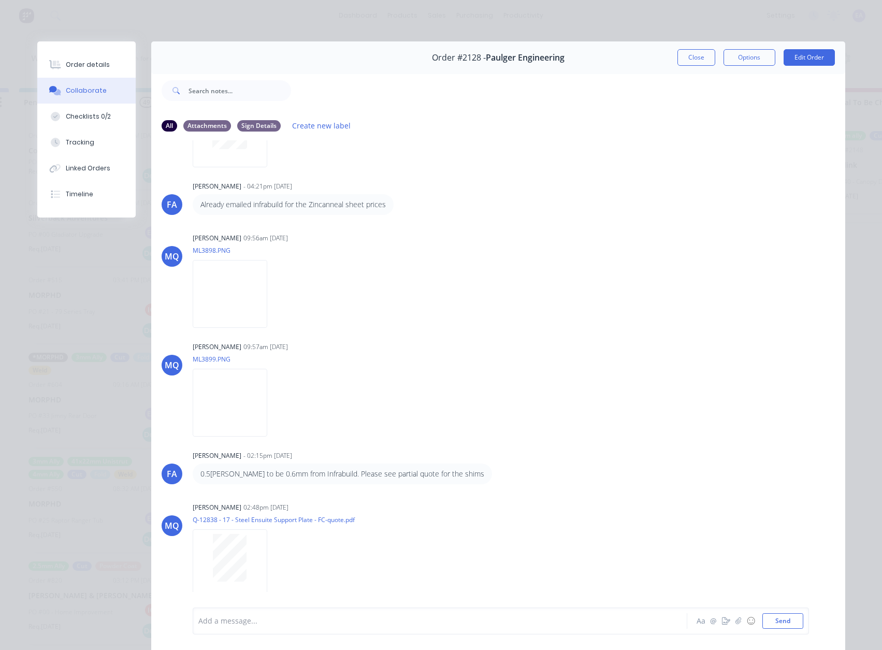
scroll to position [155, 0]
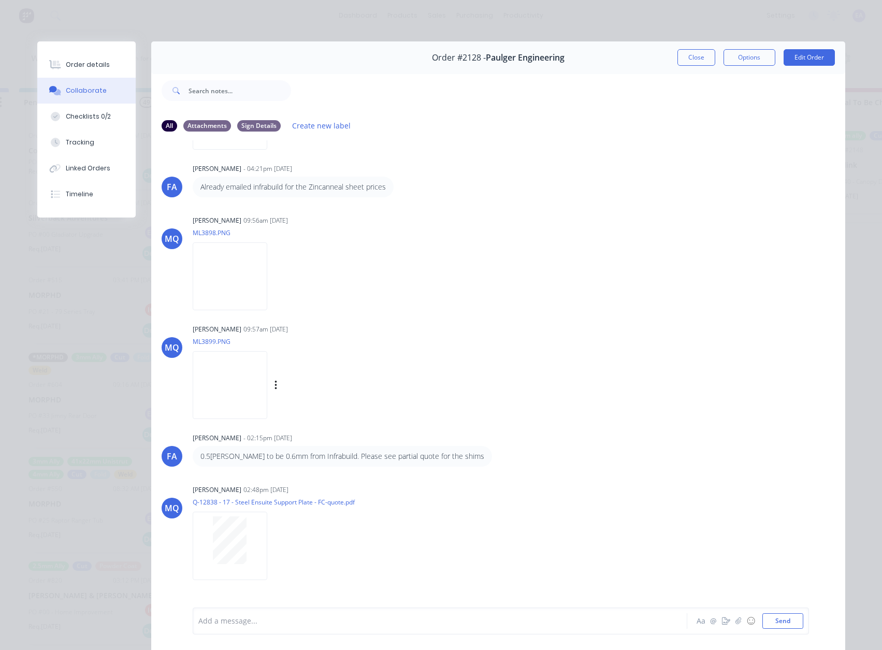
click at [204, 396] on img at bounding box center [230, 385] width 75 height 68
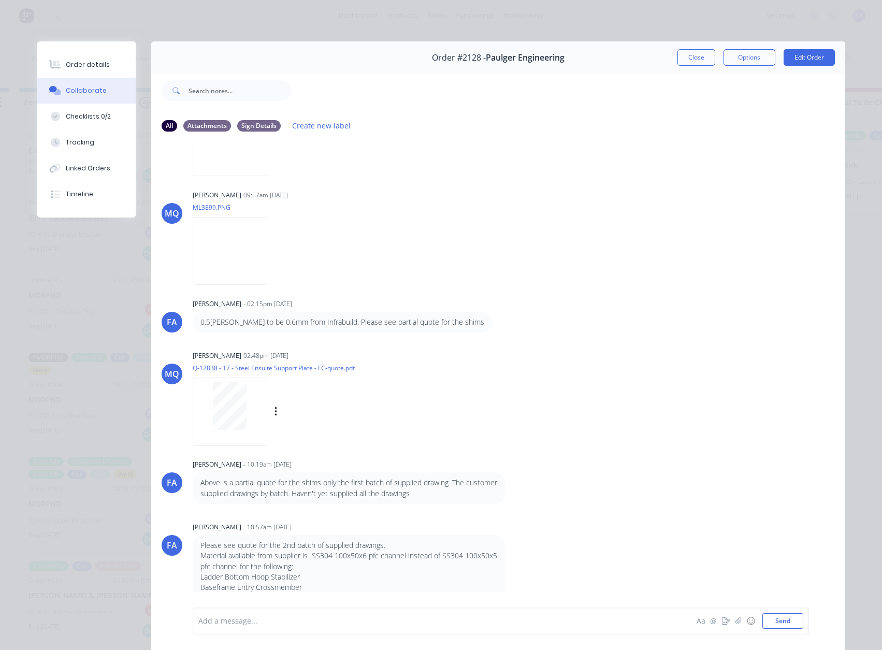
scroll to position [311, 0]
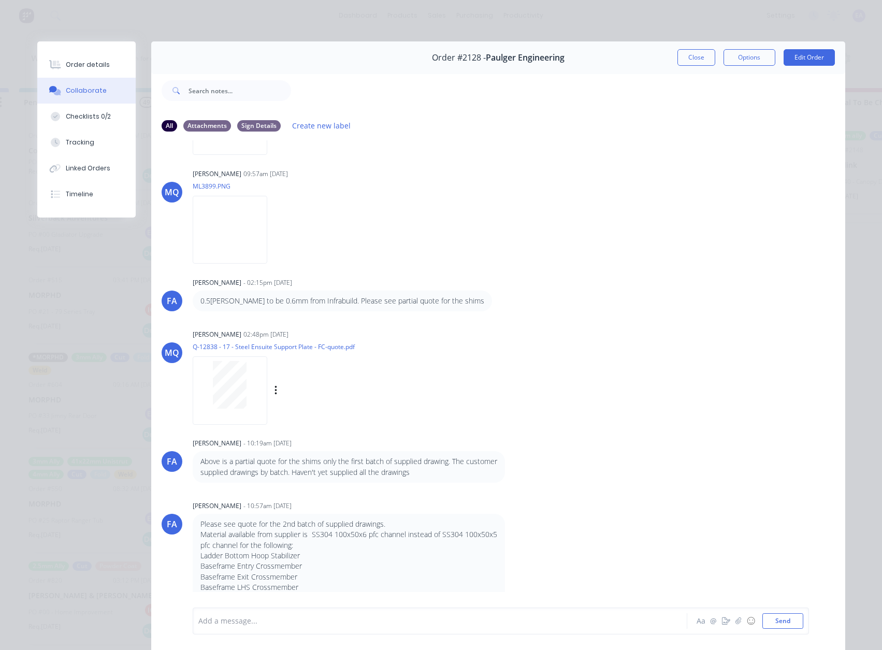
click at [243, 392] on div at bounding box center [229, 385] width 65 height 48
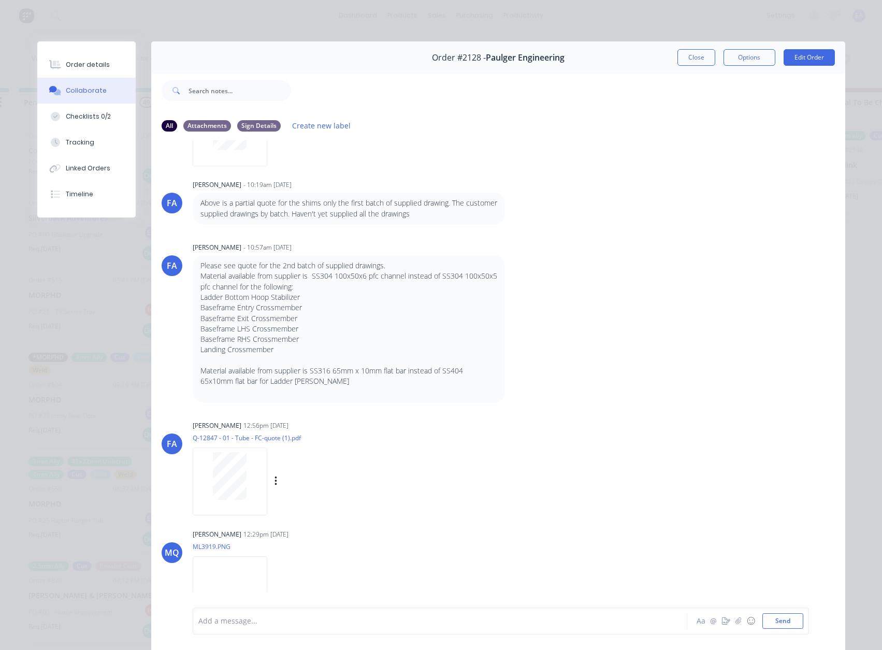
scroll to position [570, 0]
click at [251, 467] on div at bounding box center [229, 476] width 65 height 48
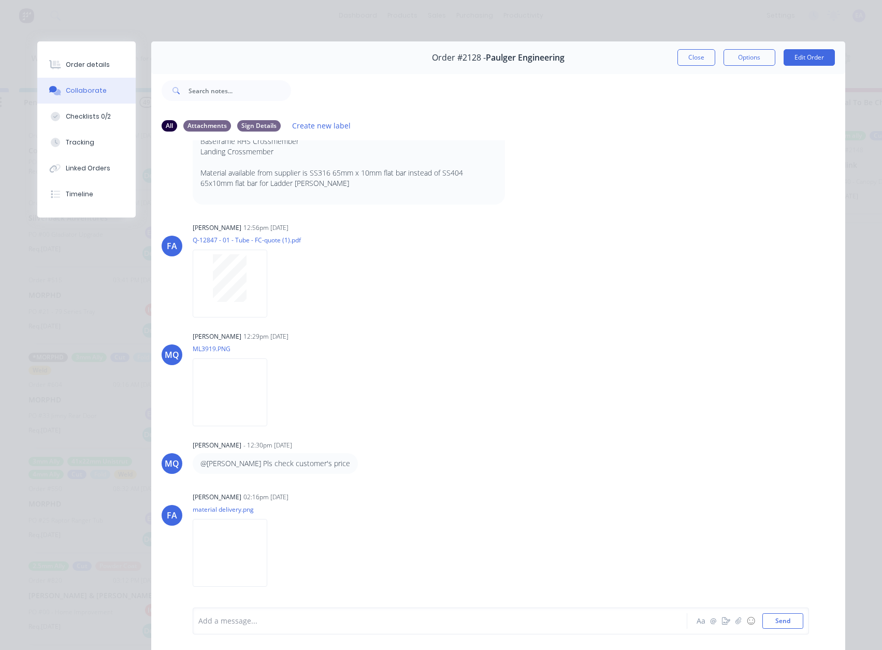
scroll to position [777, 0]
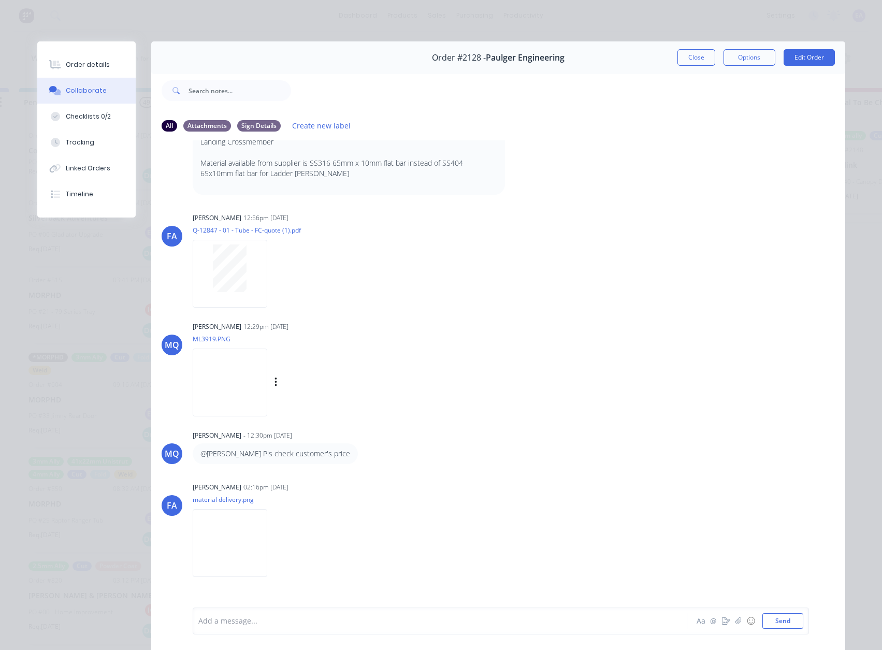
click at [258, 380] on img at bounding box center [230, 382] width 75 height 68
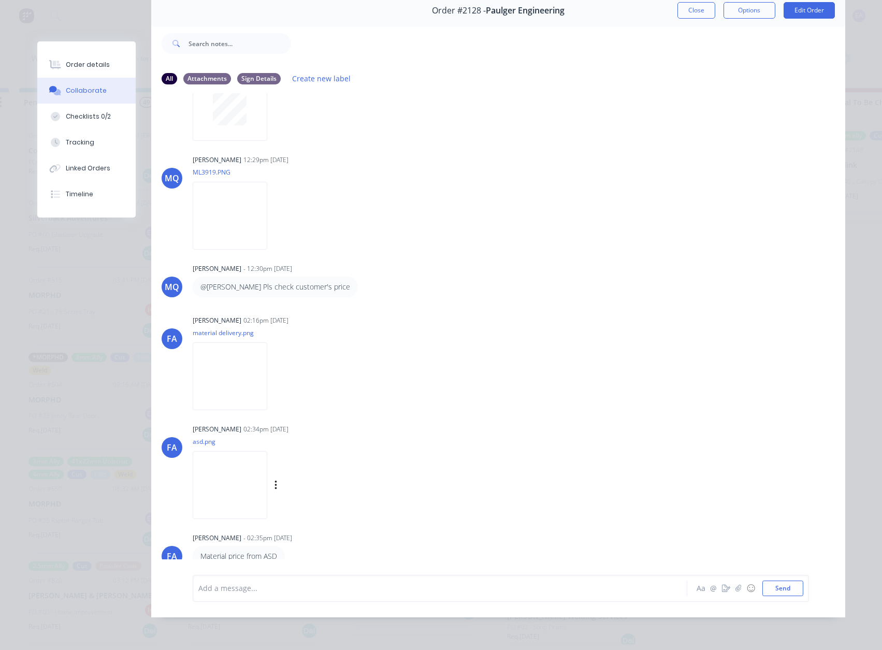
scroll to position [55, 0]
click at [233, 375] on img at bounding box center [230, 376] width 75 height 68
click at [235, 503] on img at bounding box center [230, 485] width 75 height 68
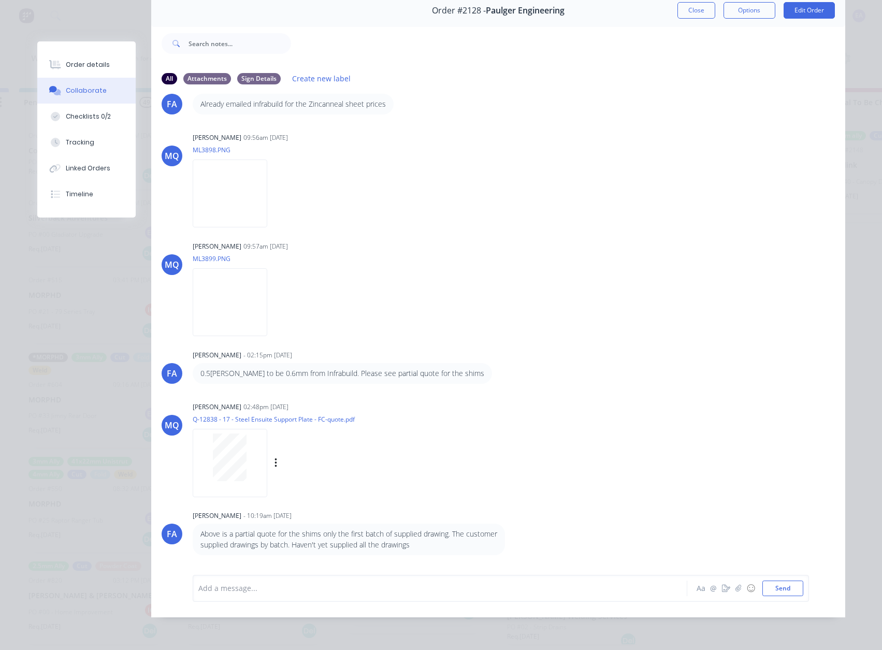
scroll to position [0, 0]
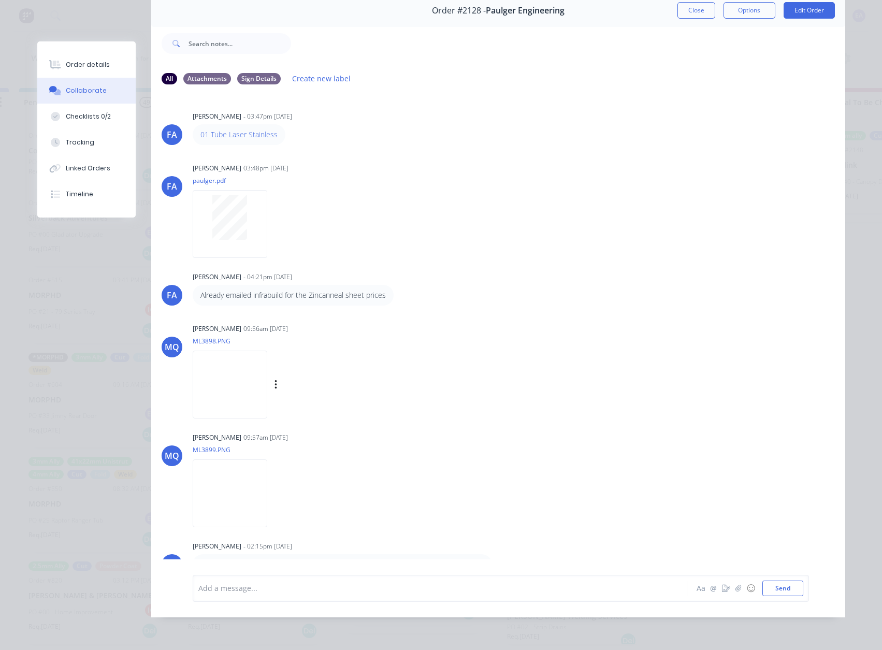
click at [249, 372] on img at bounding box center [230, 385] width 75 height 68
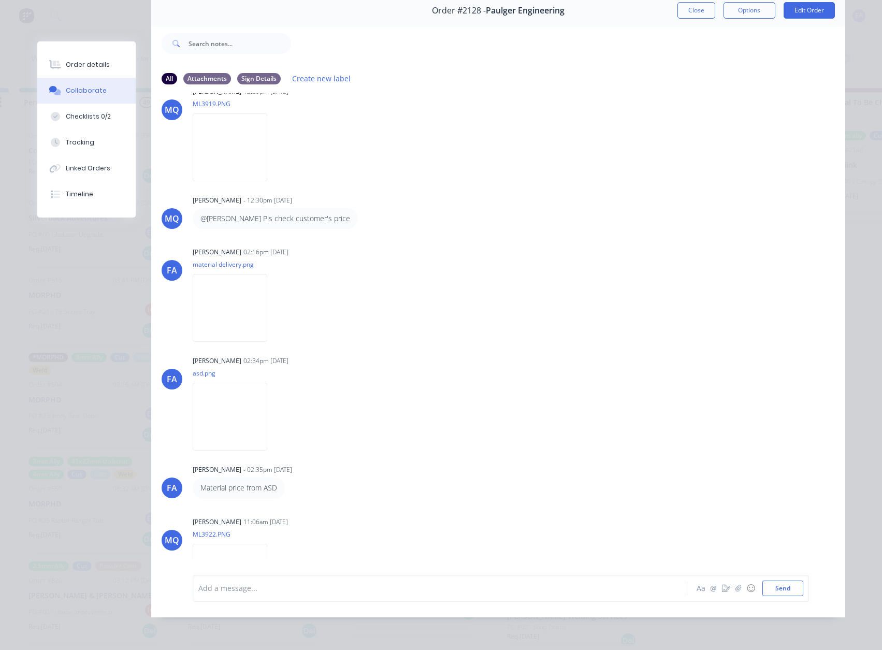
scroll to position [1014, 0]
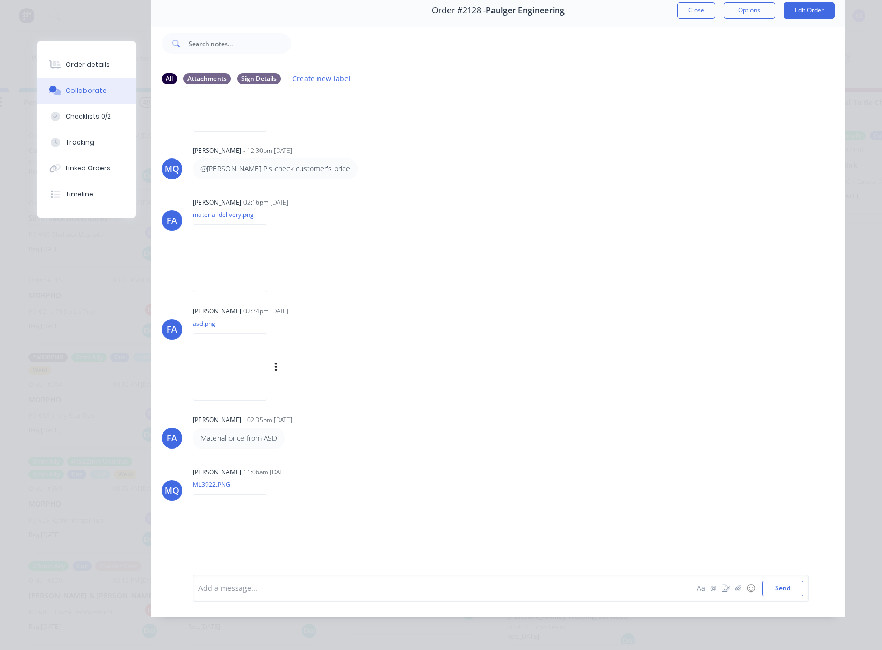
click at [237, 359] on img at bounding box center [230, 367] width 75 height 68
